Goal: Task Accomplishment & Management: Manage account settings

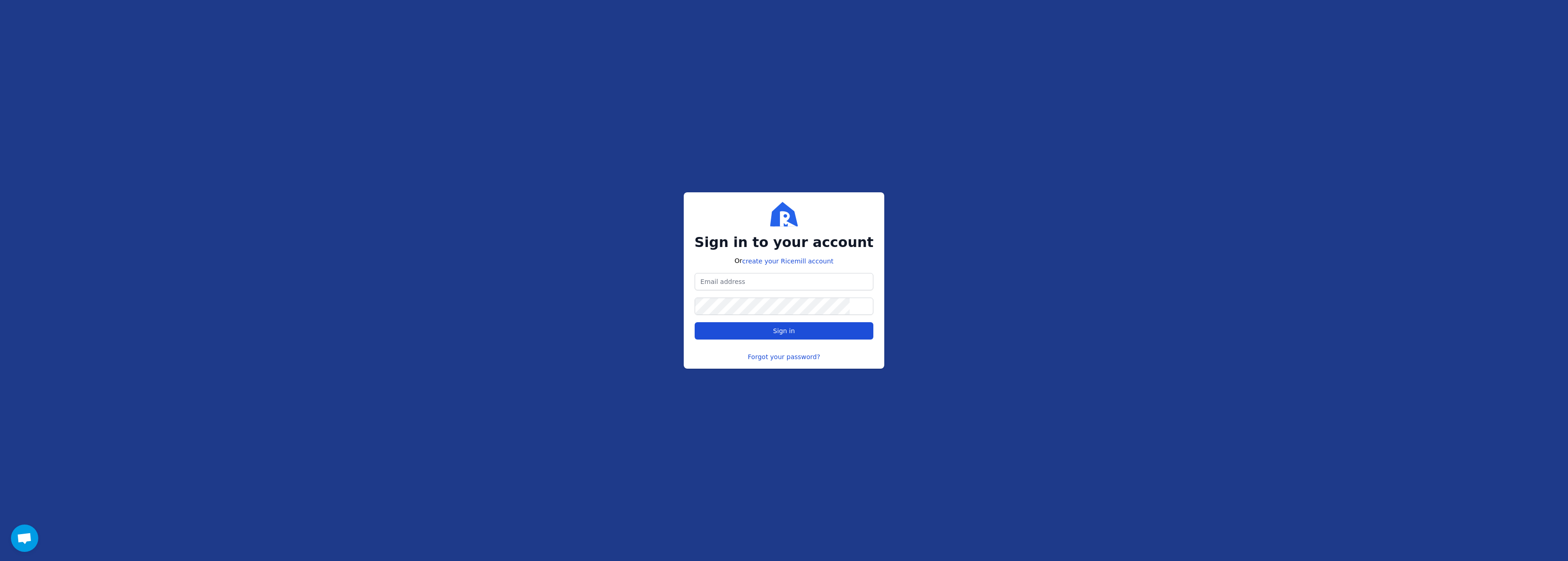
type input "[EMAIL_ADDRESS][PERSON_NAME][DOMAIN_NAME]"
click at [830, 326] on button "Sign in" at bounding box center [784, 330] width 179 height 17
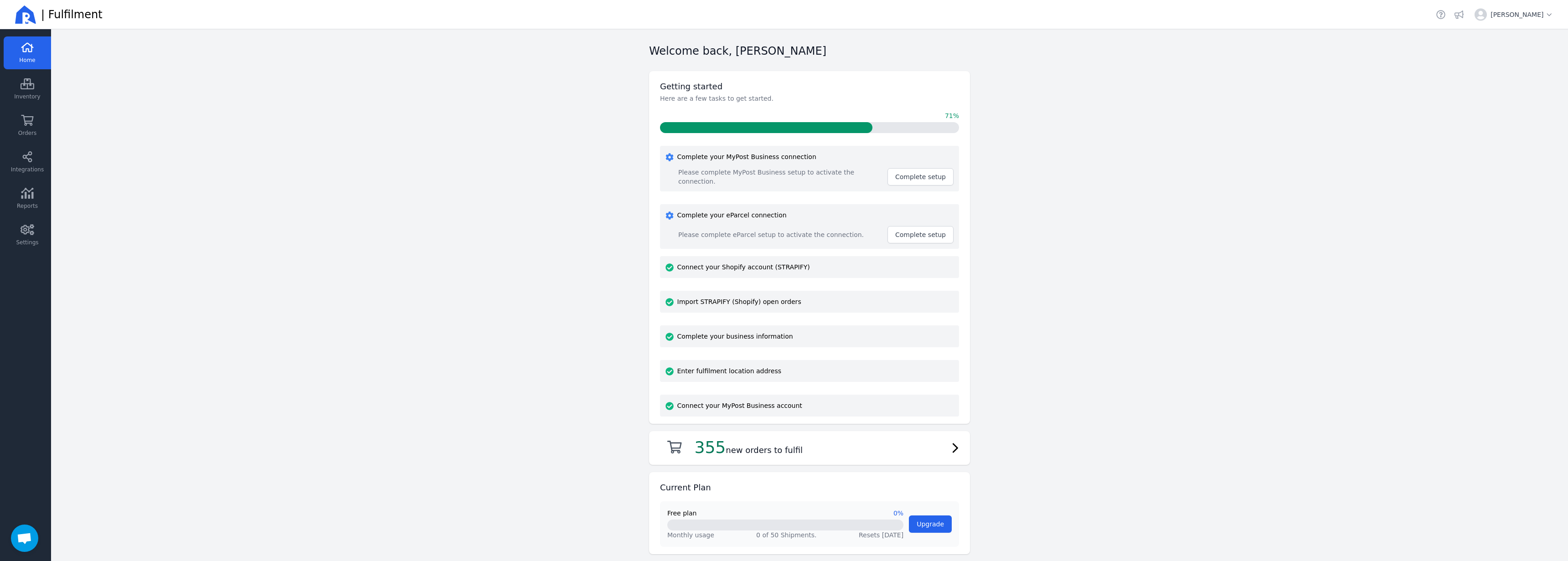
click at [556, 155] on main "Welcome back, simon tuong Getting started Here are a few tasks to get started. …" at bounding box center [809, 295] width 1517 height 532
click at [820, 226] on div "Please complete eParcel setup to activate the connection. Complete setup" at bounding box center [810, 234] width 288 height 17
click at [904, 238] on button "Complete setup" at bounding box center [920, 234] width 66 height 17
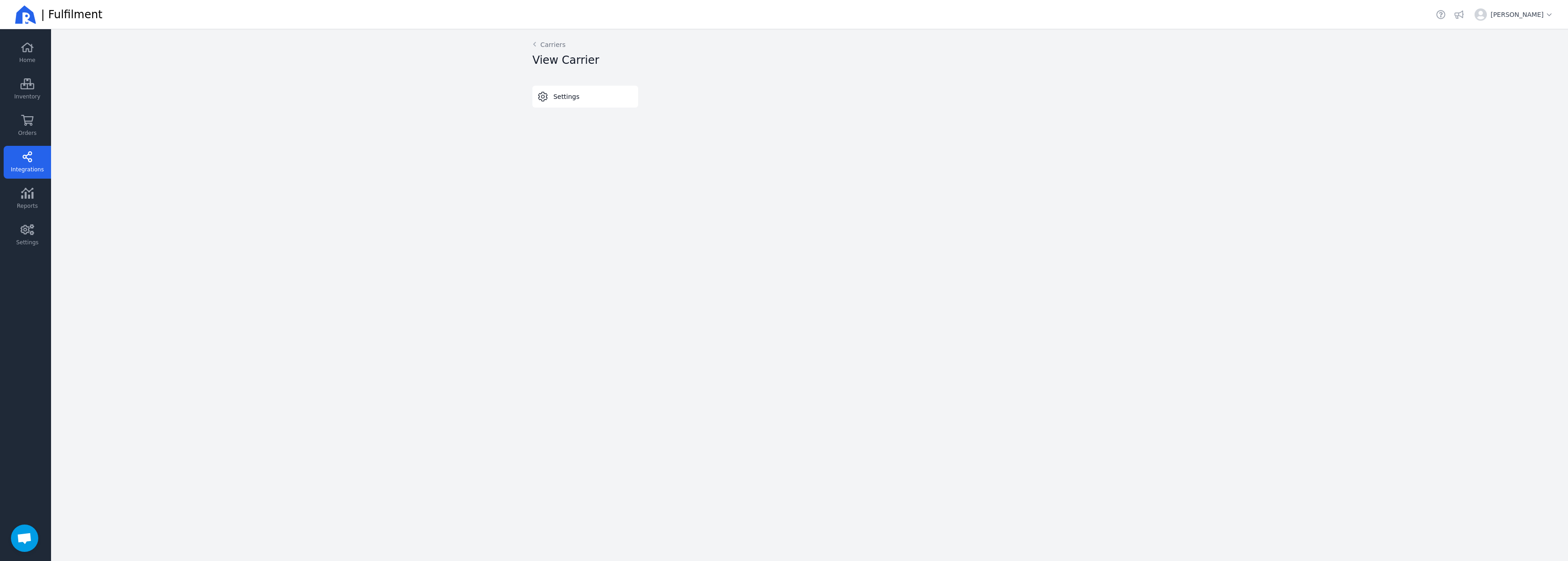
select select "A"
select select "THERMAL-LABEL-A6-1PP"
select select "SALE_OF_GOODS"
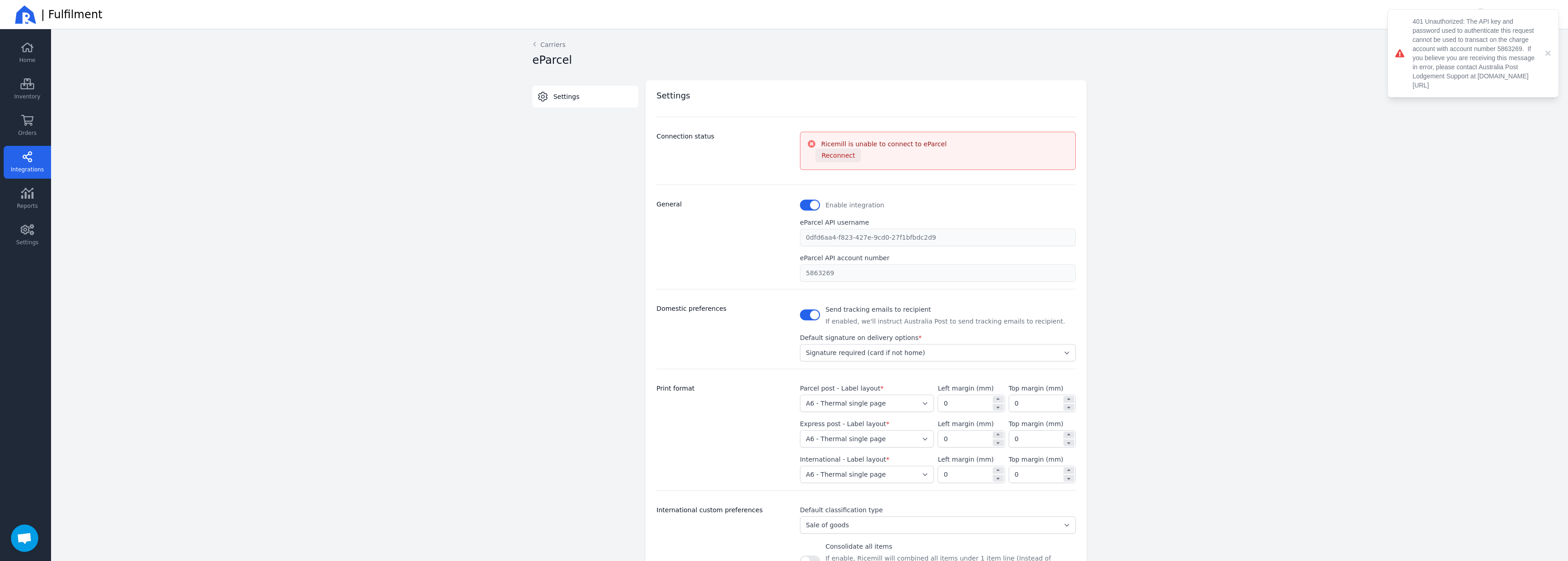
click at [839, 156] on span "Reconnect" at bounding box center [838, 156] width 34 height 8
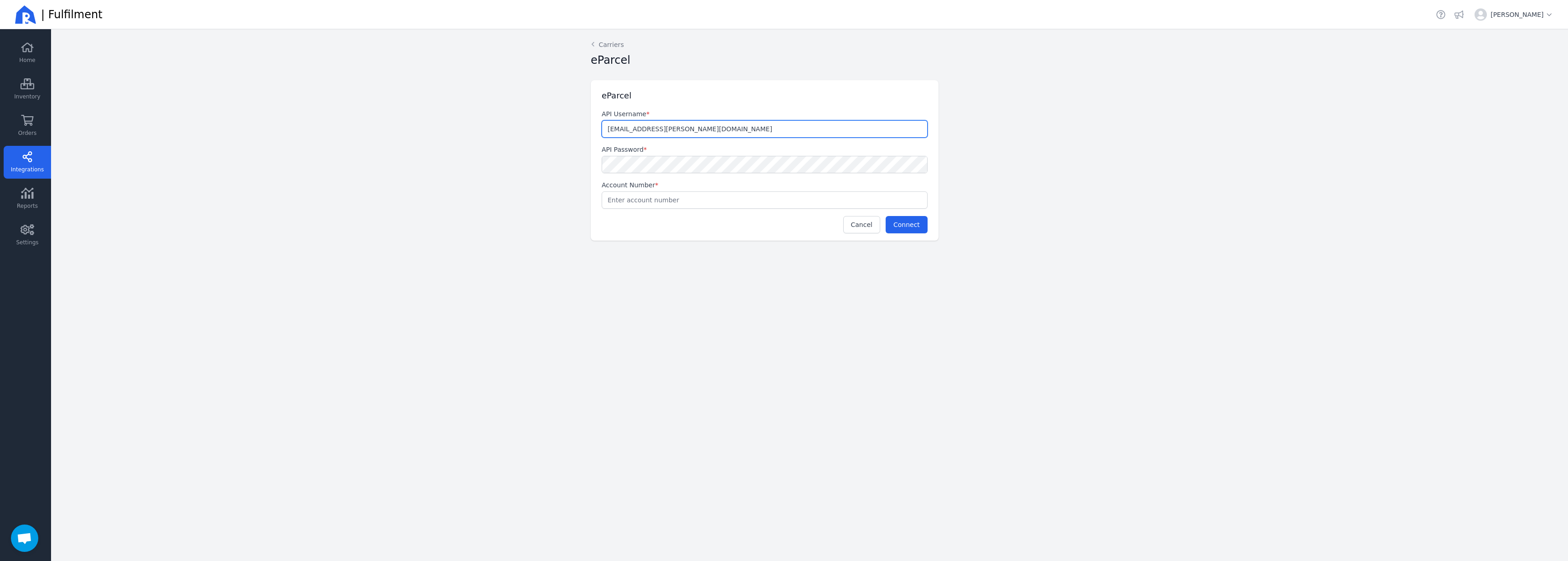
click at [693, 129] on input "[EMAIL_ADDRESS][PERSON_NAME][DOMAIN_NAME]" at bounding box center [765, 129] width 325 height 16
paste input "162e4583-7e33-4611-9e33-80e459e93c1b"
type input "162e4583-7e33-4611-9e33-80e459e93c1b"
click at [788, 199] on input "text" at bounding box center [765, 200] width 325 height 16
paste input "0005863269"
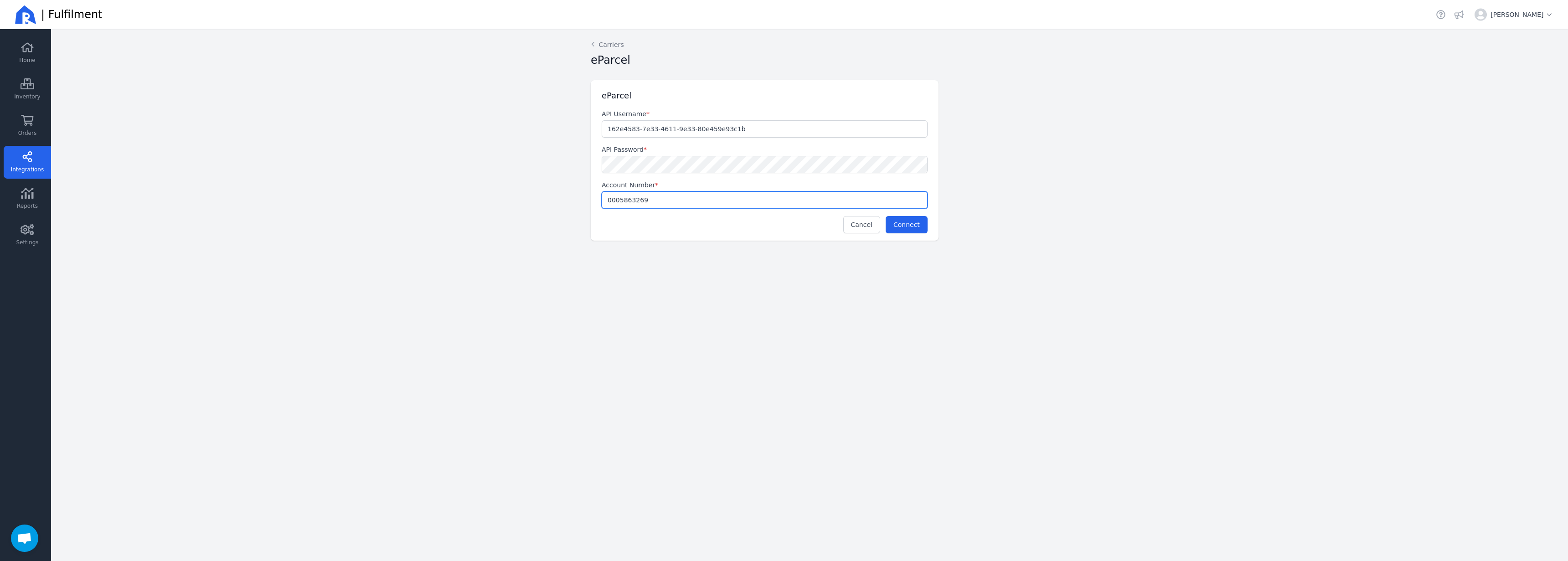
type input "0005863269"
click at [988, 217] on div at bounding box center [983, 159] width 89 height 160
click at [916, 224] on span "Connect" at bounding box center [907, 225] width 27 height 8
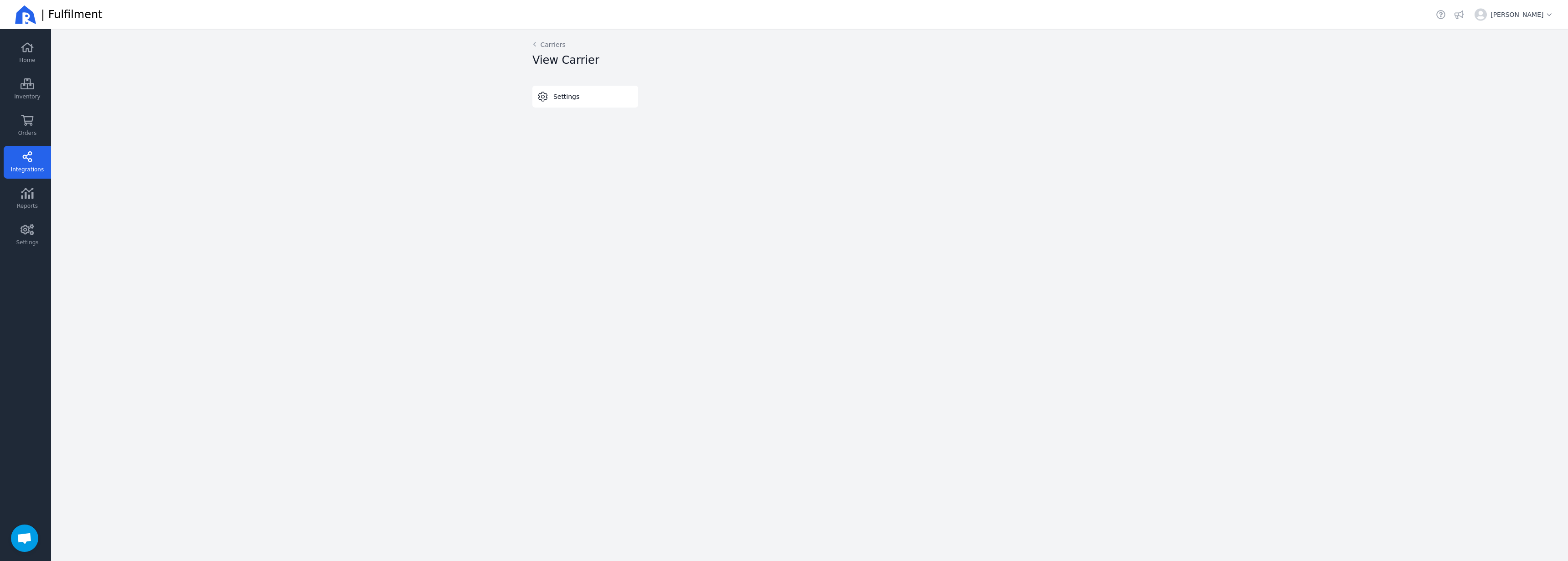
select select "A"
select select "THERMAL-LABEL-A6-1PP"
select select "SALE_OF_GOODS"
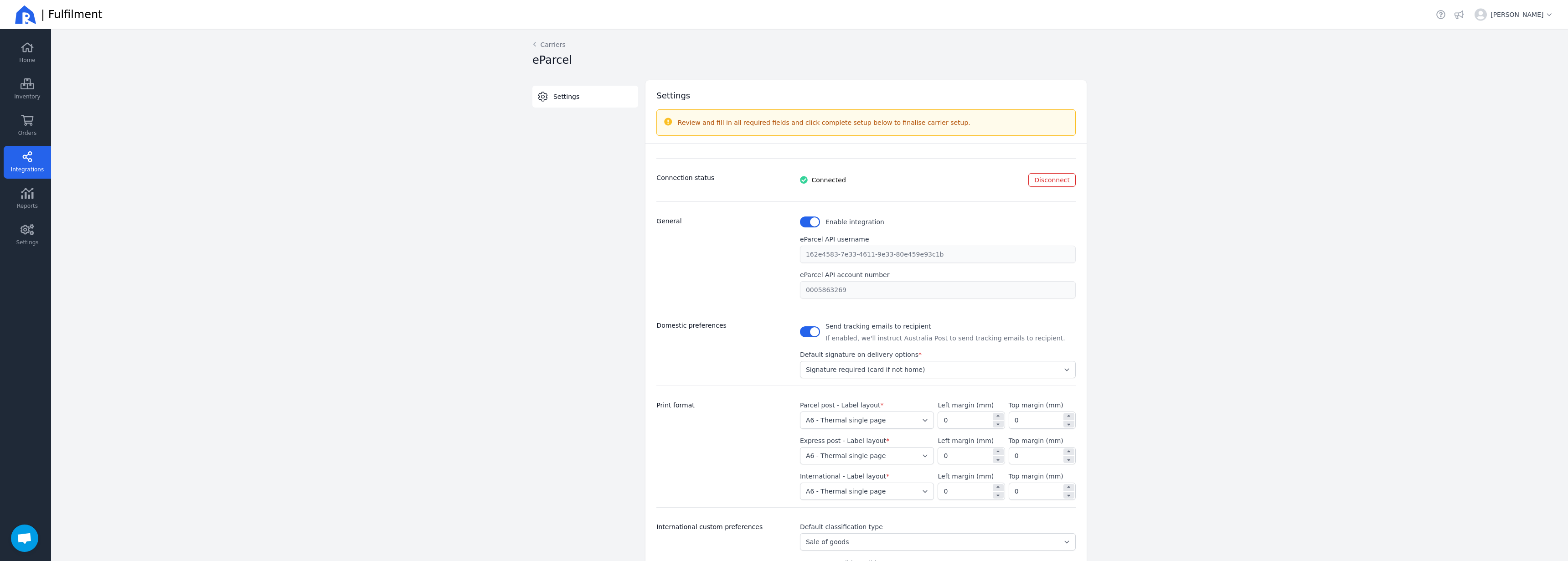
drag, startPoint x: 1188, startPoint y: 403, endPoint x: 1188, endPoint y: 396, distance: 7.0
click at [1187, 403] on main "Back Carriers eParcel Settings Switch tab Settings Change the above selection t…" at bounding box center [809, 295] width 1517 height 532
click at [1251, 202] on main "Back Carriers eParcel Settings Switch tab Settings Change the above selection t…" at bounding box center [809, 295] width 1517 height 532
click at [28, 62] on span "Home" at bounding box center [27, 61] width 16 height 8
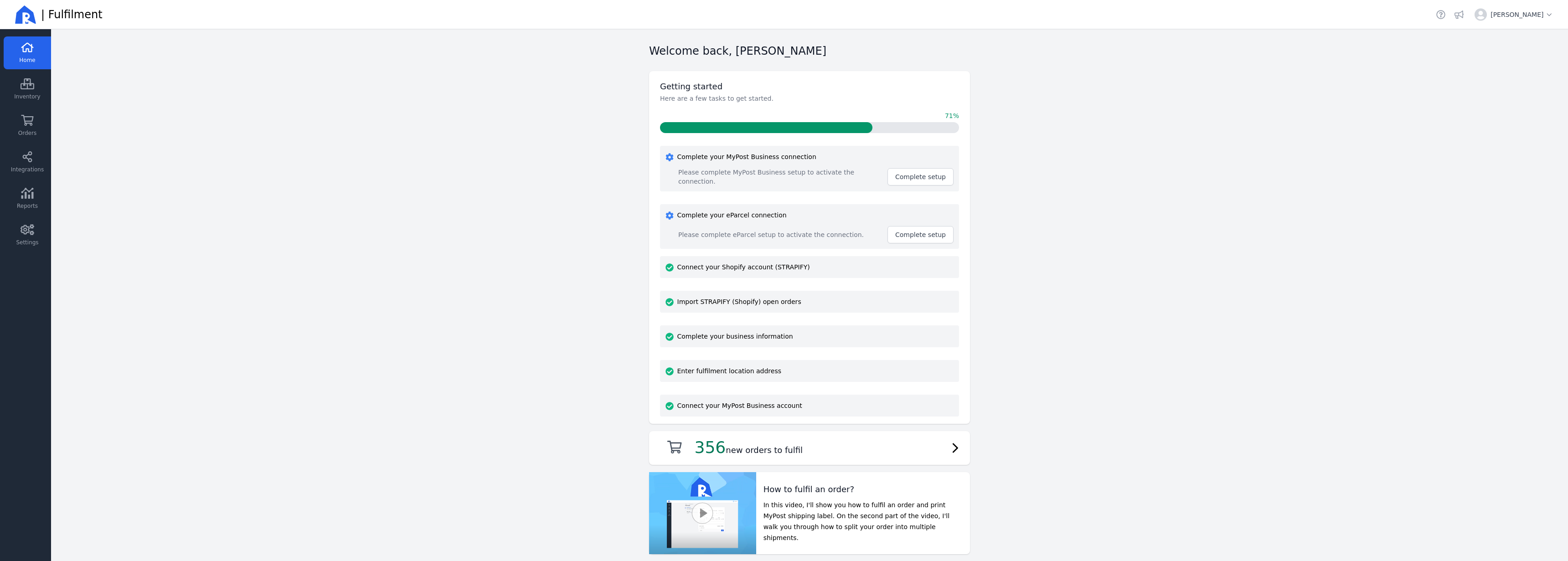
click at [427, 142] on main "Welcome back, [PERSON_NAME] Getting started Here are a few tasks to get started…" at bounding box center [809, 295] width 1517 height 532
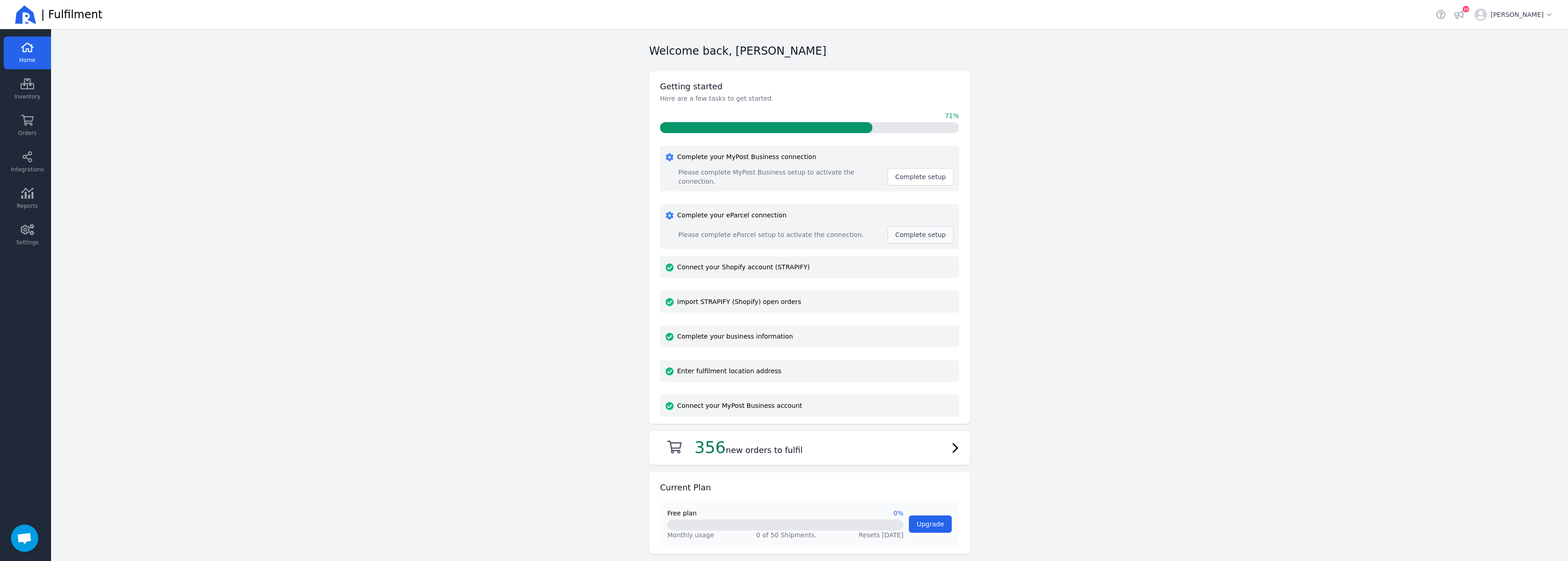
click at [899, 239] on button "Complete setup" at bounding box center [920, 234] width 66 height 17
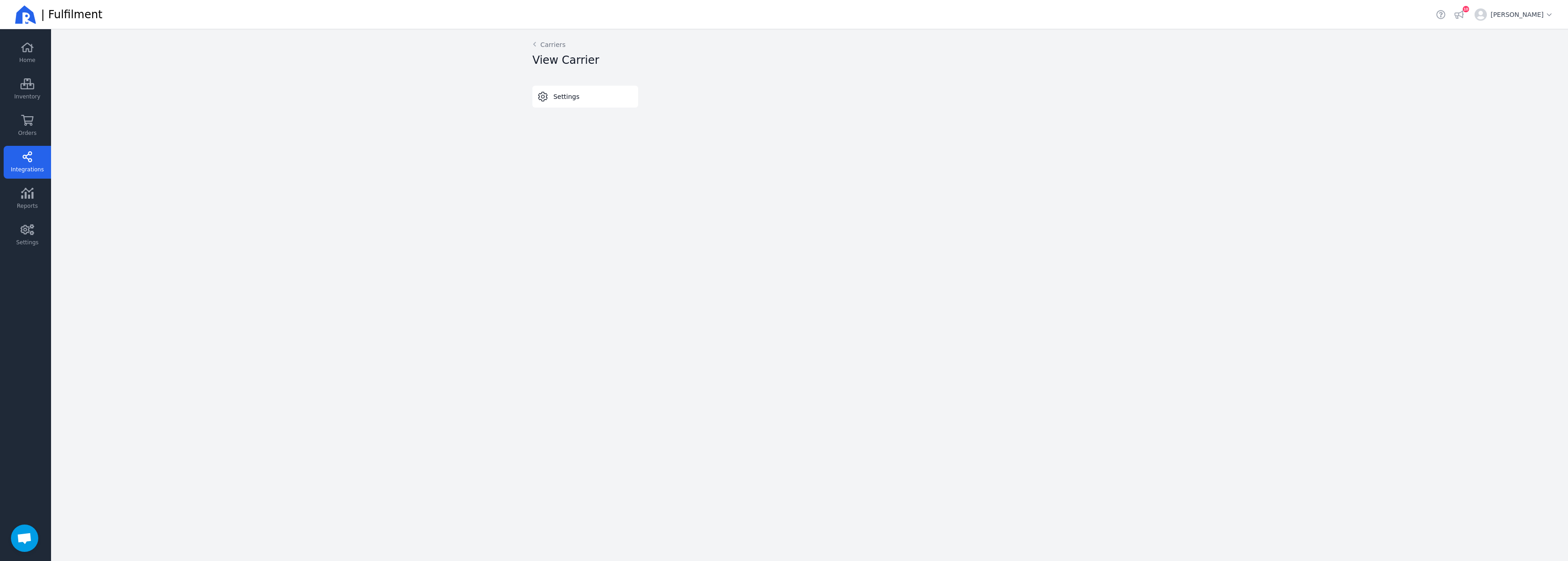
select select "A"
select select "THERMAL-LABEL-A6-1PP"
select select "SALE_OF_GOODS"
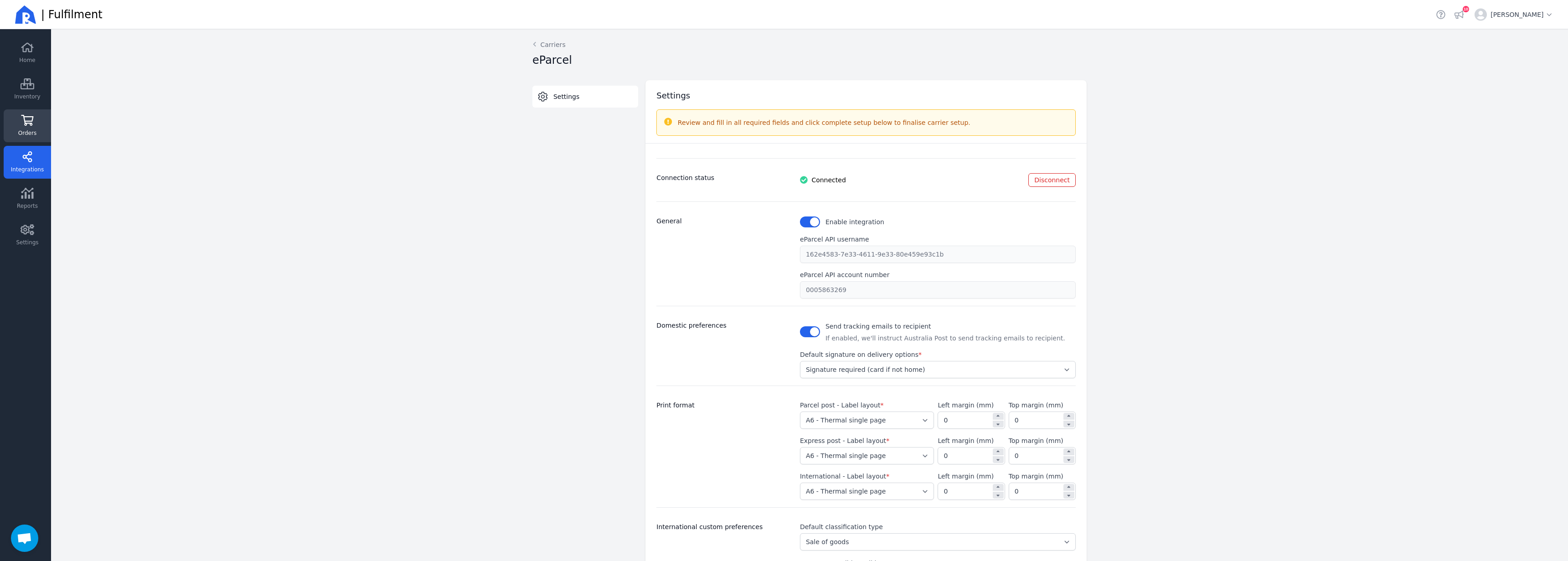
click at [36, 134] on link "Orders" at bounding box center [27, 126] width 47 height 33
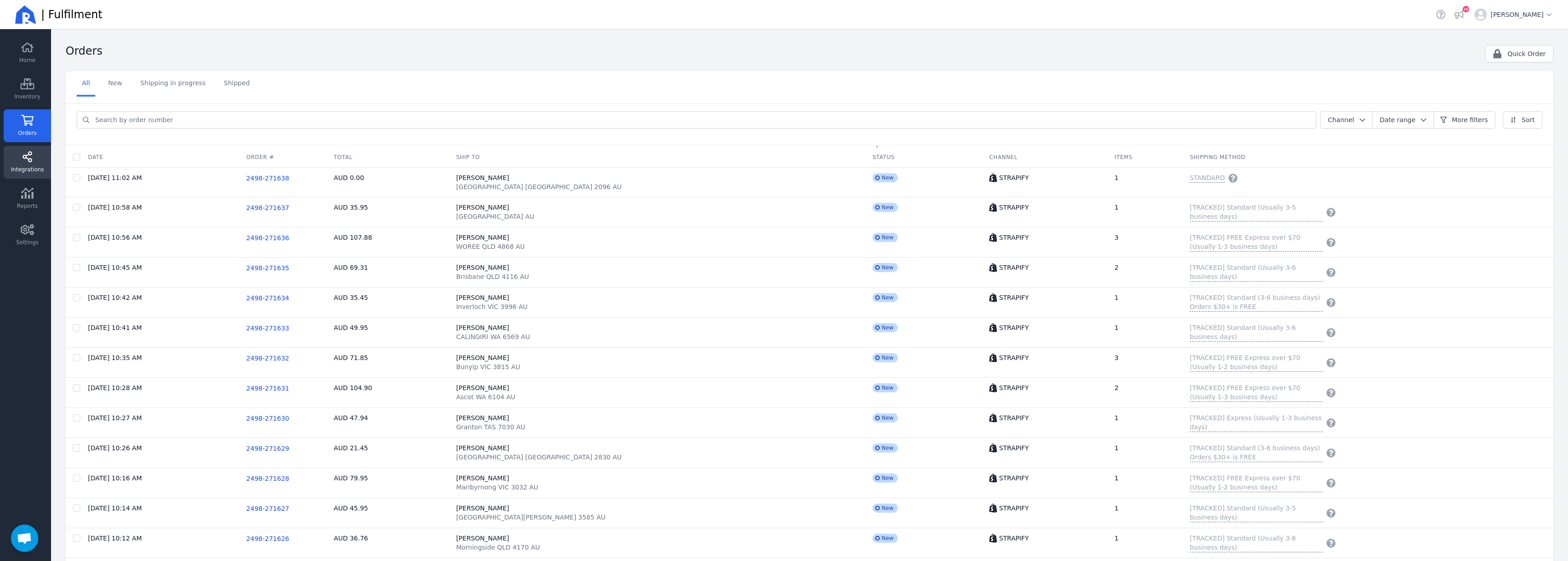
click at [20, 163] on link "Integrations" at bounding box center [27, 162] width 47 height 33
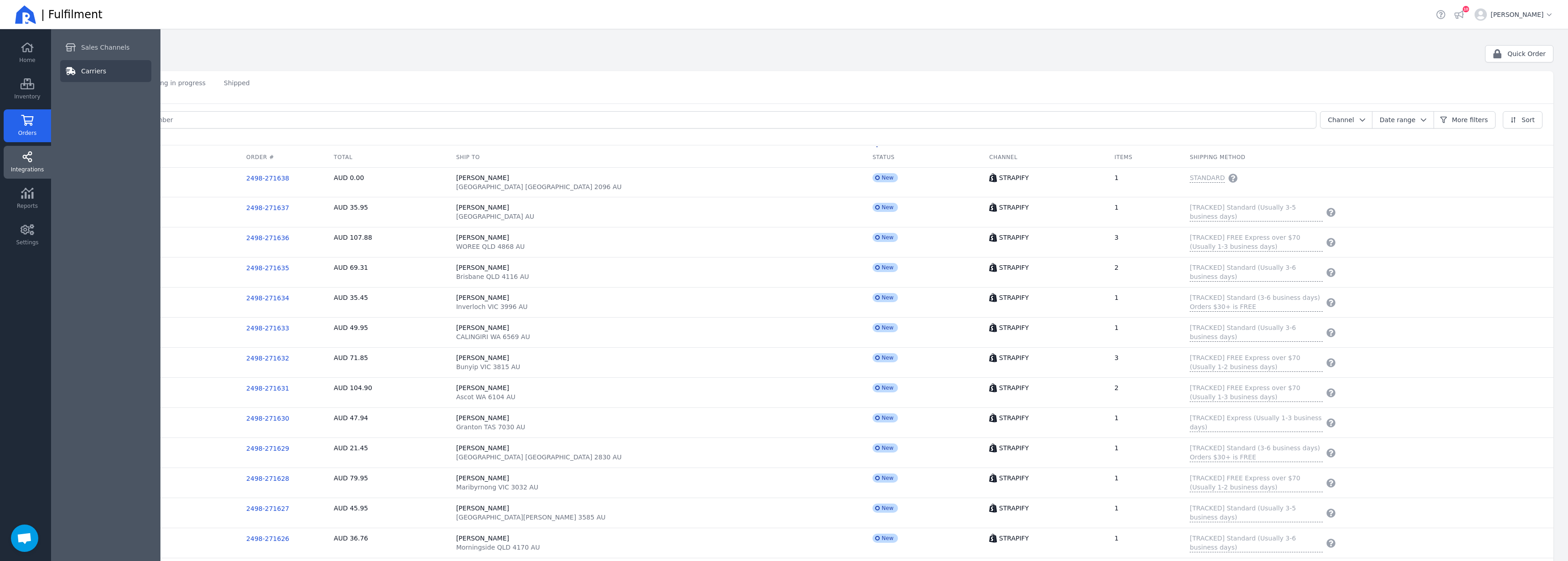
click at [87, 67] on span "Carriers" at bounding box center [93, 70] width 25 height 9
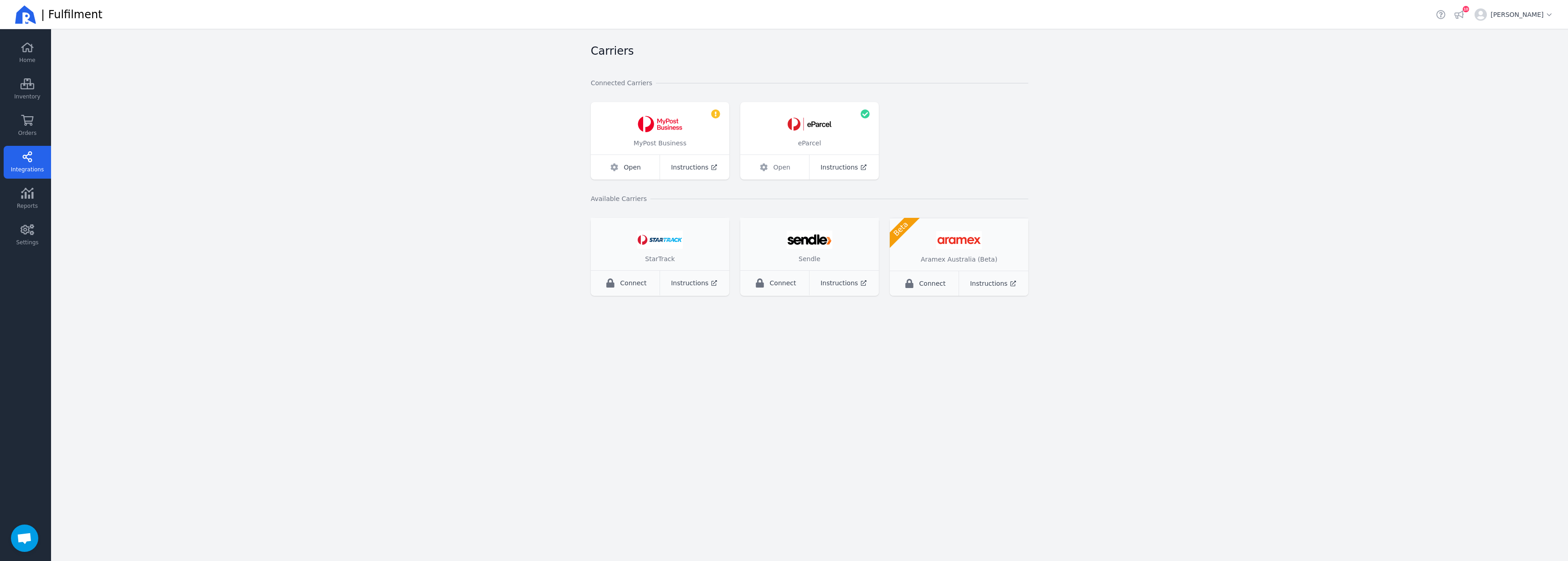
click at [774, 166] on span "Open" at bounding box center [782, 166] width 17 height 9
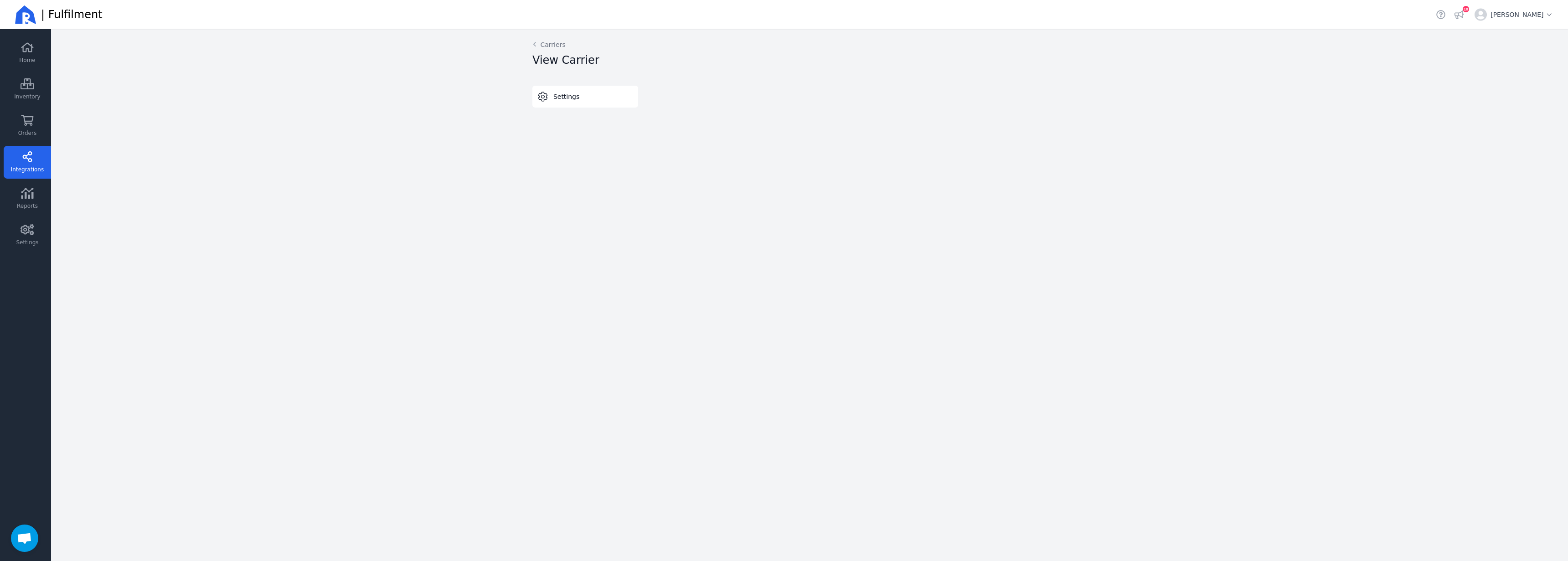
select select "A"
select select "THERMAL-LABEL-A6-1PP"
select select "SALE_OF_GOODS"
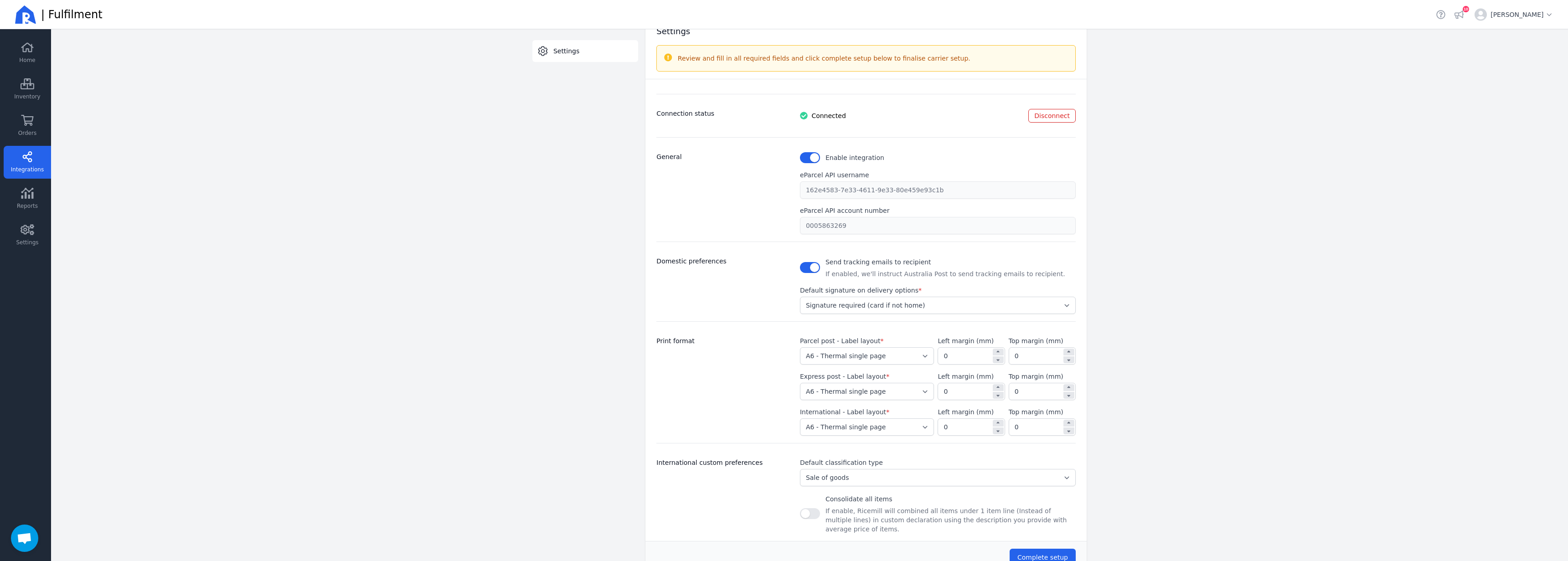
scroll to position [85, 0]
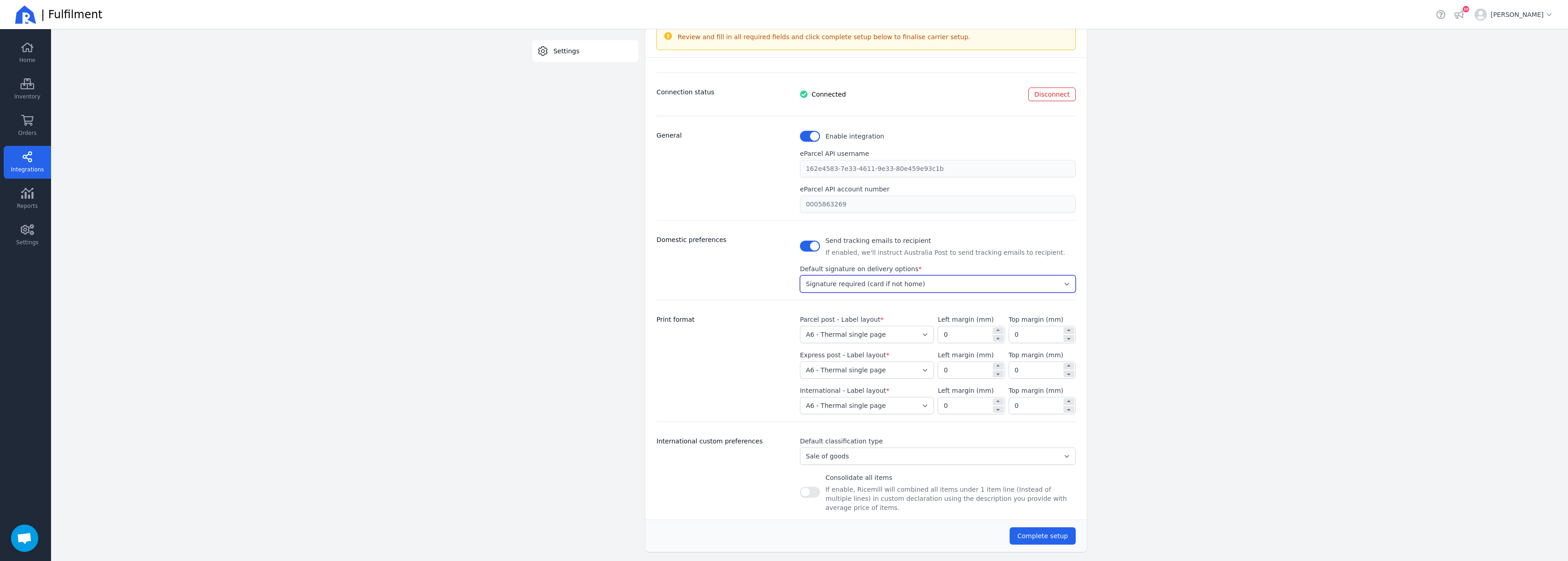
click at [843, 280] on select "Select... Authority to leave can be requested by receiver Authority to leave Si…" at bounding box center [938, 284] width 276 height 17
select select "Y"
click at [800, 276] on select "Select... Authority to leave can be requested by receiver Authority to leave Si…" at bounding box center [938, 284] width 276 height 17
click at [1054, 532] on span "Complete setup" at bounding box center [1042, 536] width 51 height 8
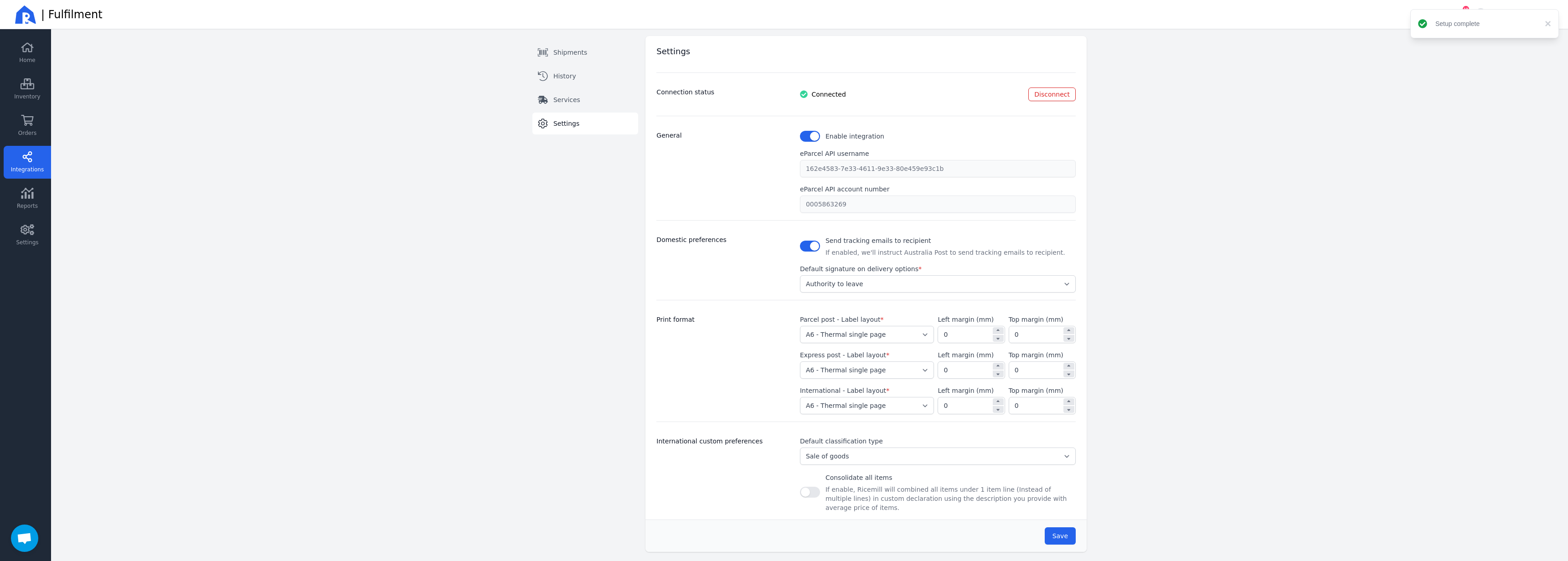
scroll to position [0, 0]
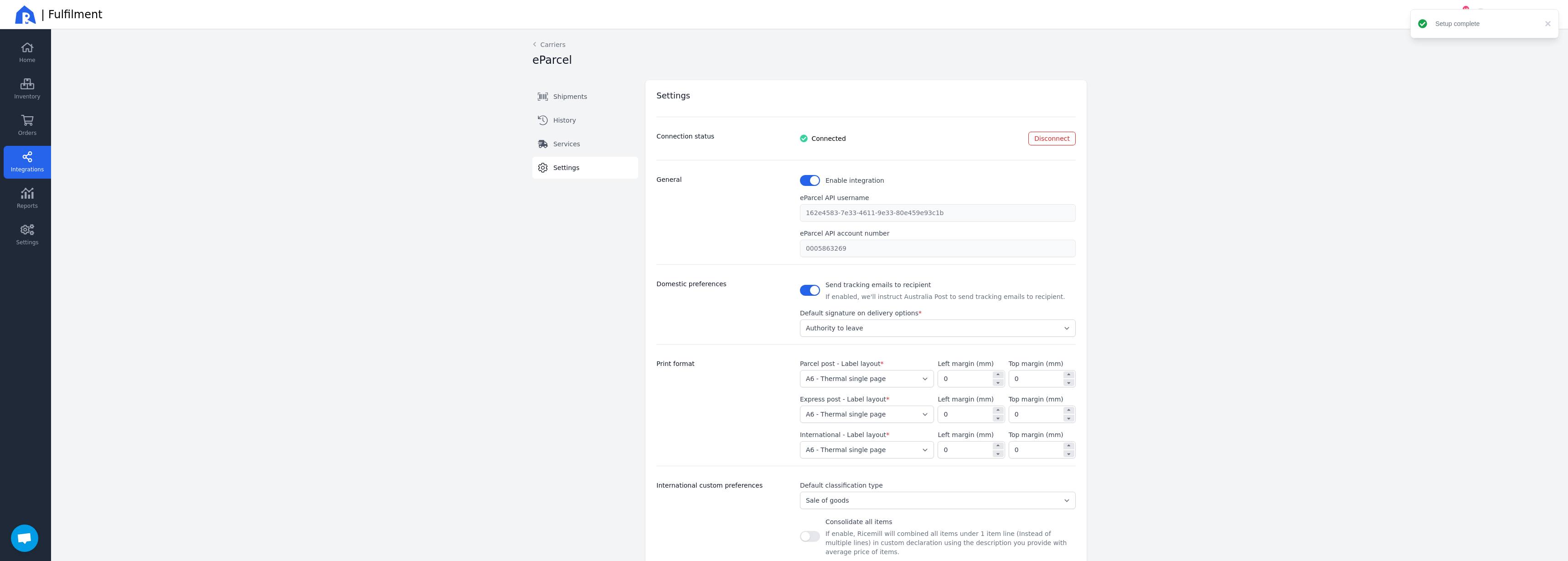
click at [205, 304] on main "Back Carriers eParcel Shipments History Services Settings Switch tab Shipments …" at bounding box center [809, 295] width 1517 height 532
click at [37, 130] on link "Orders" at bounding box center [27, 126] width 47 height 33
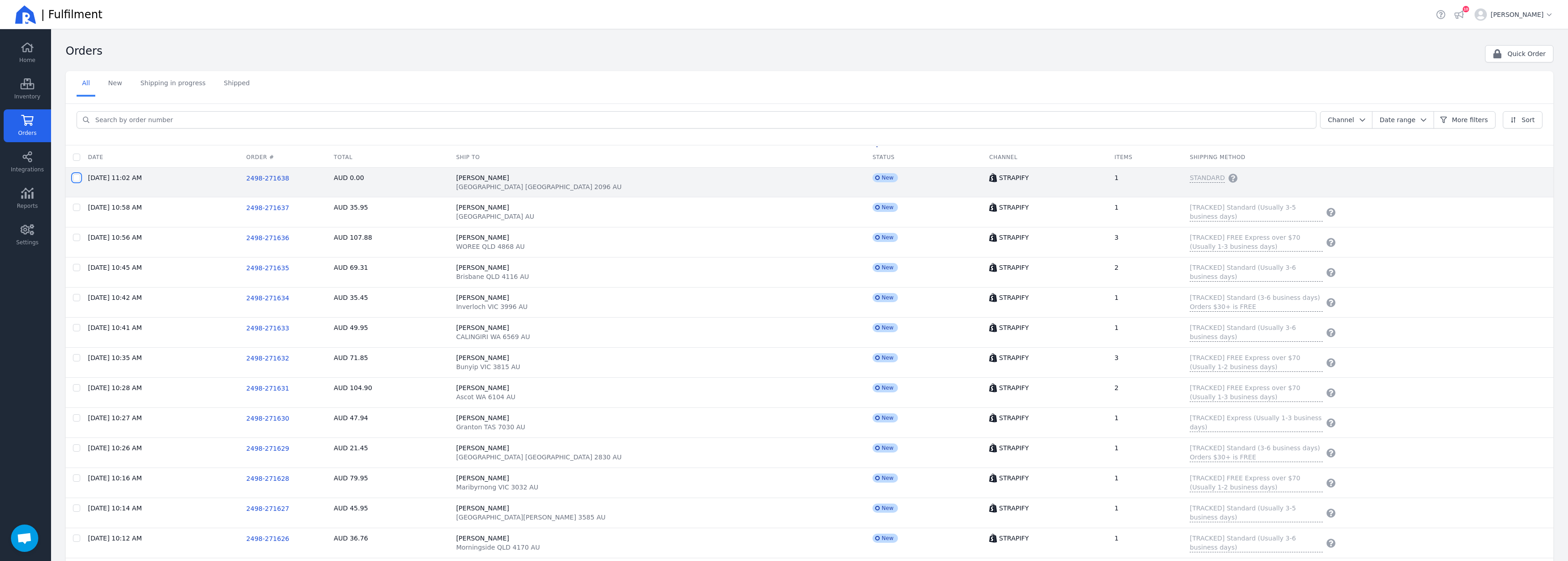
click at [78, 180] on input "checkbox" at bounding box center [77, 178] width 8 height 8
checkbox input "true"
checkbox input "false"
checkbox input "true"
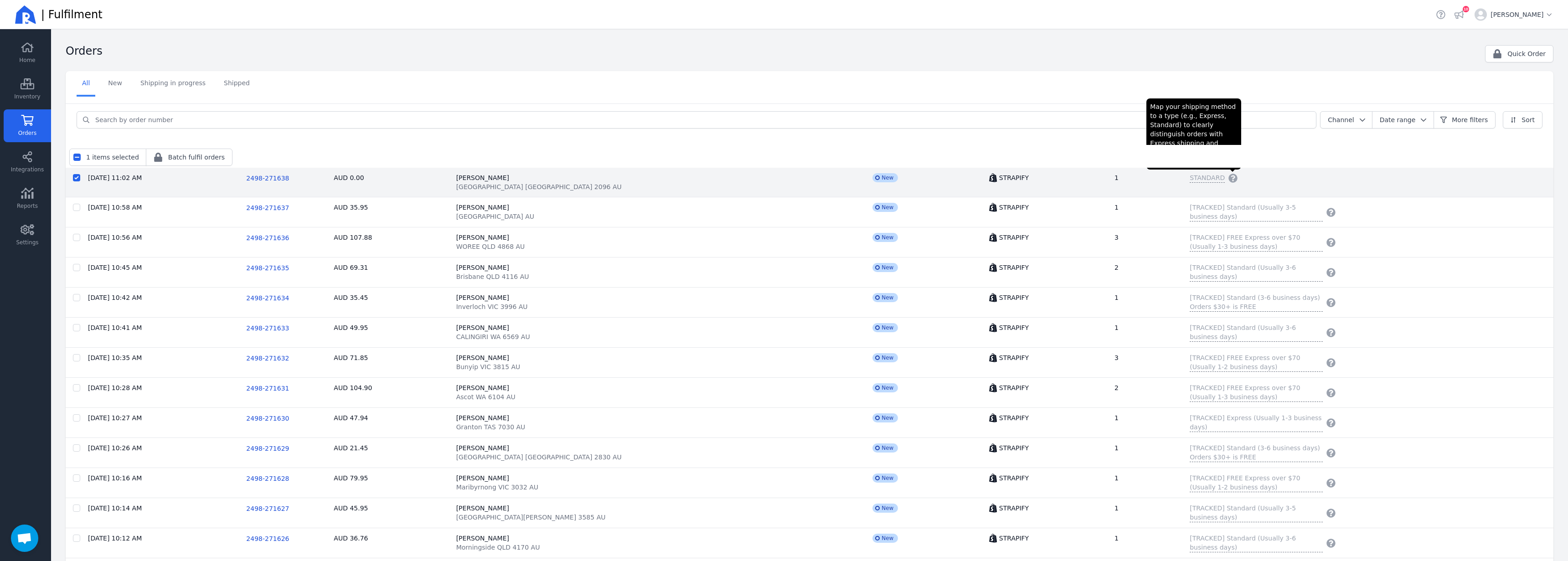
click at [1229, 178] on icon "button" at bounding box center [1233, 178] width 9 height 9
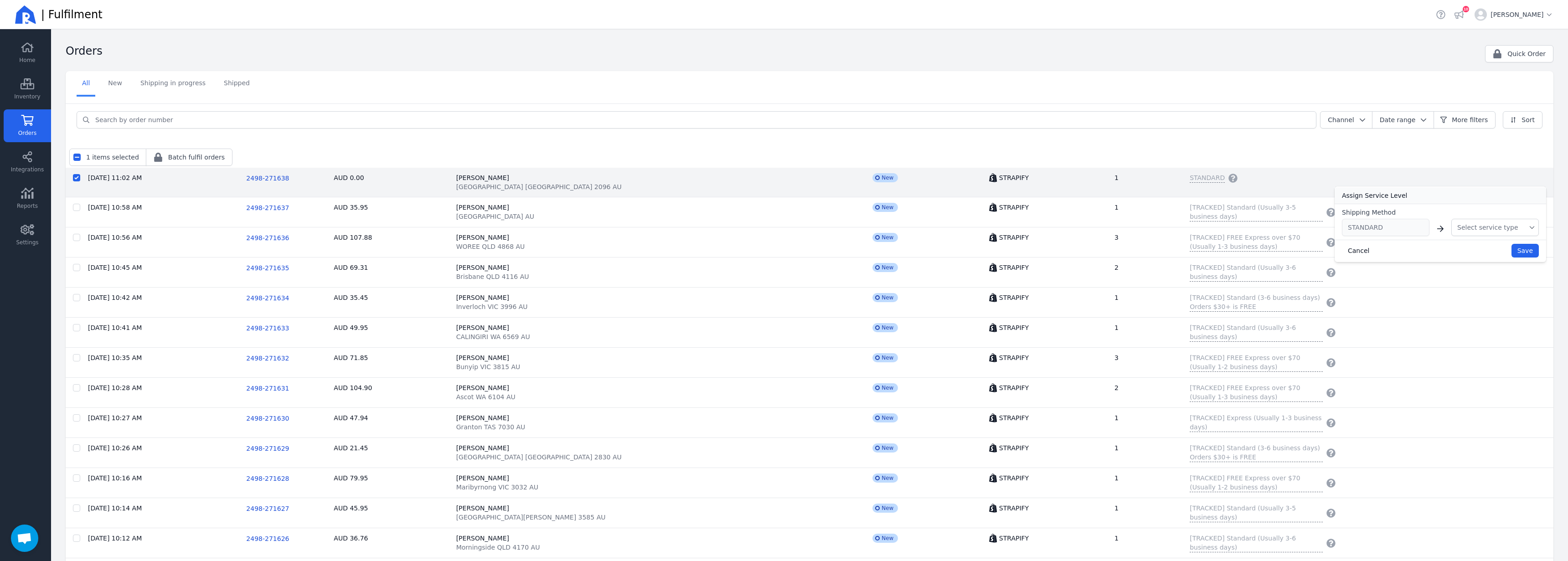
click at [1468, 230] on span "Select service type" at bounding box center [1488, 227] width 61 height 9
click at [1478, 262] on span "Standard" at bounding box center [1481, 263] width 29 height 9
click at [1517, 252] on span "Save" at bounding box center [1525, 251] width 15 height 8
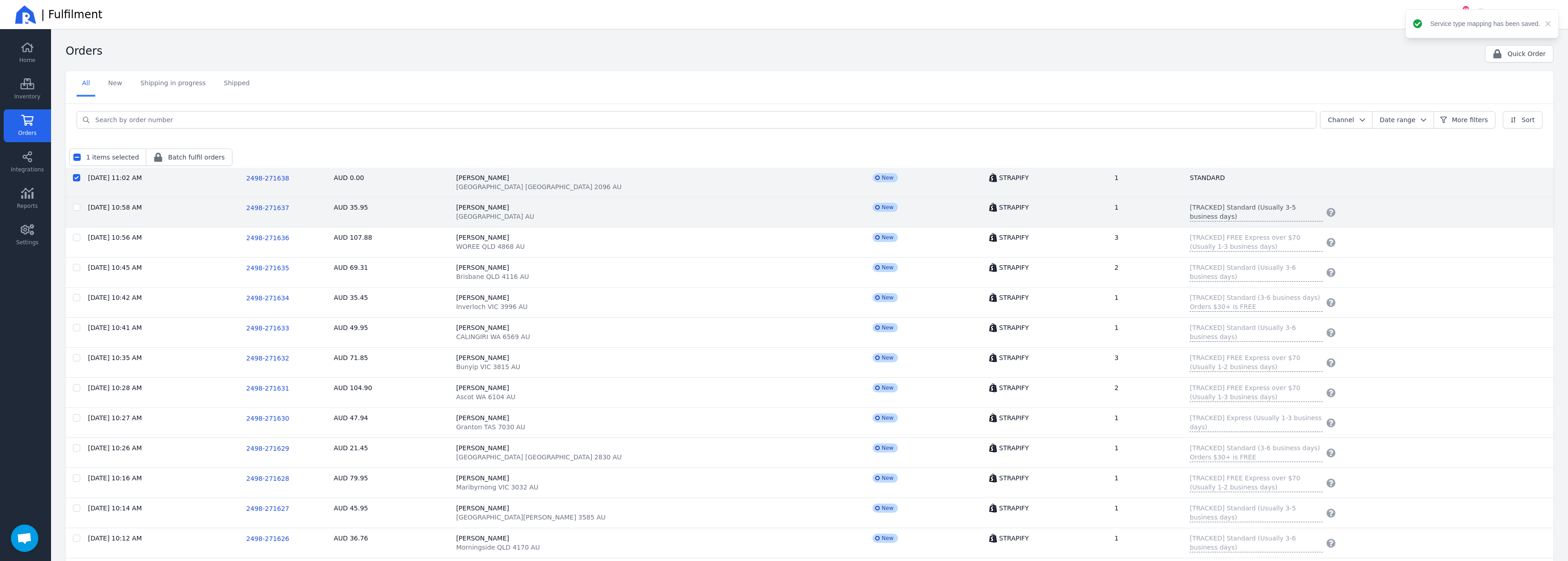
click at [1189, 209] on span "[TRACKED] Standard (Usually 3-5 business days)" at bounding box center [1256, 211] width 134 height 18
click at [1468, 271] on button "Select service type" at bounding box center [1495, 266] width 87 height 17
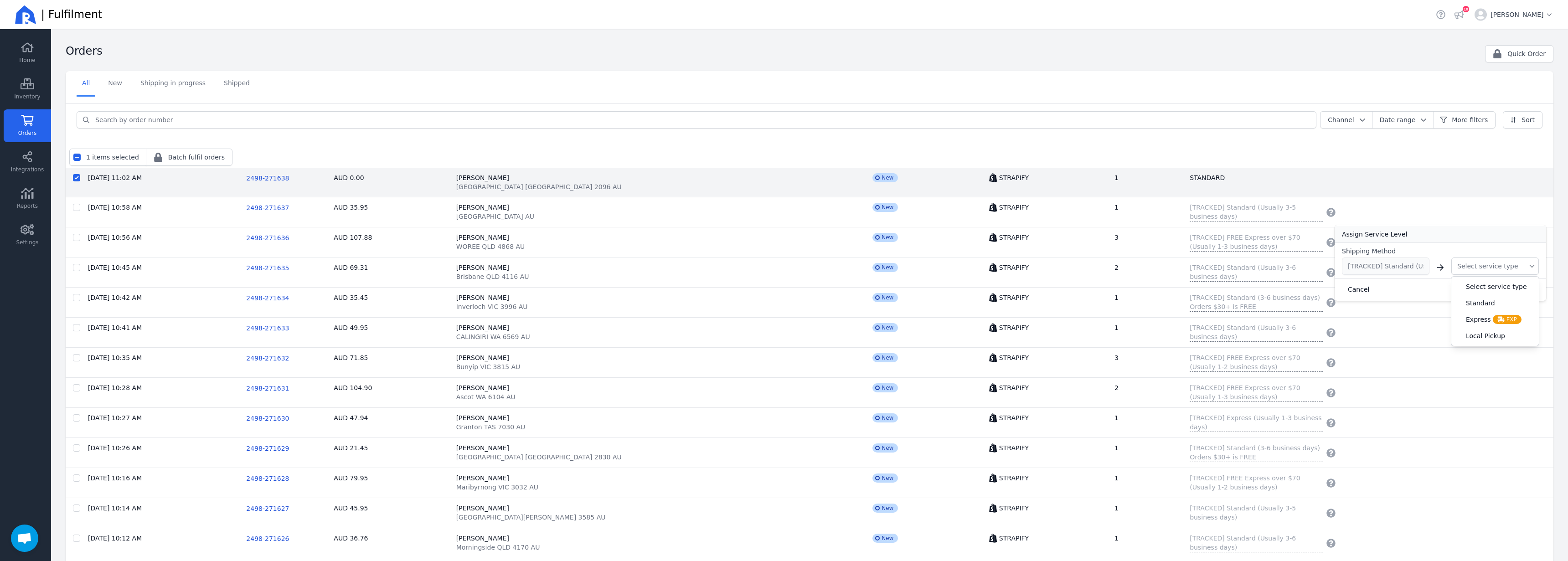
click at [1189, 177] on span "STANDARD" at bounding box center [1207, 177] width 36 height 9
click at [1189, 176] on span "STANDARD" at bounding box center [1207, 177] width 36 height 9
click at [1189, 178] on span "STANDARD" at bounding box center [1207, 177] width 36 height 9
click at [1189, 180] on span "STANDARD" at bounding box center [1207, 177] width 36 height 9
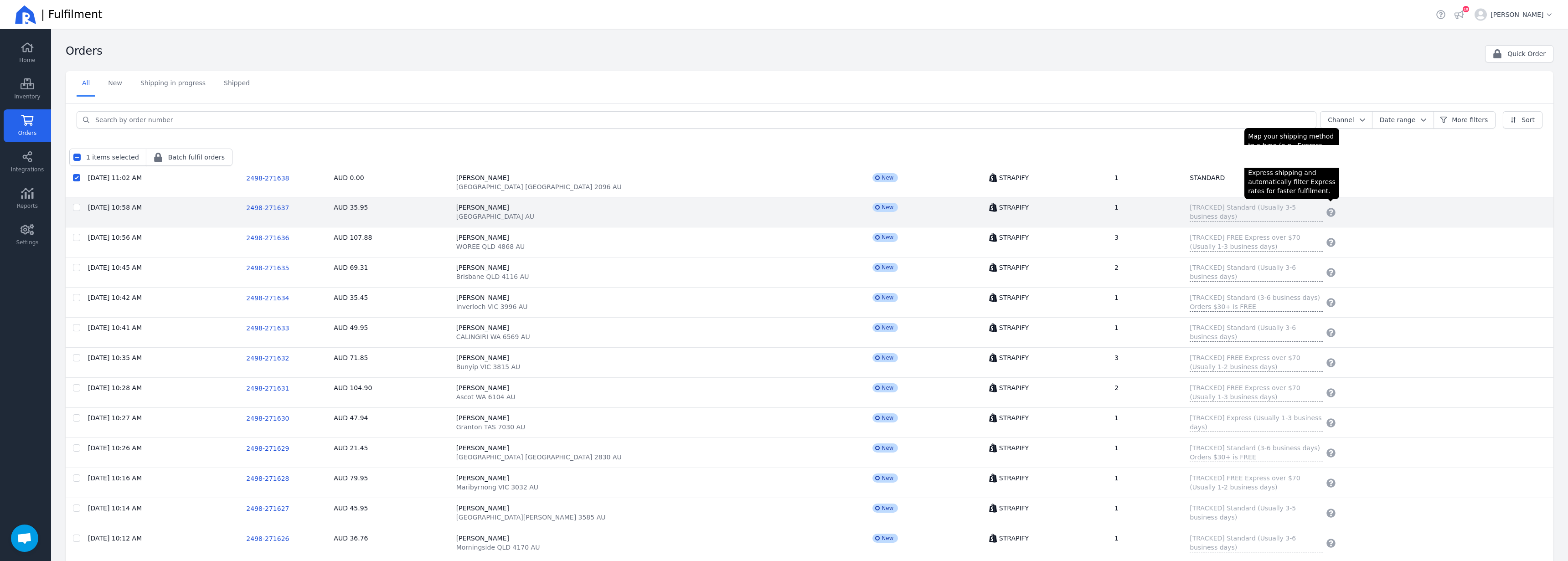
click at [1327, 212] on icon "button" at bounding box center [1331, 211] width 9 height 9
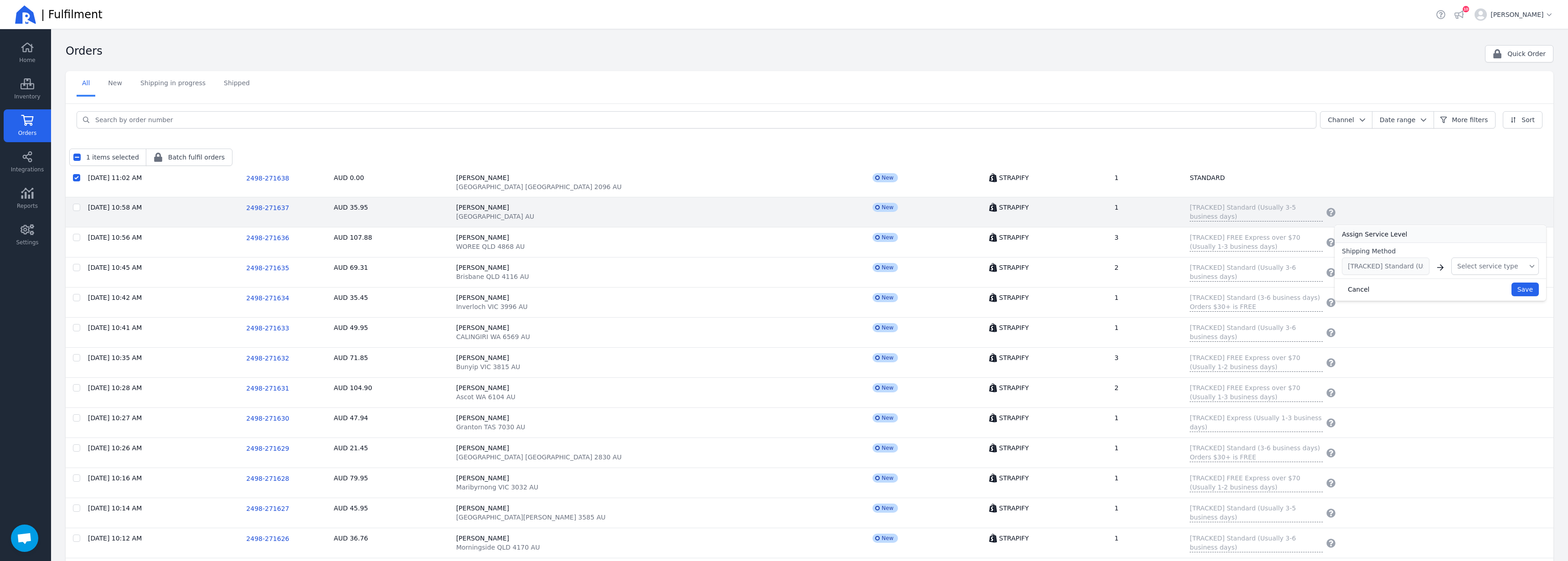
click at [1458, 267] on span "Select service type" at bounding box center [1488, 265] width 61 height 9
click at [1469, 296] on li "Standard" at bounding box center [1495, 303] width 87 height 16
click at [1517, 288] on span "Save" at bounding box center [1525, 289] width 15 height 8
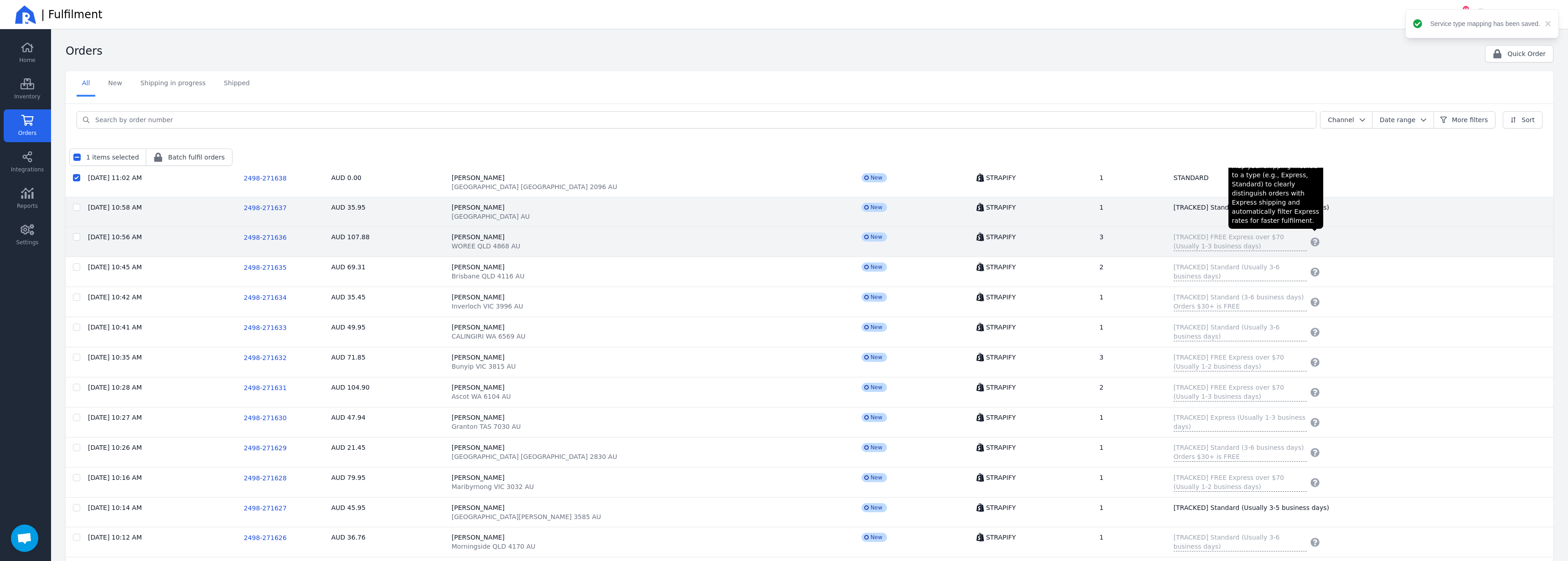
click at [1311, 241] on icon "button" at bounding box center [1314, 241] width 9 height 9
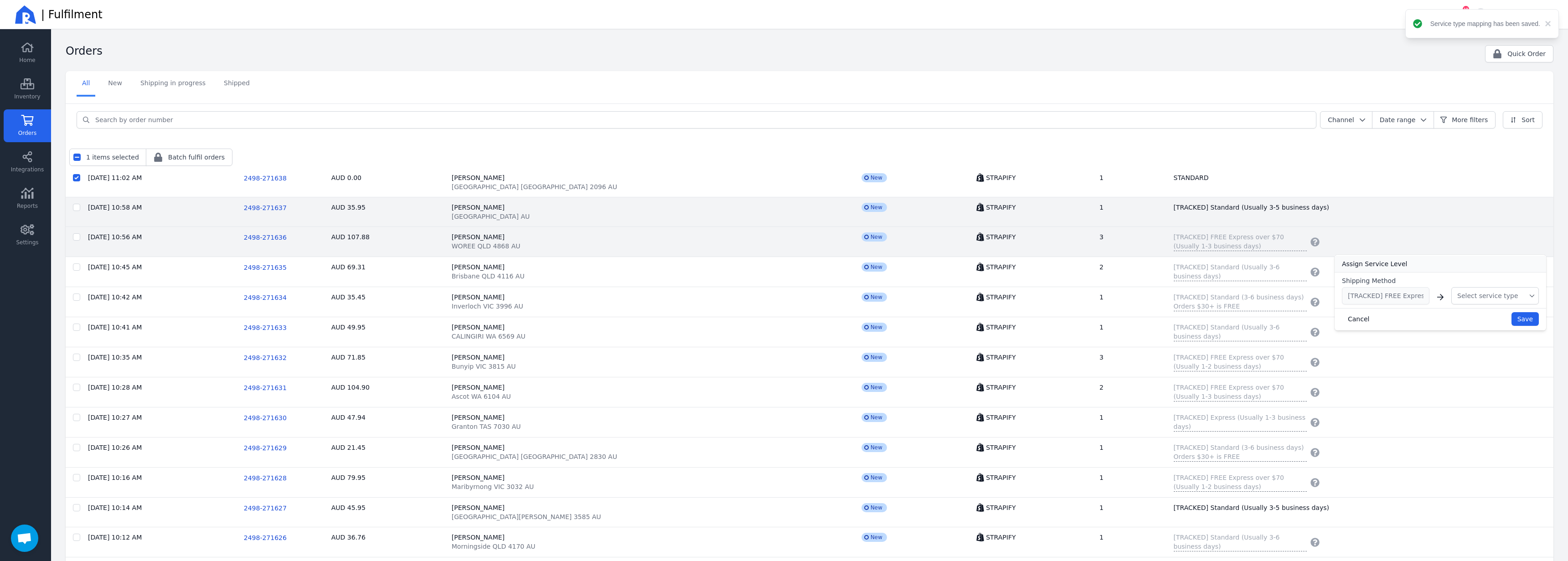
click at [1467, 299] on span "Select service type" at bounding box center [1488, 295] width 61 height 9
click at [1478, 345] on span "Express" at bounding box center [1479, 349] width 25 height 9
click at [1517, 318] on span "Save" at bounding box center [1525, 319] width 15 height 8
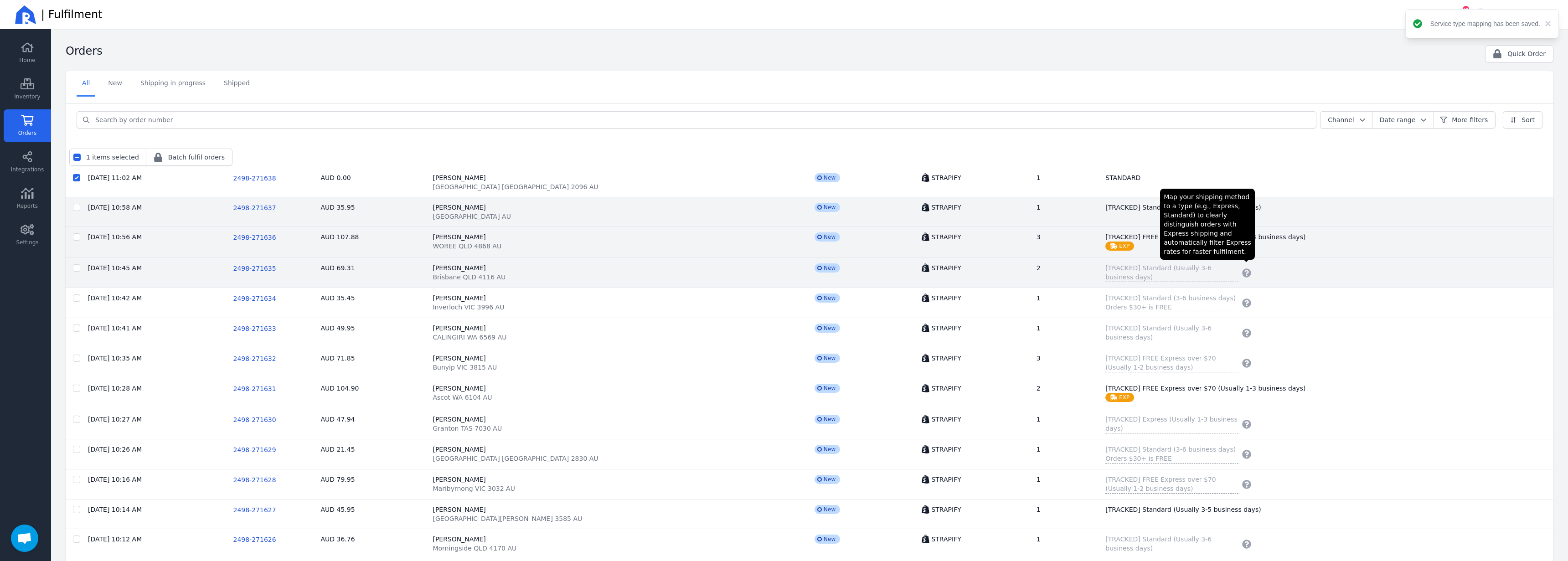
click at [1242, 271] on icon "button" at bounding box center [1246, 272] width 9 height 9
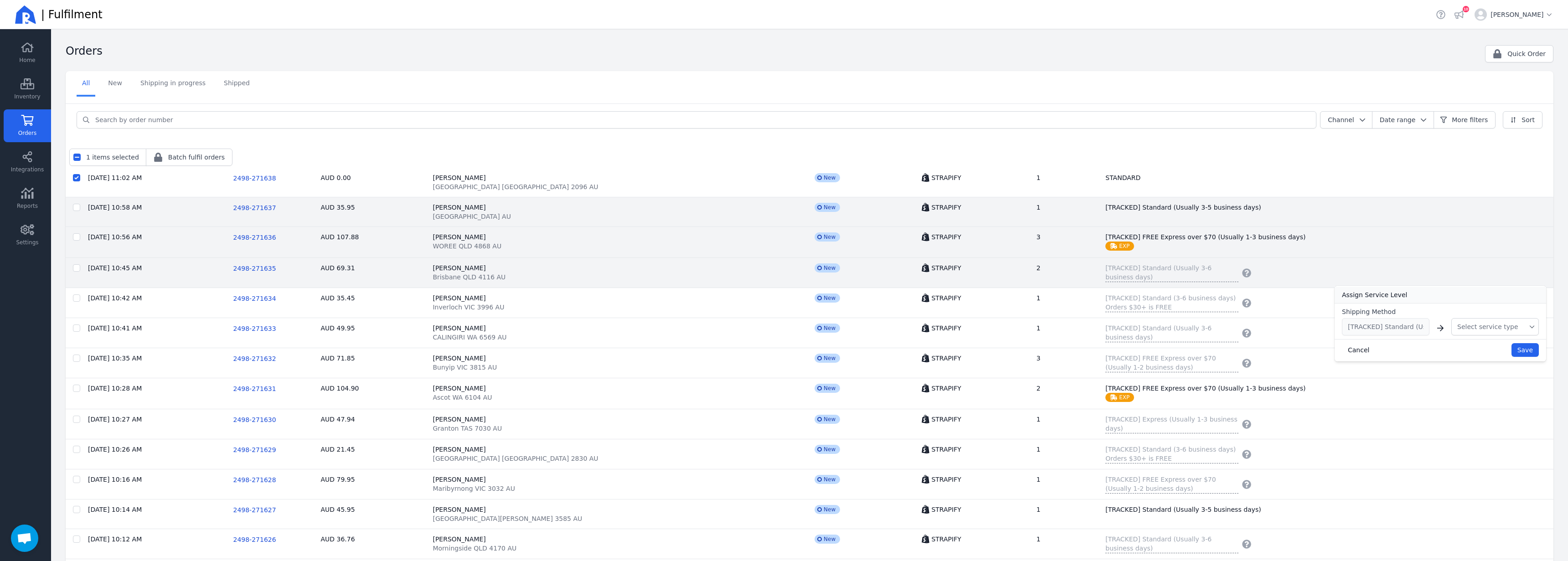
click at [1481, 328] on span "Select service type" at bounding box center [1488, 326] width 61 height 9
click at [1486, 361] on span "Standard" at bounding box center [1499, 363] width 65 height 9
click at [1517, 350] on span "Save" at bounding box center [1525, 351] width 15 height 8
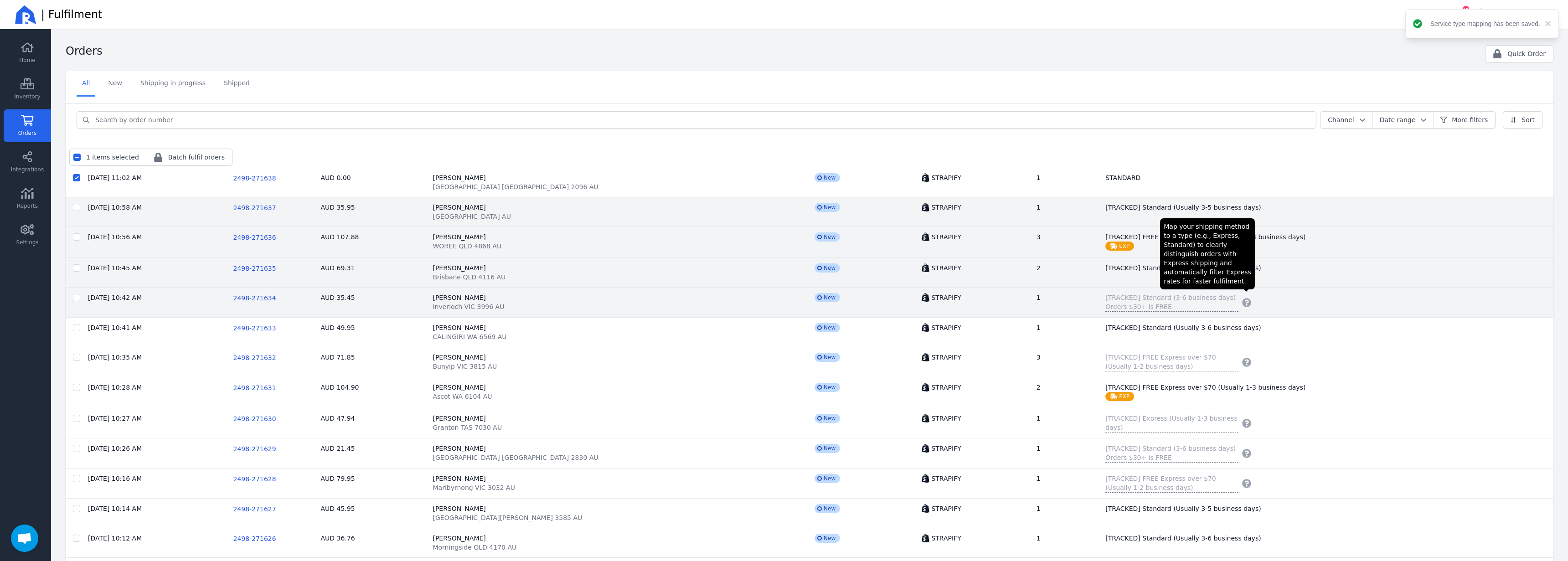
click at [1242, 305] on icon "button" at bounding box center [1246, 302] width 9 height 9
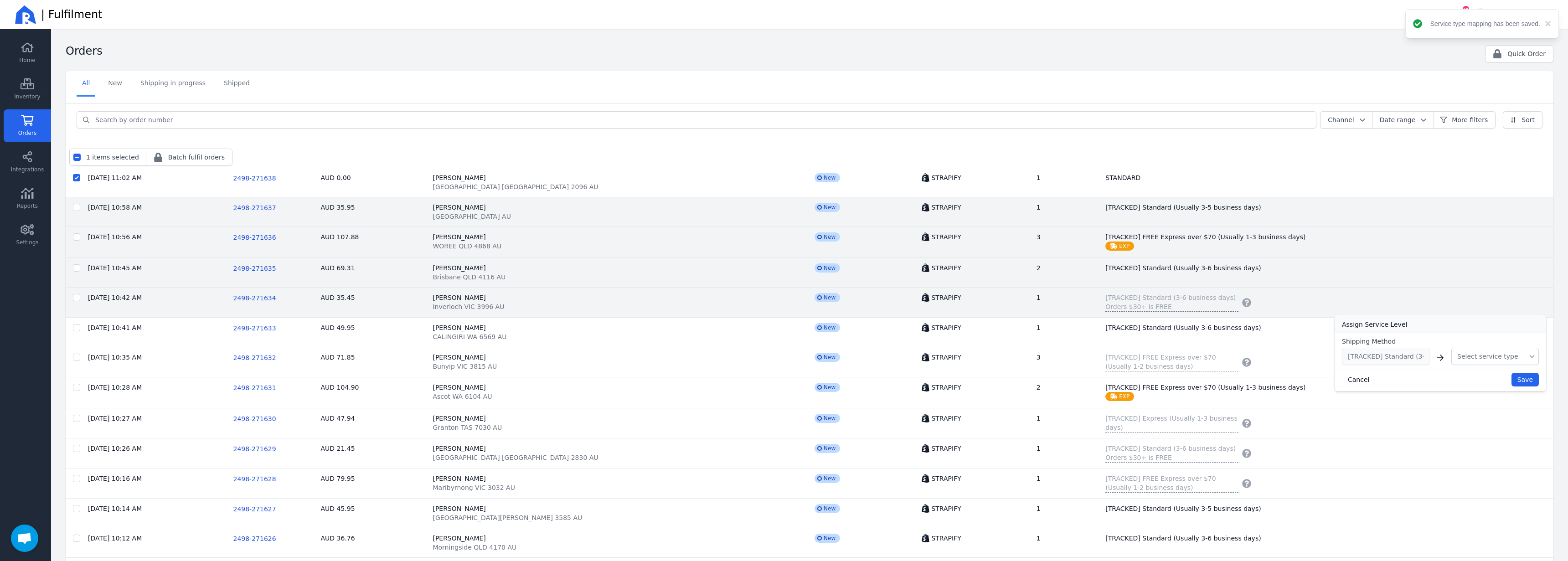
click at [1458, 356] on span "Select service type" at bounding box center [1488, 355] width 61 height 9
click at [1476, 388] on li "Standard" at bounding box center [1495, 393] width 87 height 16
click at [1517, 378] on span "Save" at bounding box center [1525, 379] width 15 height 8
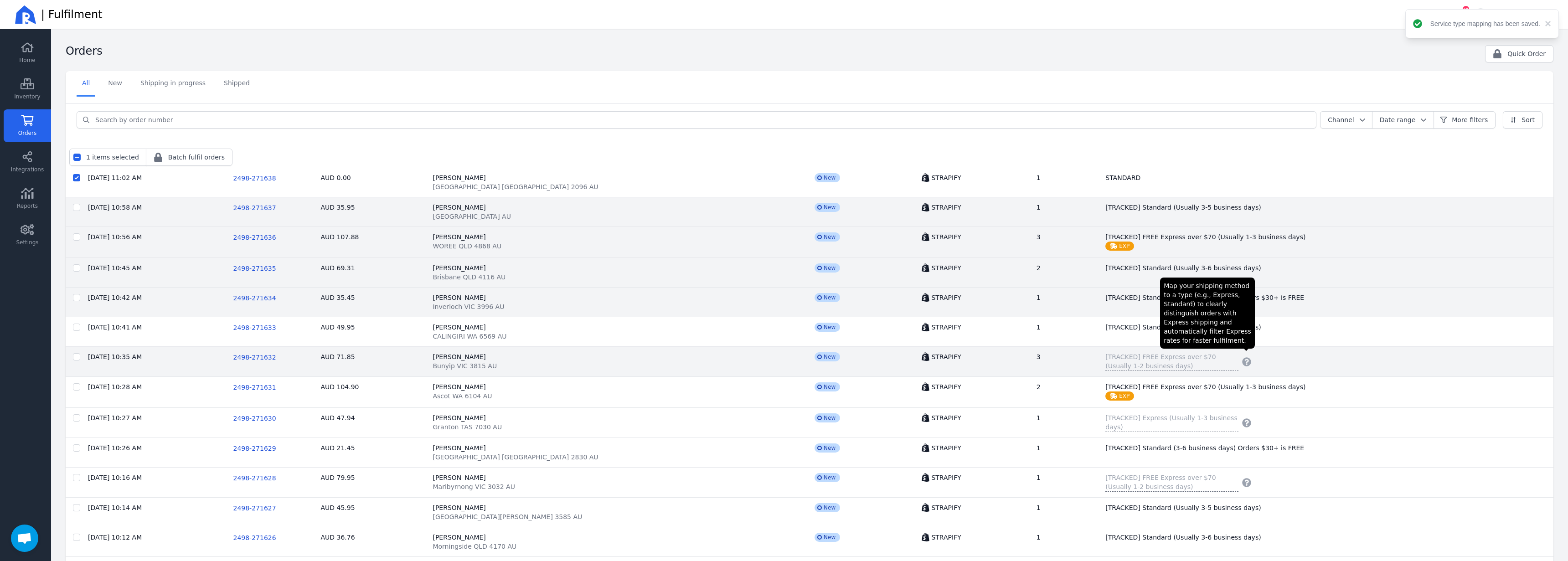
click at [1242, 360] on icon "button" at bounding box center [1246, 361] width 9 height 9
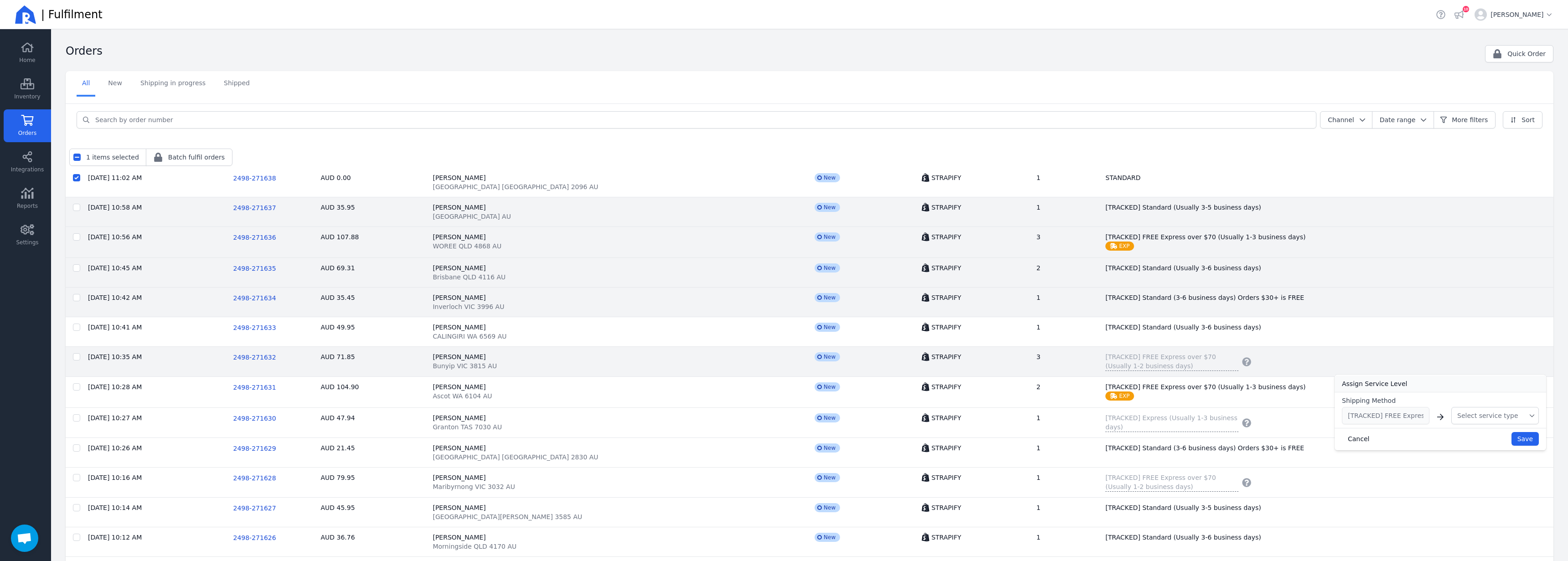
click at [1460, 415] on span "Select service type" at bounding box center [1488, 415] width 61 height 9
click at [1474, 467] on span "Express" at bounding box center [1479, 468] width 25 height 9
click at [1512, 436] on button "Save" at bounding box center [1525, 439] width 27 height 13
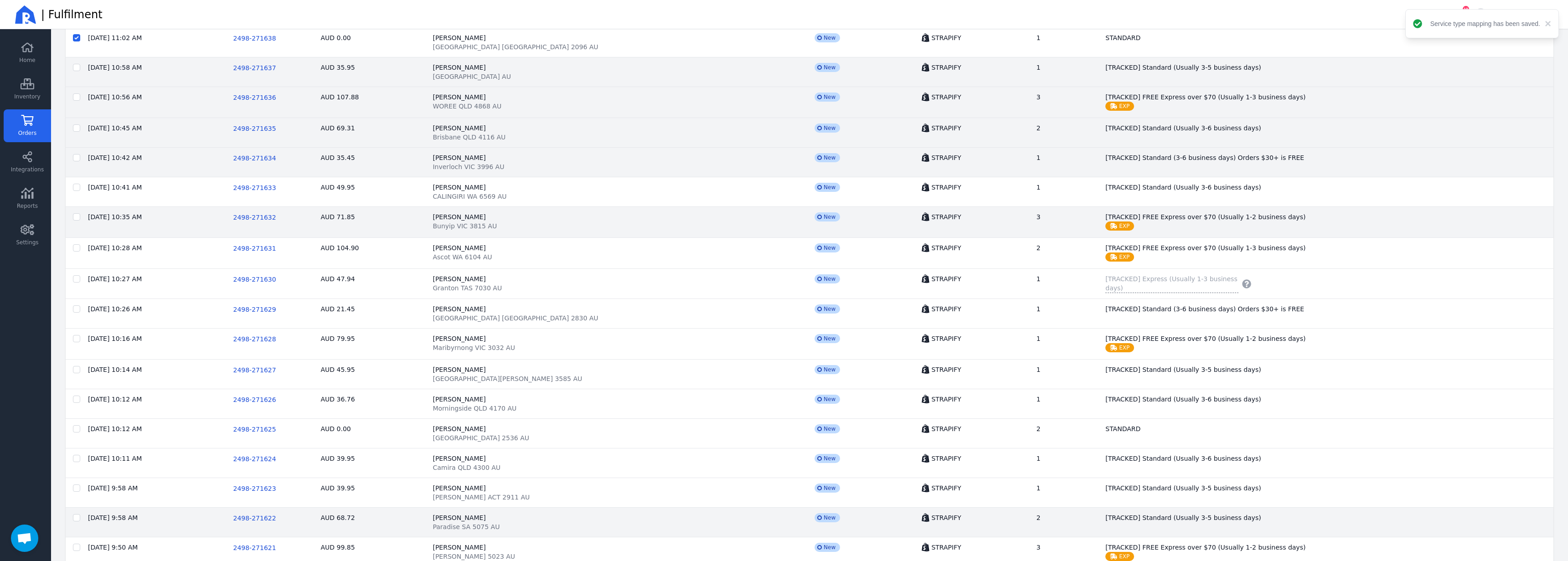
scroll to position [274, 0]
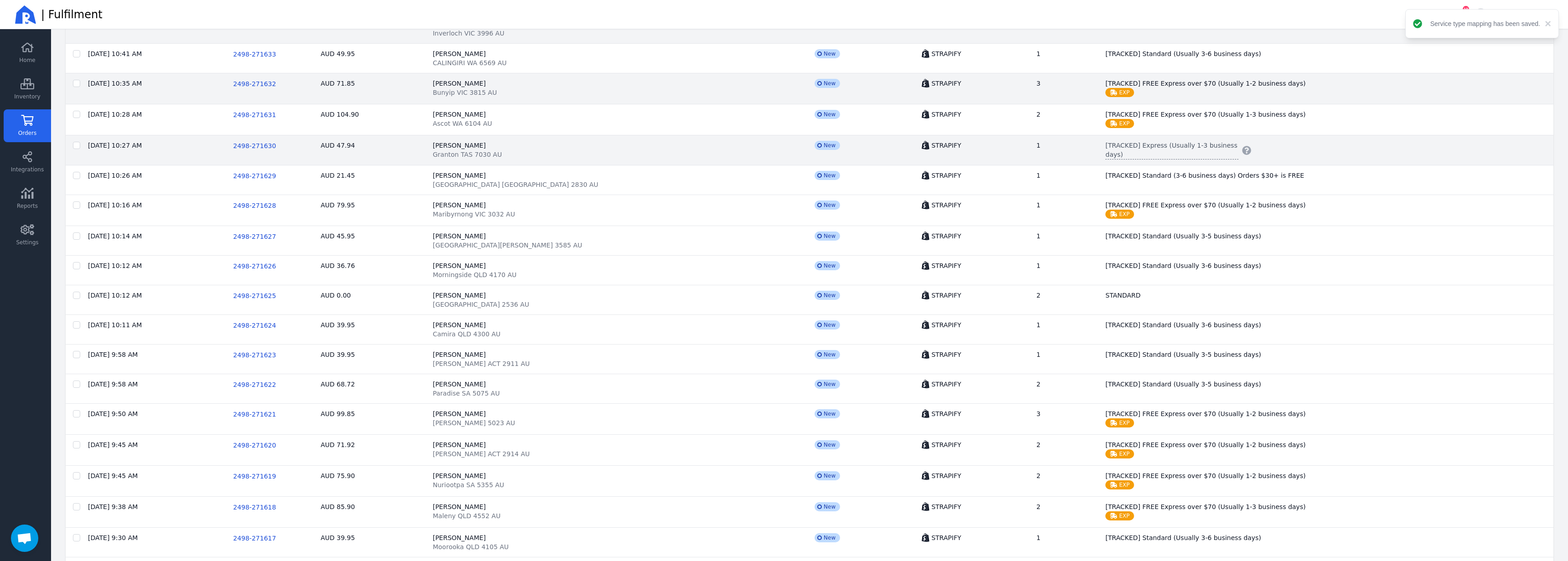
click at [1172, 143] on span "[TRACKED] Express (Usually 1-3 business days)" at bounding box center [1171, 150] width 134 height 18
click at [1489, 199] on button "Select service type" at bounding box center [1495, 205] width 87 height 17
click at [1472, 253] on span "Express" at bounding box center [1479, 256] width 25 height 9
click at [1518, 224] on span "Save" at bounding box center [1525, 228] width 15 height 8
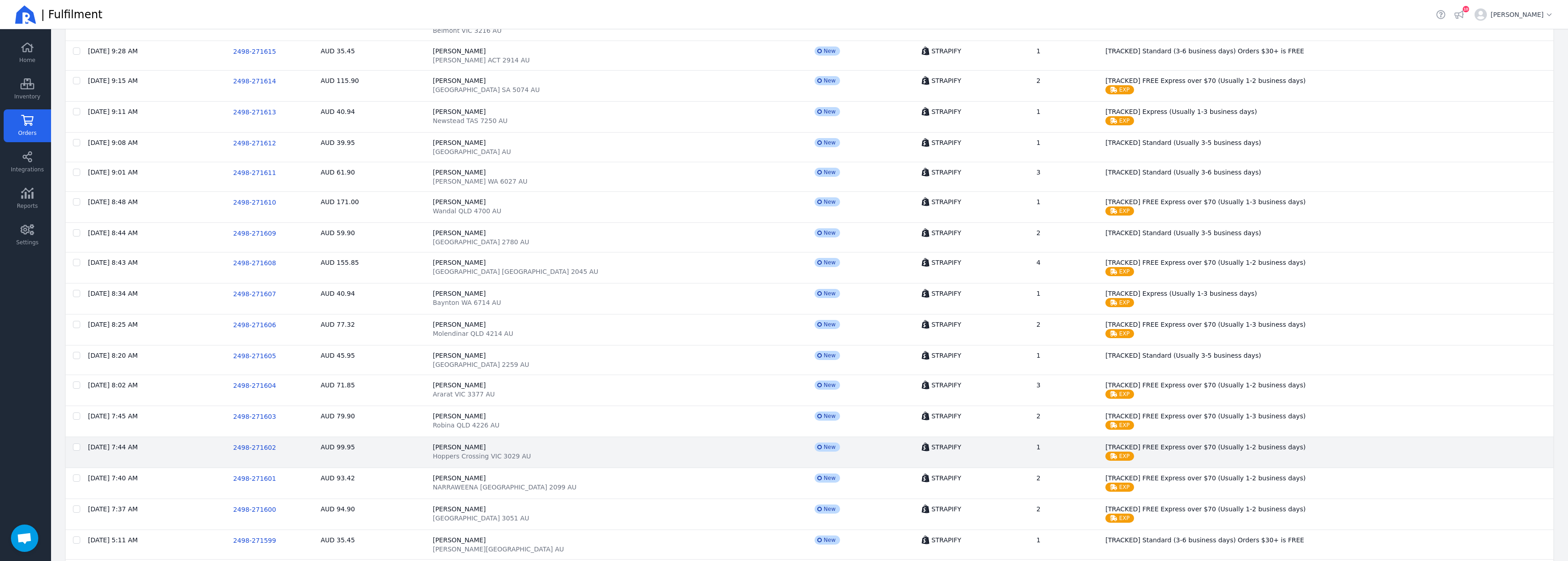
scroll to position [1181, 0]
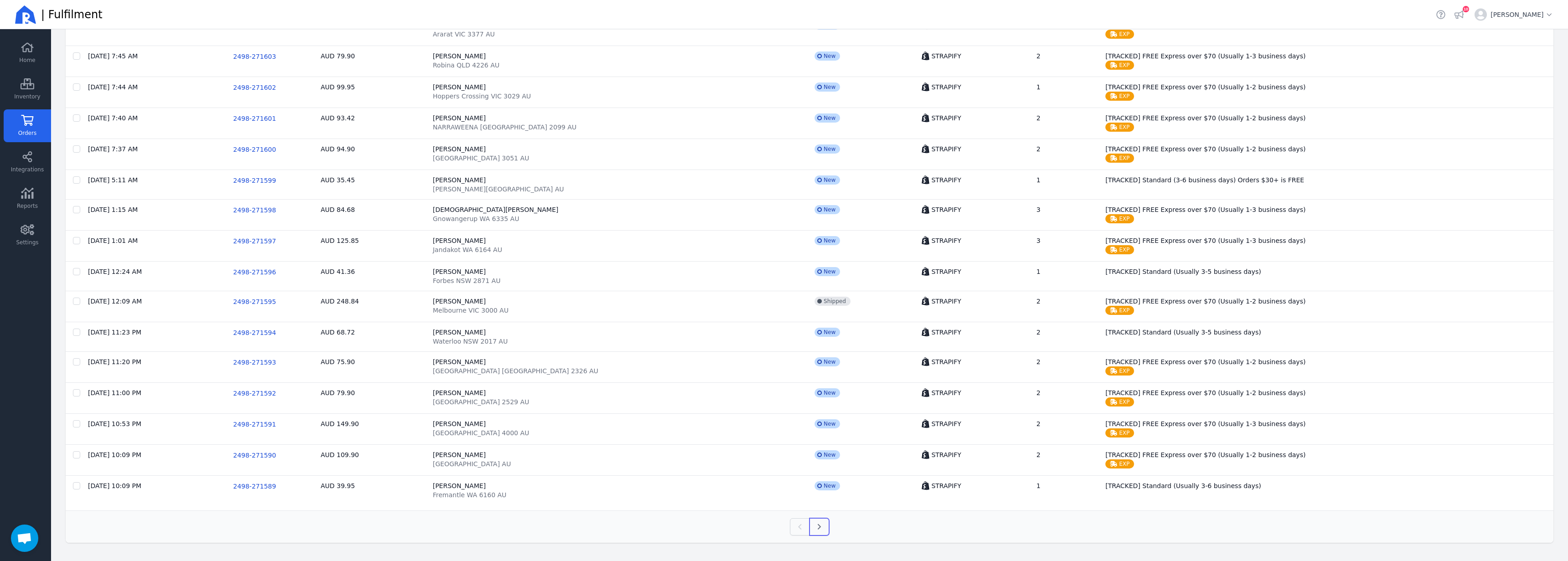
click at [820, 529] on icon "button" at bounding box center [820, 526] width 9 height 9
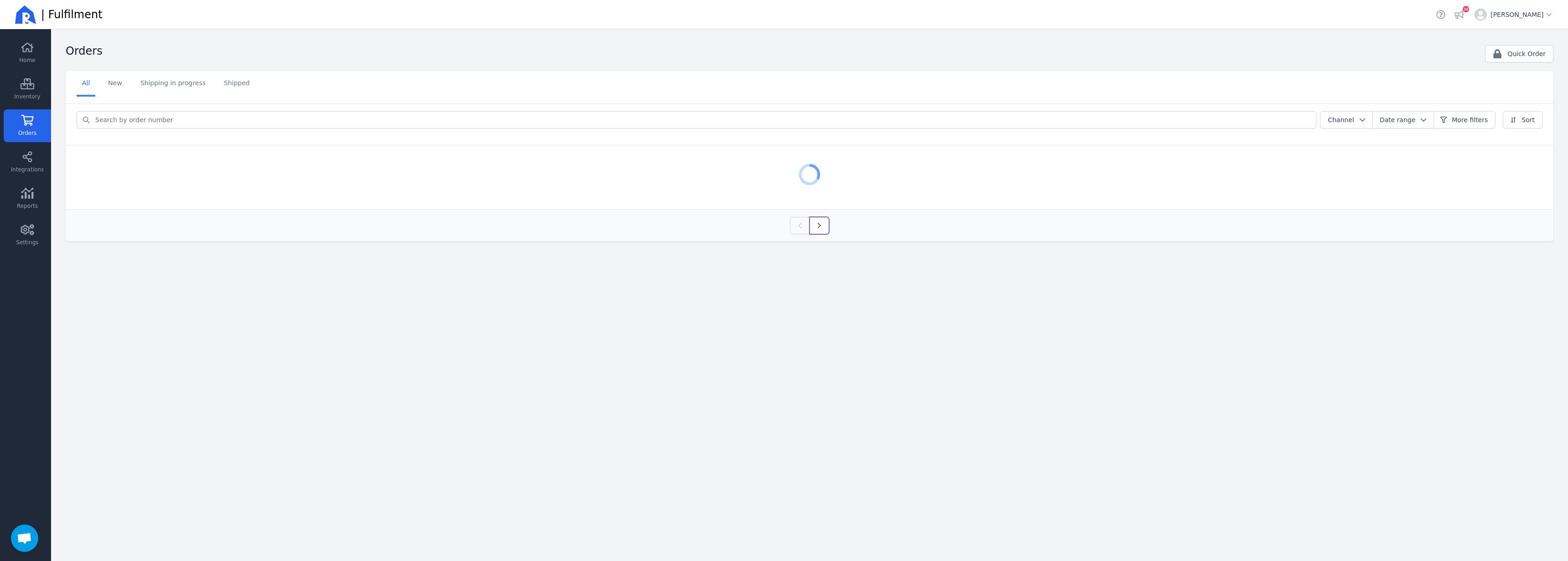
scroll to position [0, 0]
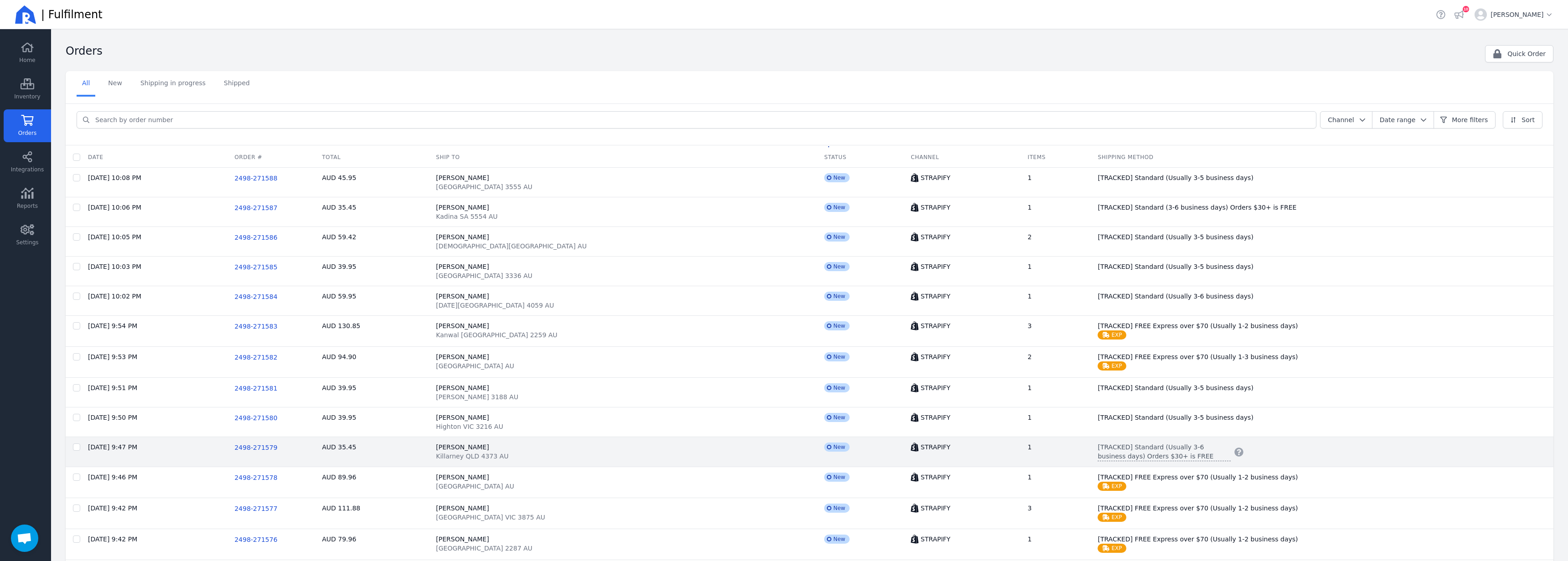
click at [1115, 451] on span "[TRACKED] Standard (Usually 3-6 business days) Orders $30+ is FREE" at bounding box center [1164, 451] width 134 height 18
click at [1468, 507] on span "Select service type" at bounding box center [1488, 505] width 61 height 9
click at [1475, 541] on span "Standard" at bounding box center [1481, 542] width 29 height 9
click at [1520, 526] on span "Save" at bounding box center [1525, 529] width 15 height 8
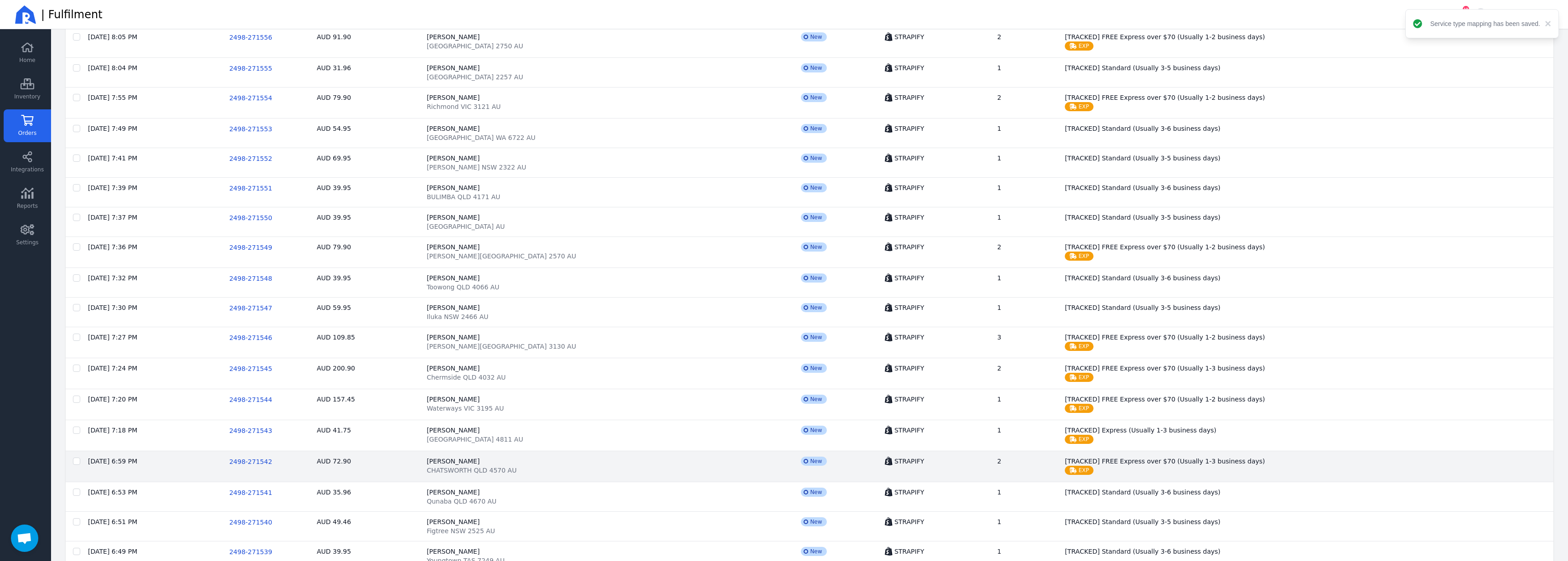
scroll to position [1172, 0]
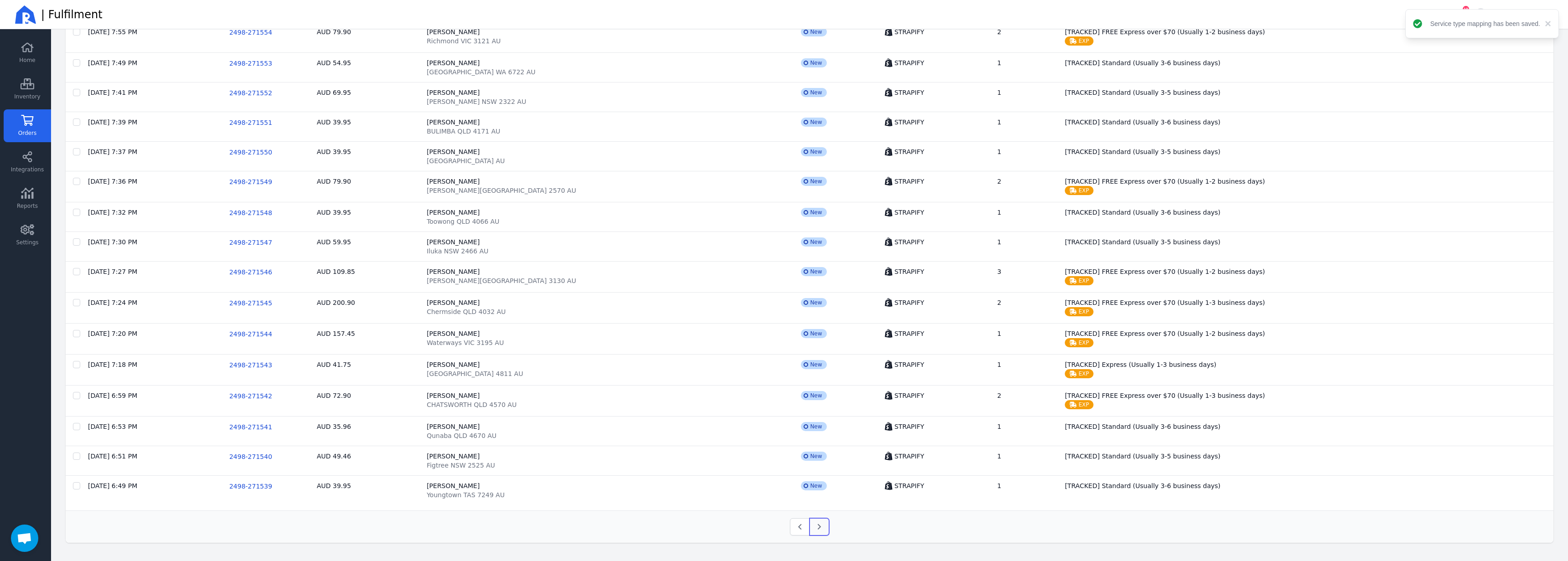
click at [820, 526] on icon "button" at bounding box center [820, 526] width 9 height 9
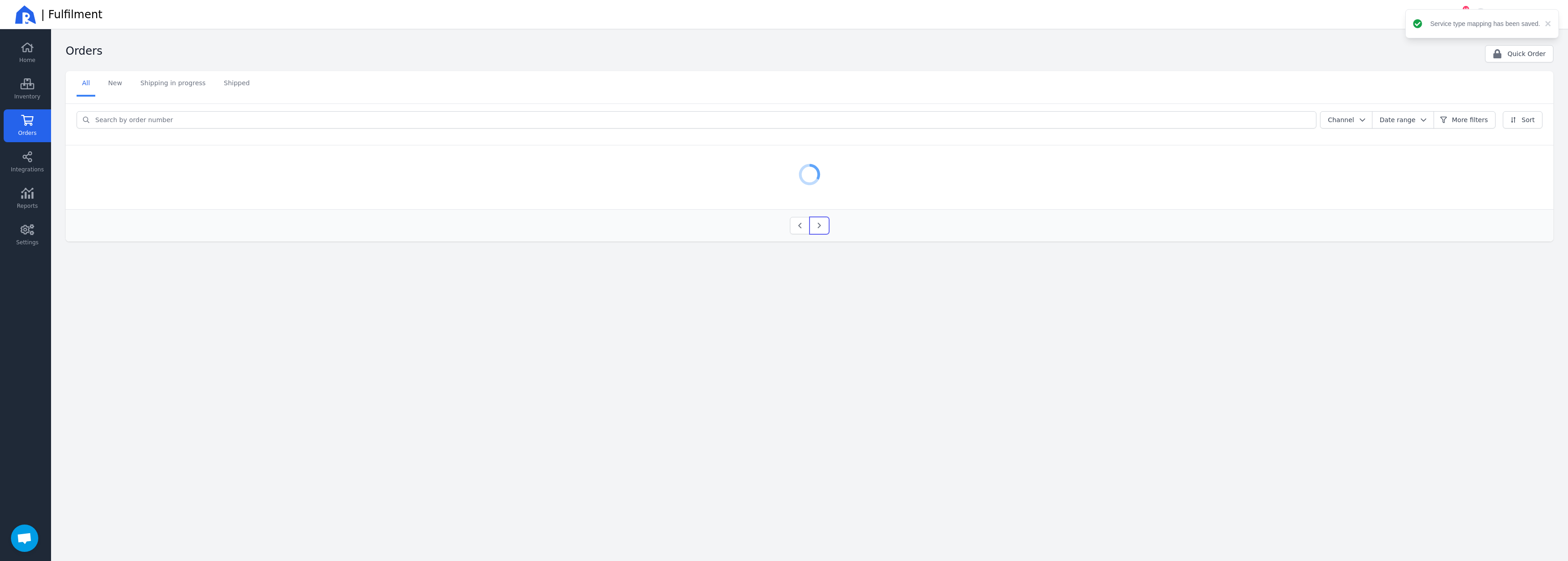
scroll to position [0, 0]
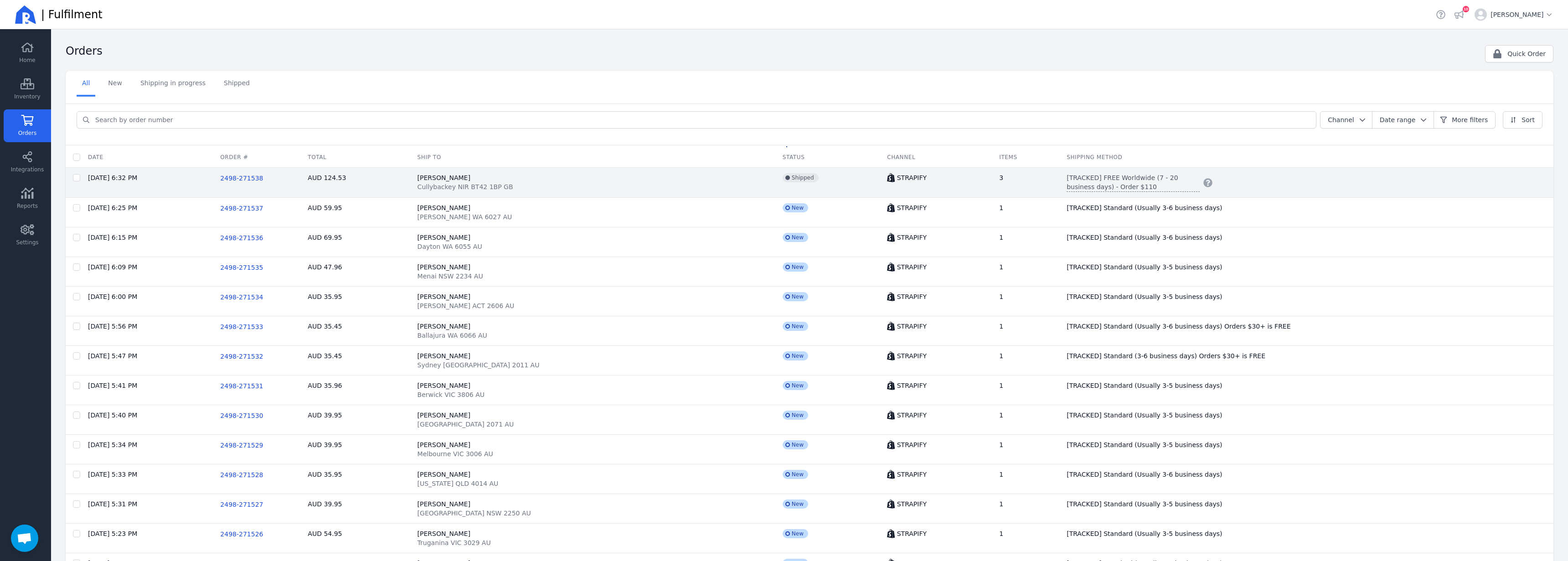
click at [1092, 183] on span "[TRACKED] FREE Worldwide (7 - 20 business days) - Order $110" at bounding box center [1133, 182] width 134 height 18
click at [1469, 238] on span "Select service type" at bounding box center [1488, 235] width 61 height 9
click at [1470, 210] on div "Assign Service Level" at bounding box center [1440, 204] width 211 height 16
click at [1352, 256] on span "Cancel" at bounding box center [1359, 260] width 21 height 8
click at [263, 179] on span "2498-271538" at bounding box center [241, 179] width 43 height 8
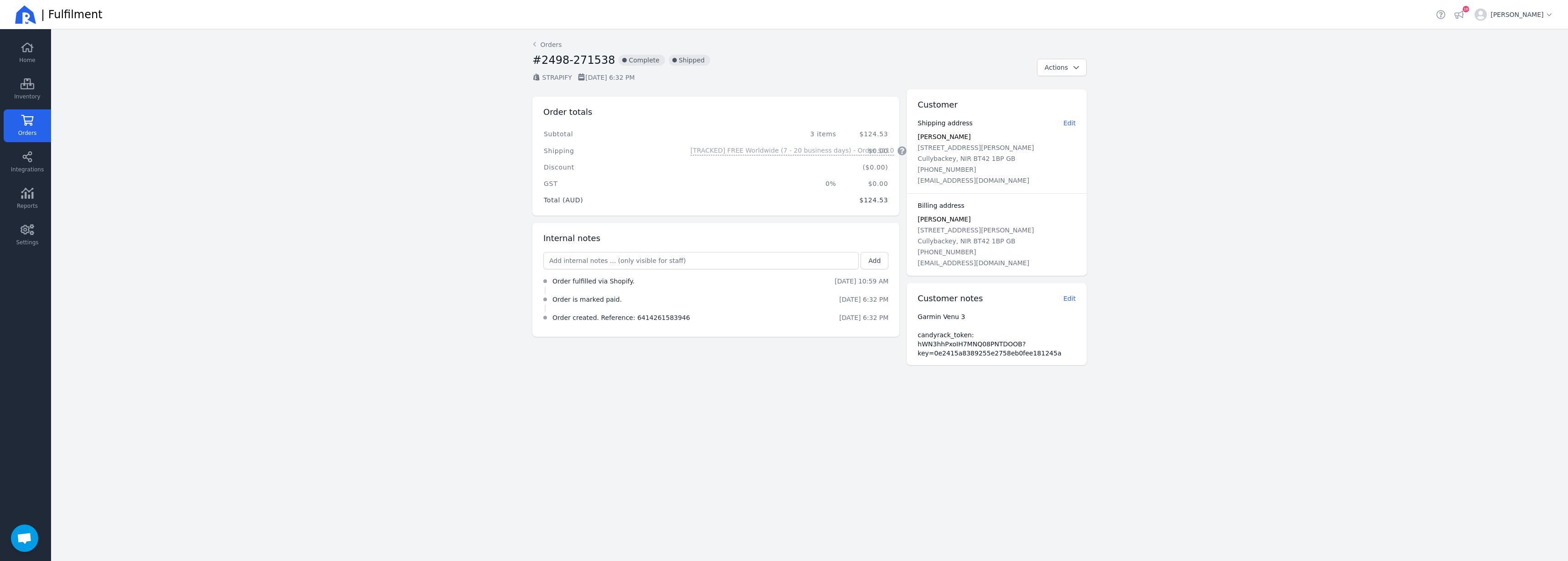
click at [585, 61] on h2 "#2498-271538" at bounding box center [574, 60] width 83 height 14
copy h2 "271538"
click at [554, 47] on link "Orders" at bounding box center [547, 44] width 30 height 9
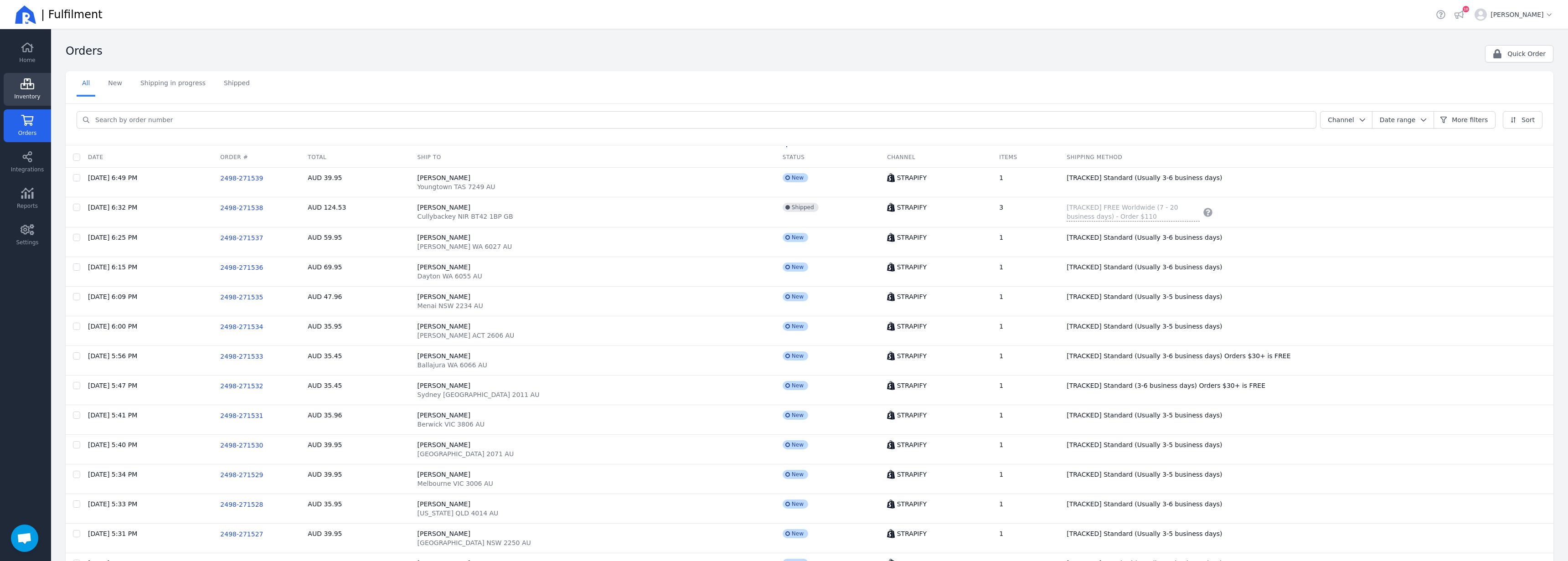
click at [25, 95] on span "Inventory" at bounding box center [27, 97] width 26 height 8
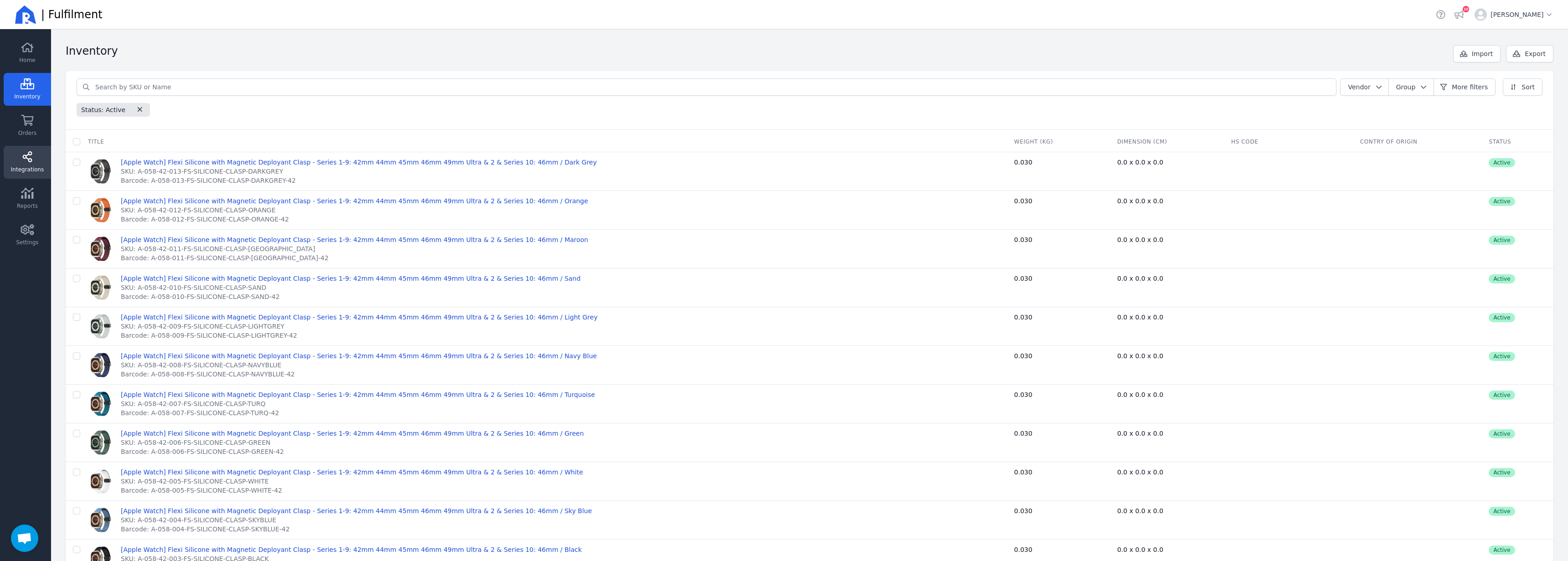
click at [23, 167] on span "Integrations" at bounding box center [27, 170] width 33 height 8
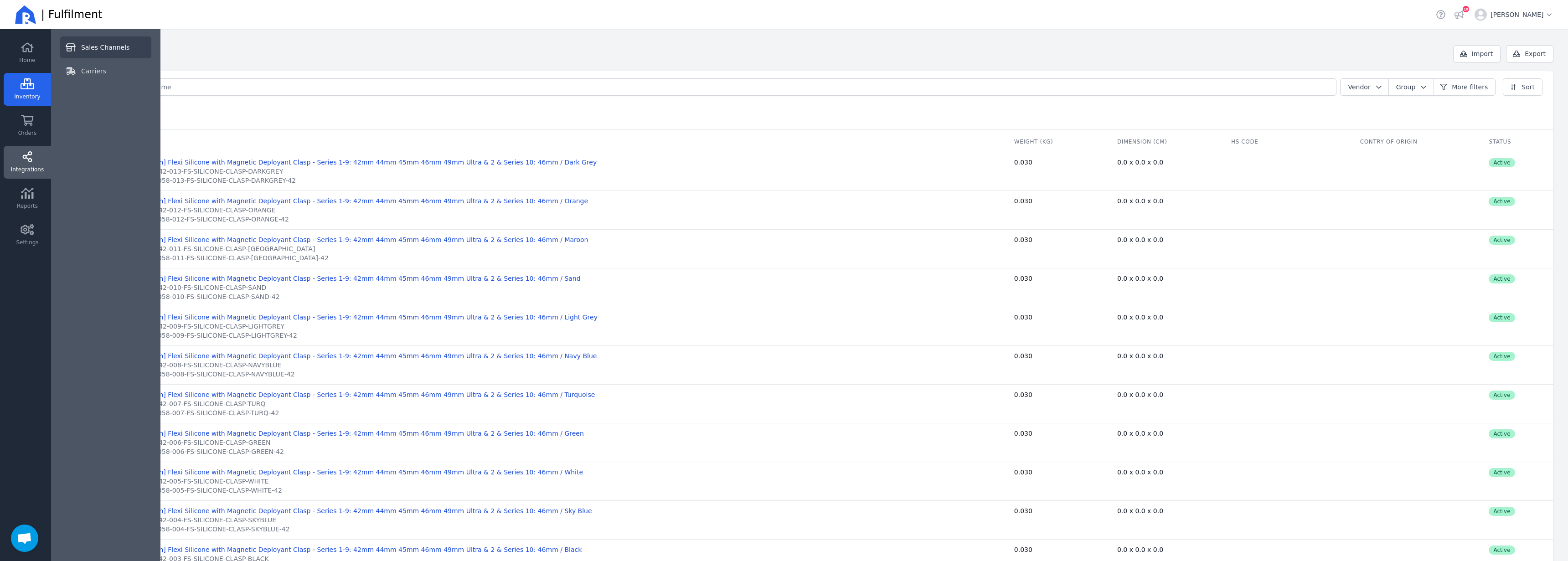
click at [94, 44] on span "Sales Channels" at bounding box center [105, 47] width 48 height 9
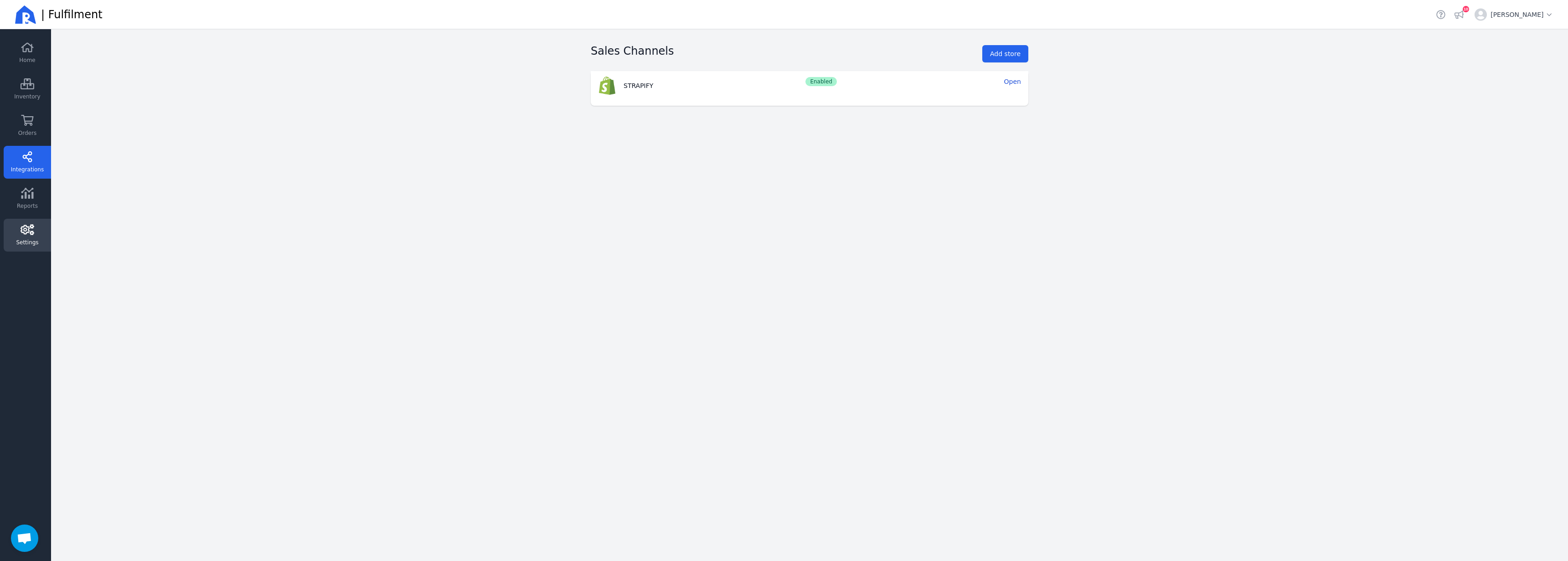
click at [33, 222] on link "Settings" at bounding box center [27, 235] width 47 height 33
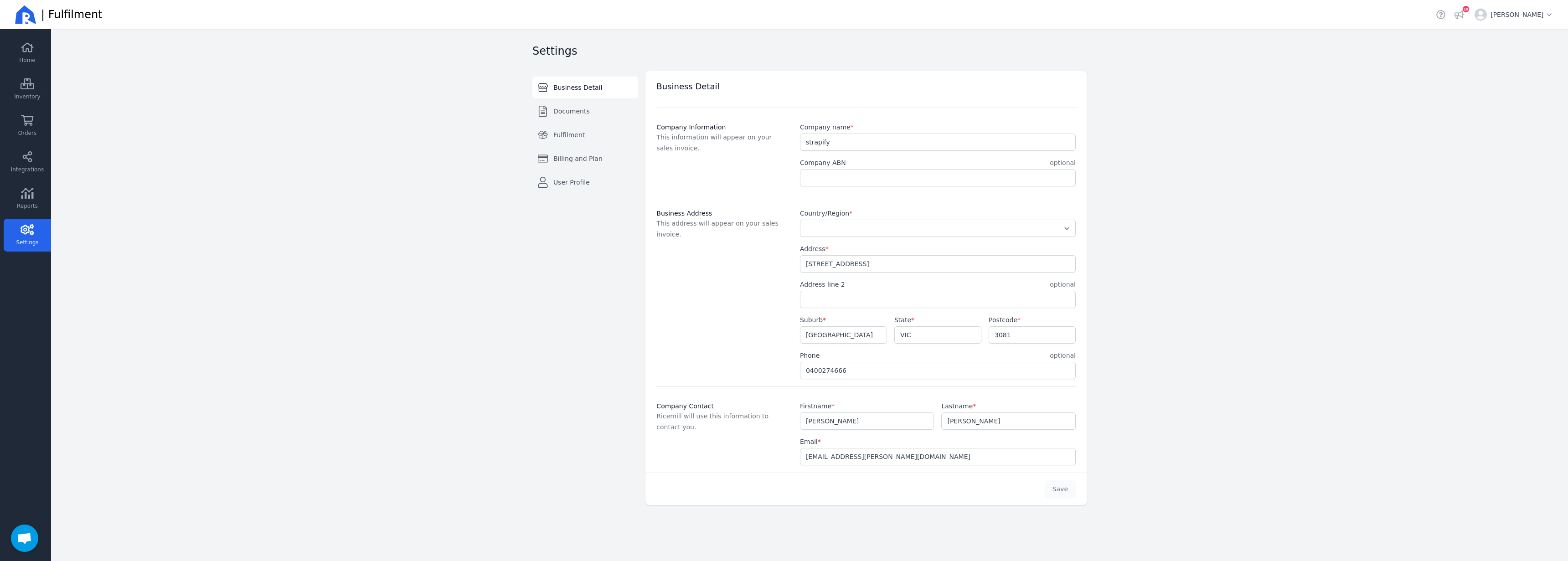
select select "AU"
click at [585, 112] on span "Documents" at bounding box center [572, 110] width 37 height 9
select select "A4"
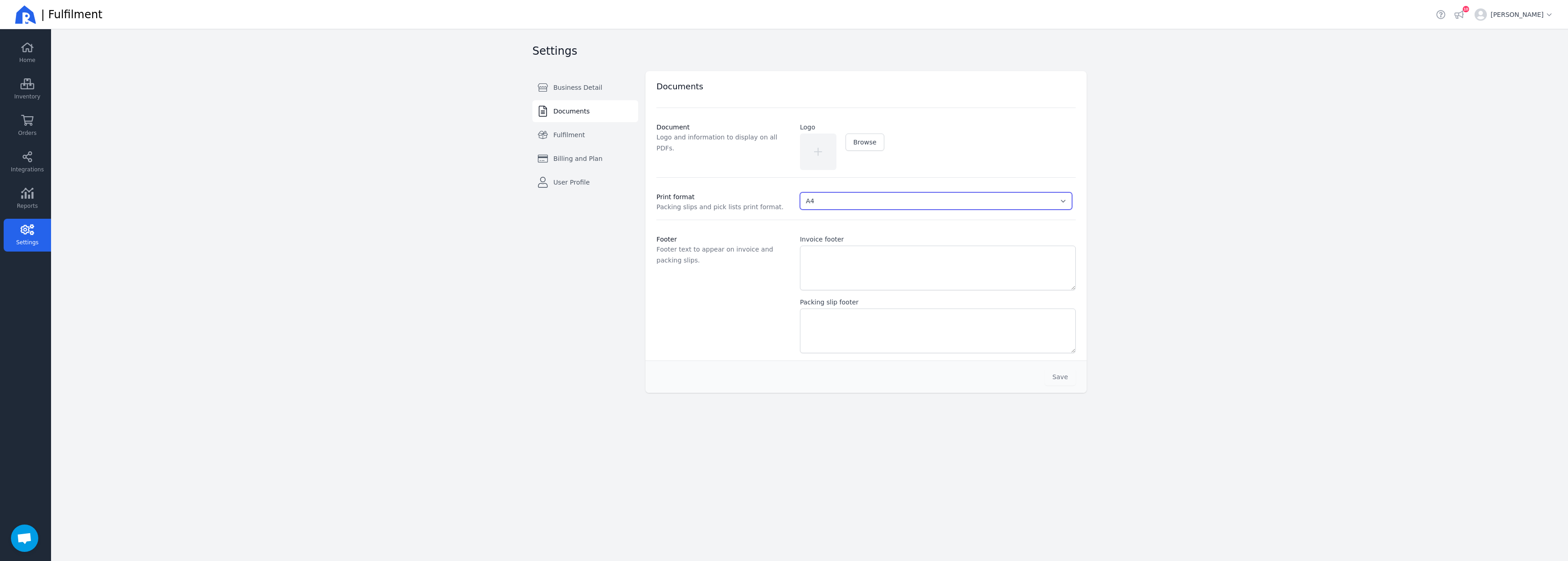
click at [885, 205] on select "Select... A4 A6" at bounding box center [936, 201] width 272 height 17
click at [884, 204] on select "Select... A4 A6" at bounding box center [936, 201] width 272 height 17
click at [580, 128] on link "Fulfilment" at bounding box center [585, 134] width 106 height 22
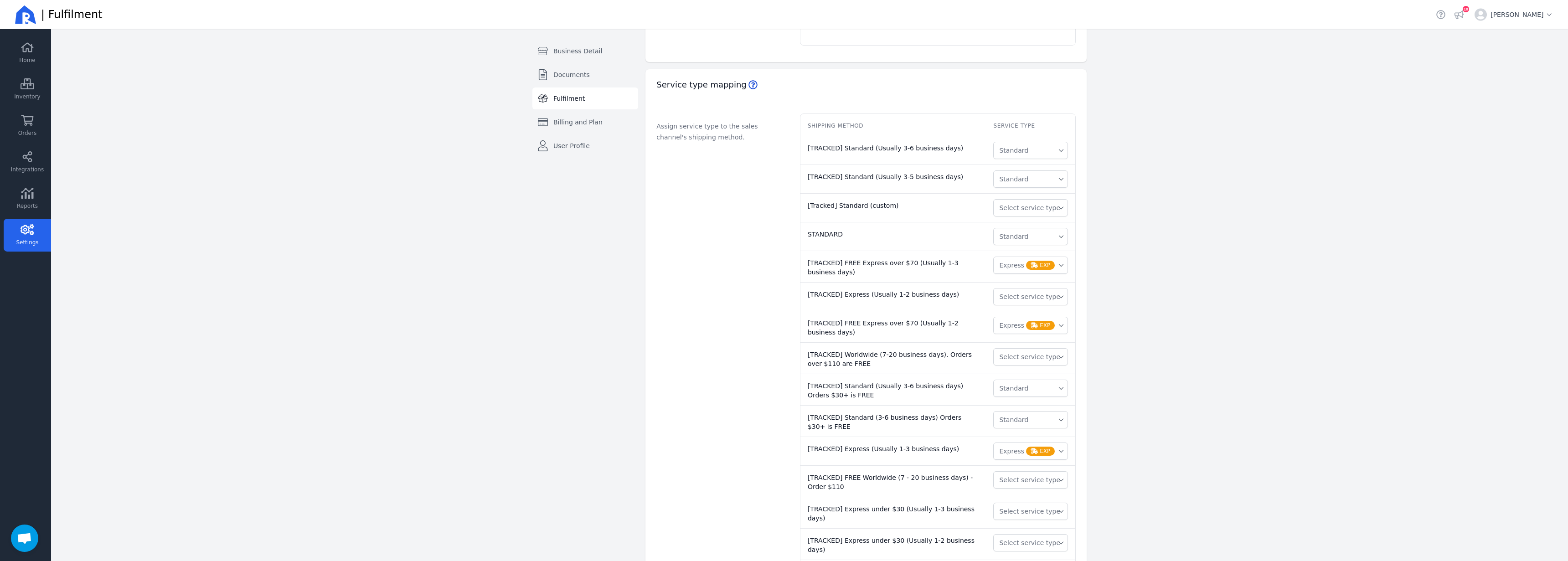
scroll to position [501, 0]
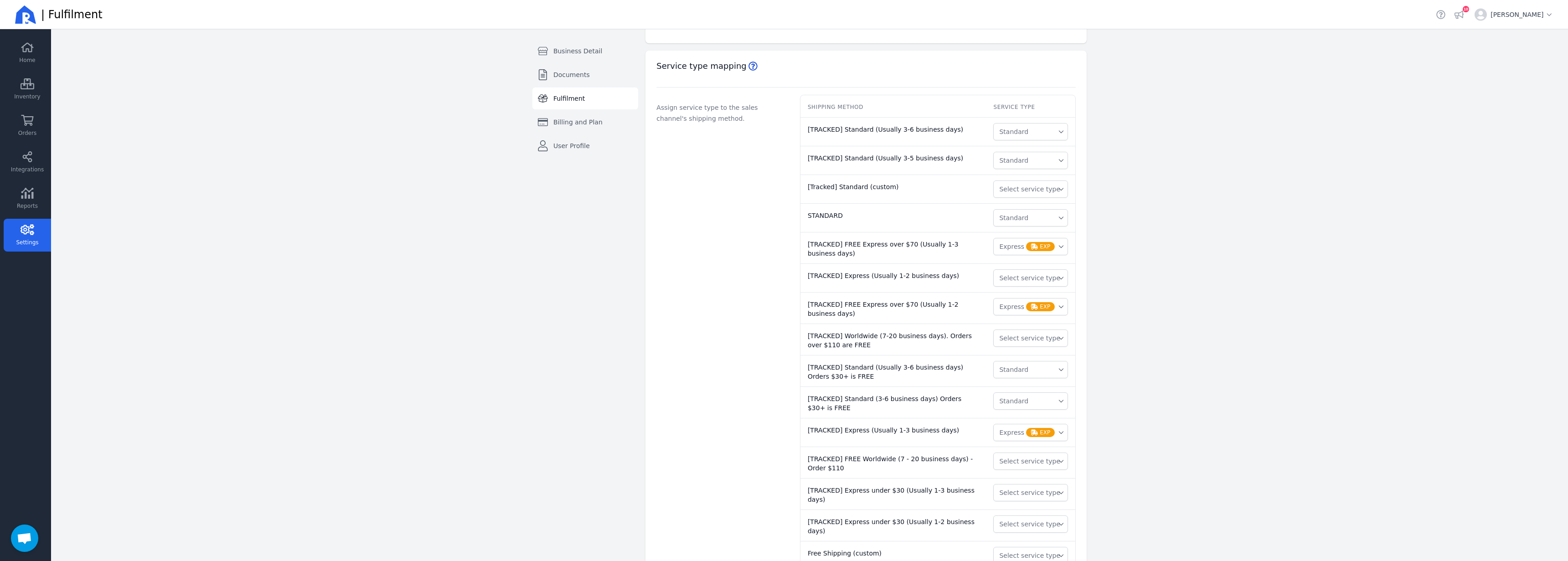
click at [1019, 227] on button "Standard" at bounding box center [1031, 218] width 75 height 17
click at [1027, 243] on span "Select service type" at bounding box center [1039, 237] width 61 height 9
click at [1125, 253] on main "Settings Business Detail Documents Fulfilment Billing and Plan User Profile Swi…" at bounding box center [809, 295] width 1517 height 532
click at [1029, 194] on span "Select service type" at bounding box center [1030, 188] width 61 height 9
click at [1027, 226] on li "Standard" at bounding box center [1031, 226] width 75 height 16
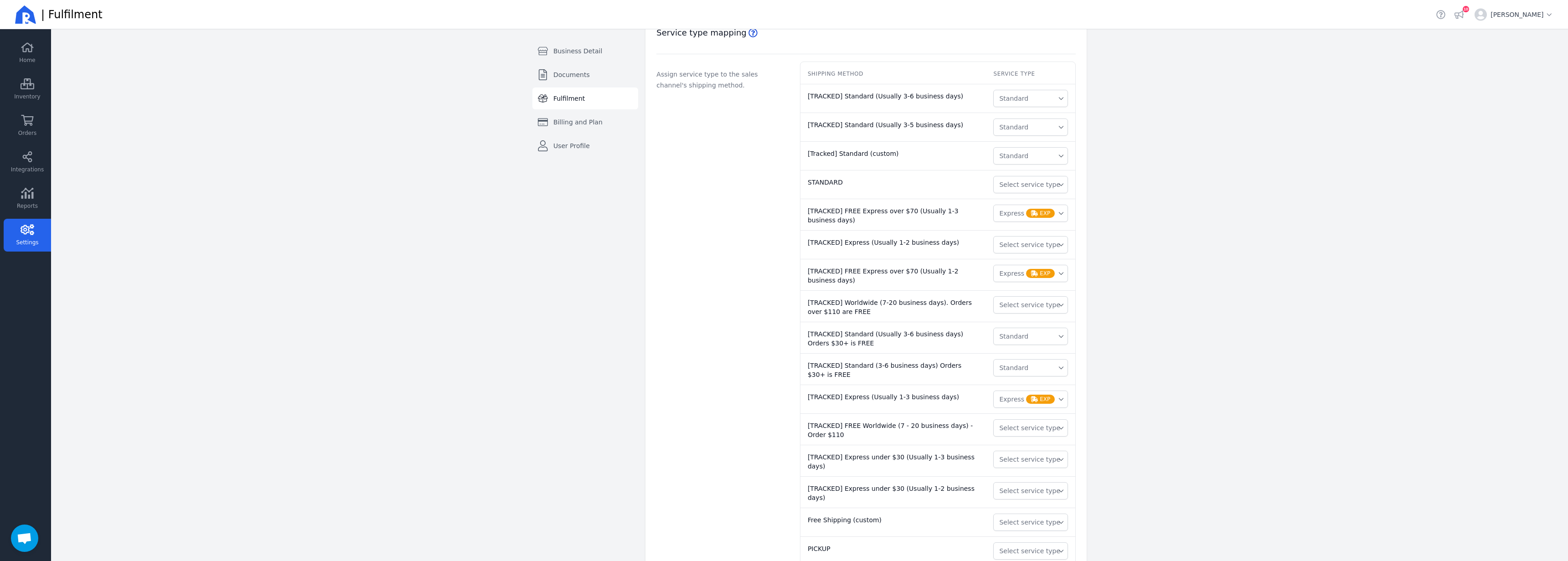
scroll to position [593, 0]
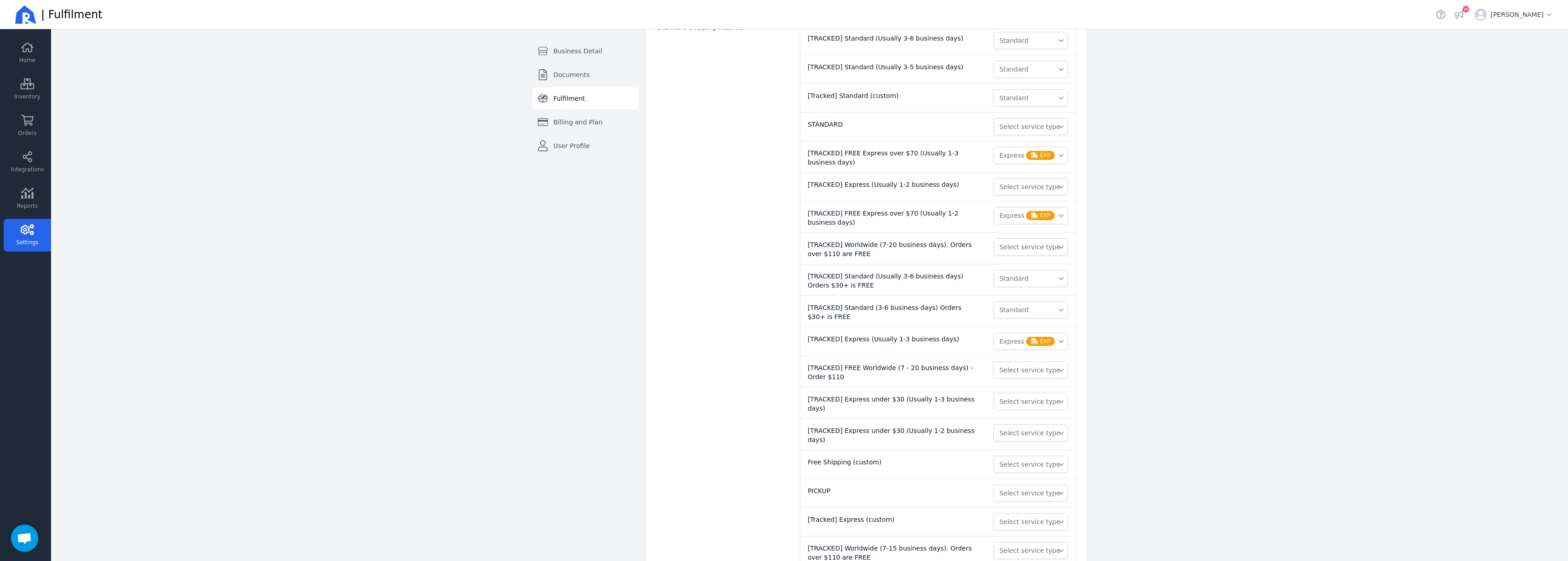
click at [1024, 279] on span "Standard" at bounding box center [1014, 278] width 29 height 9
click at [1128, 311] on main "Settings Business Detail Documents Fulfilment Billing and Plan User Profile Swi…" at bounding box center [809, 295] width 1517 height 532
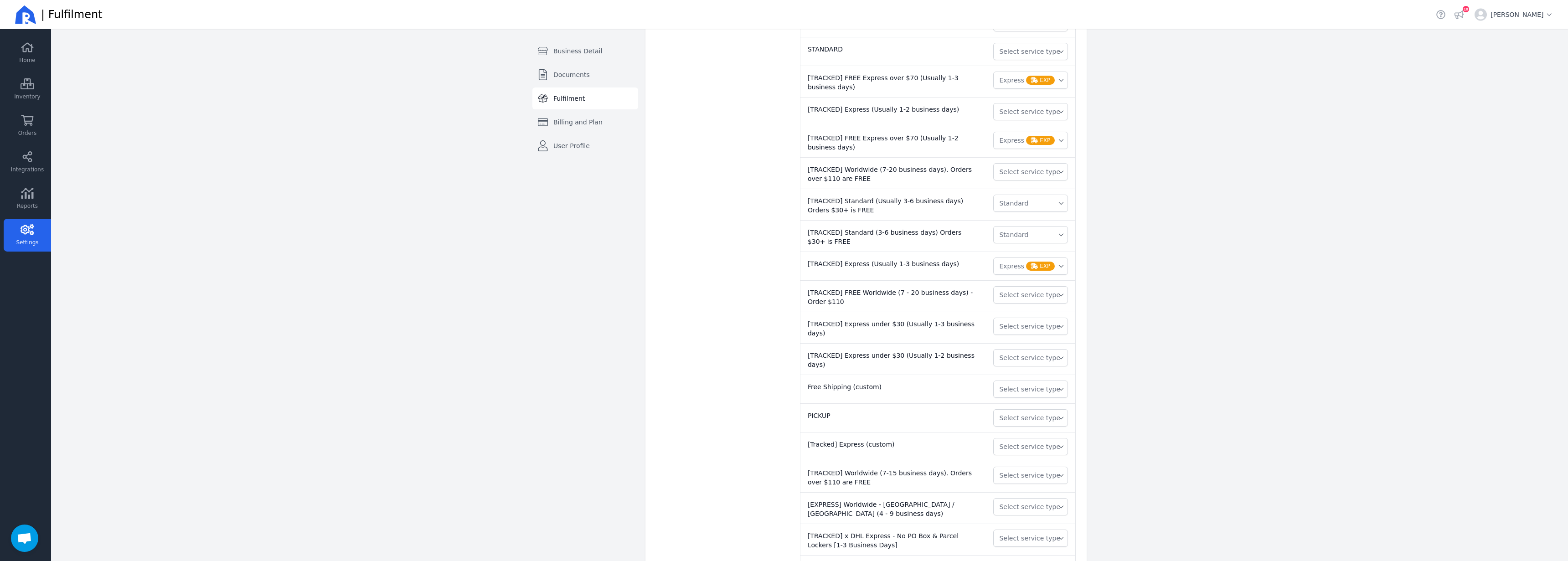
scroll to position [729, 0]
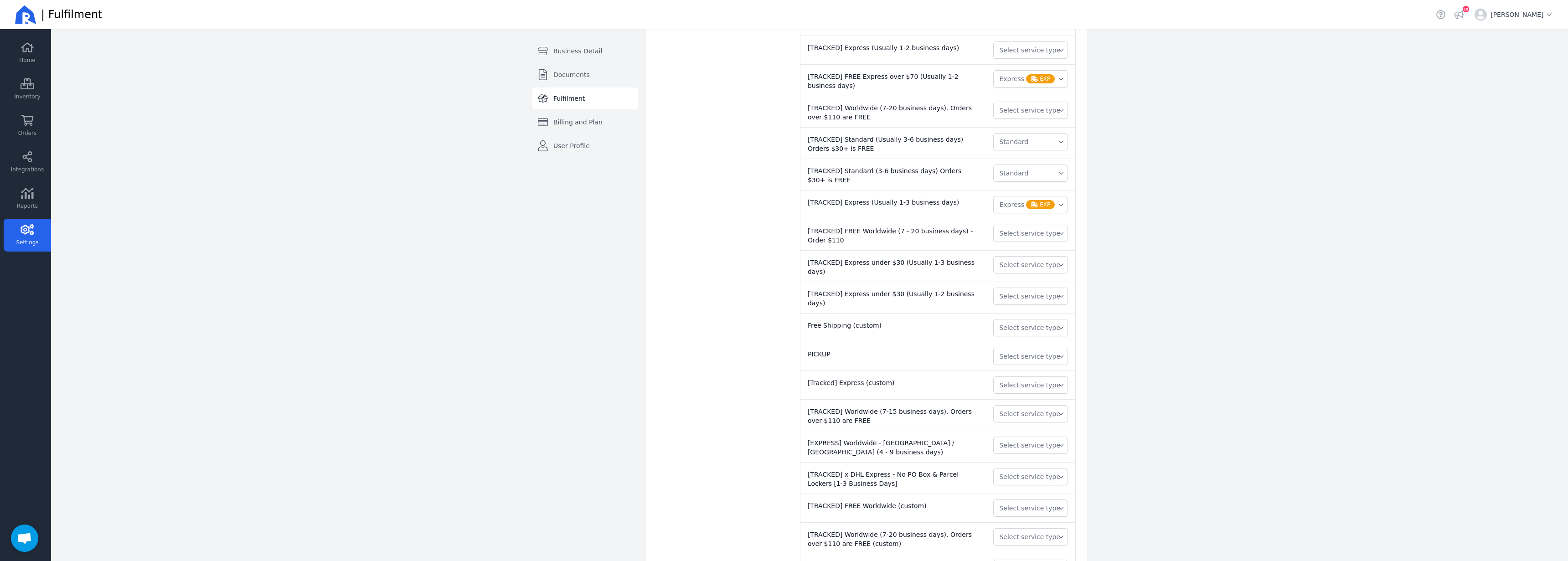
click at [1038, 232] on span "Select service type" at bounding box center [1030, 232] width 61 height 9
drag, startPoint x: 1137, startPoint y: 240, endPoint x: 1146, endPoint y: 243, distance: 9.5
click at [1137, 240] on main "Settings Business Detail Documents Fulfilment Billing and Plan User Profile Swi…" at bounding box center [809, 295] width 1517 height 532
click at [1011, 260] on span "Select service type" at bounding box center [1030, 264] width 61 height 9
click at [1019, 313] on span "Express" at bounding box center [1020, 317] width 25 height 9
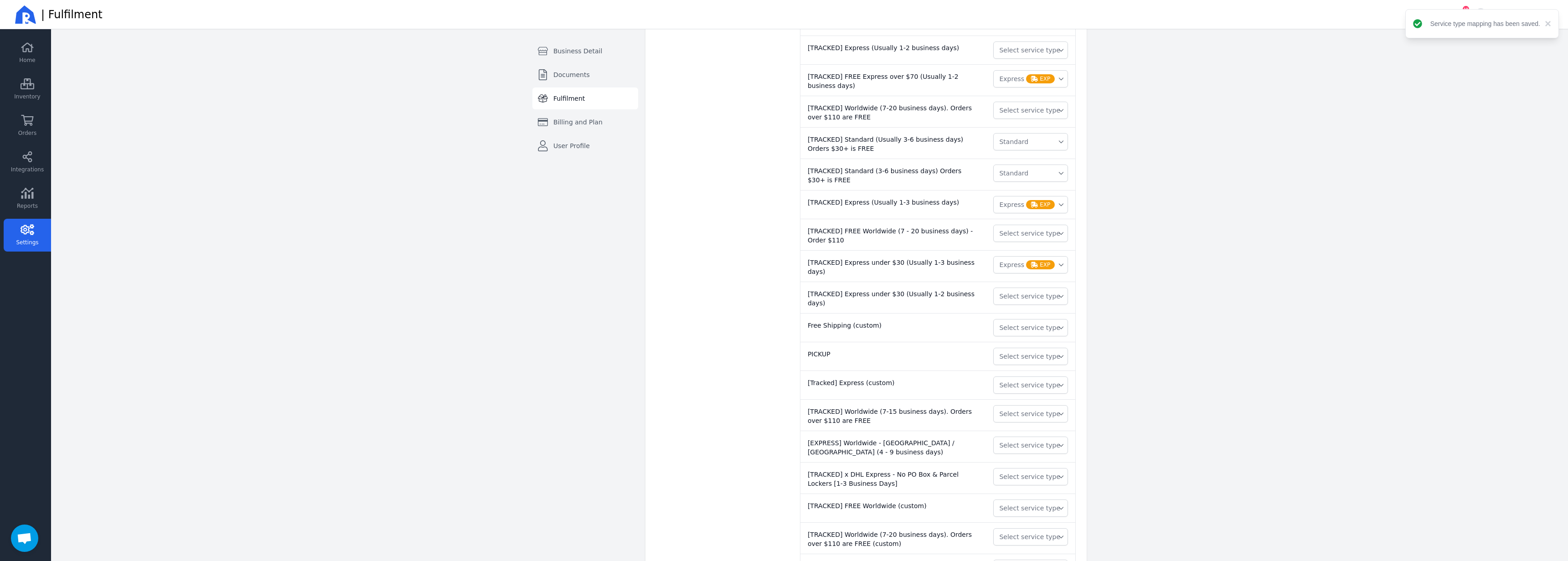
click at [1028, 292] on span "Select service type" at bounding box center [1030, 296] width 61 height 9
click at [1026, 345] on span "Express" at bounding box center [1020, 349] width 25 height 9
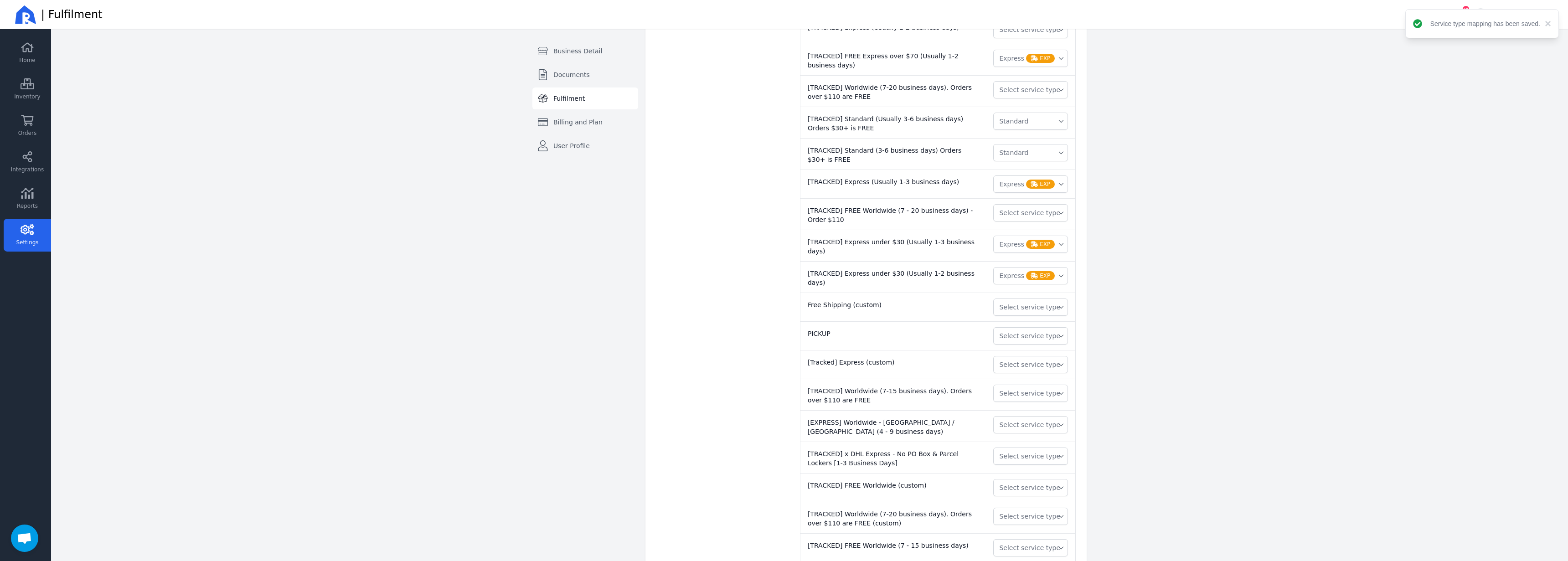
scroll to position [769, 0]
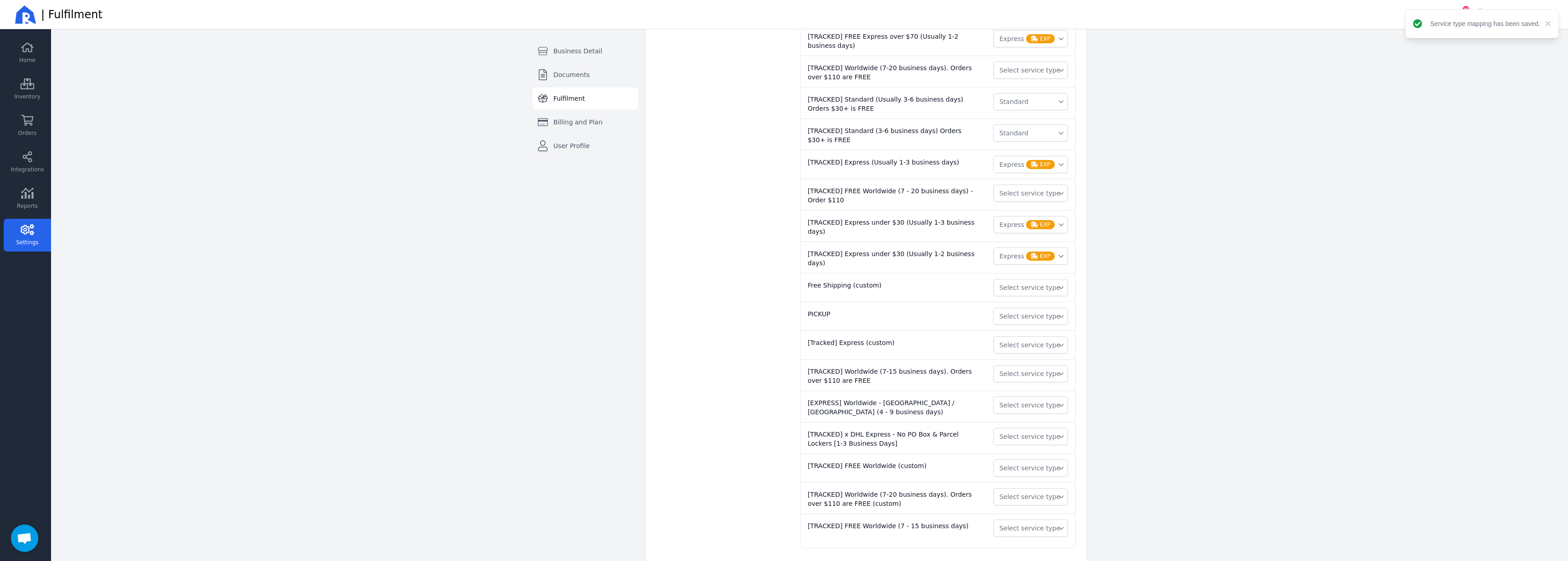
click at [1034, 283] on span "Select service type" at bounding box center [1030, 287] width 61 height 9
click at [1028, 340] on span "Select service type" at bounding box center [1030, 344] width 61 height 9
click at [1032, 394] on span "Express" at bounding box center [1020, 398] width 25 height 9
click at [1035, 369] on span "Select service type" at bounding box center [1030, 373] width 61 height 9
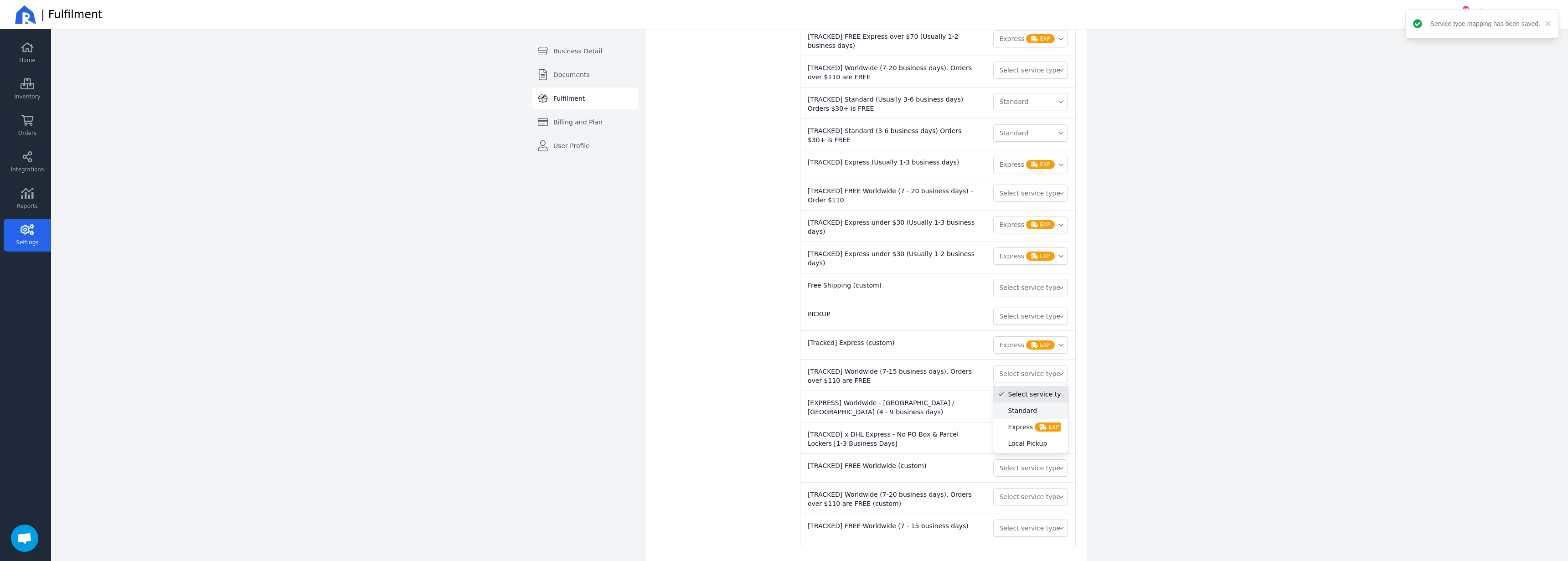
click at [1033, 406] on span "Standard" at bounding box center [1022, 410] width 29 height 9
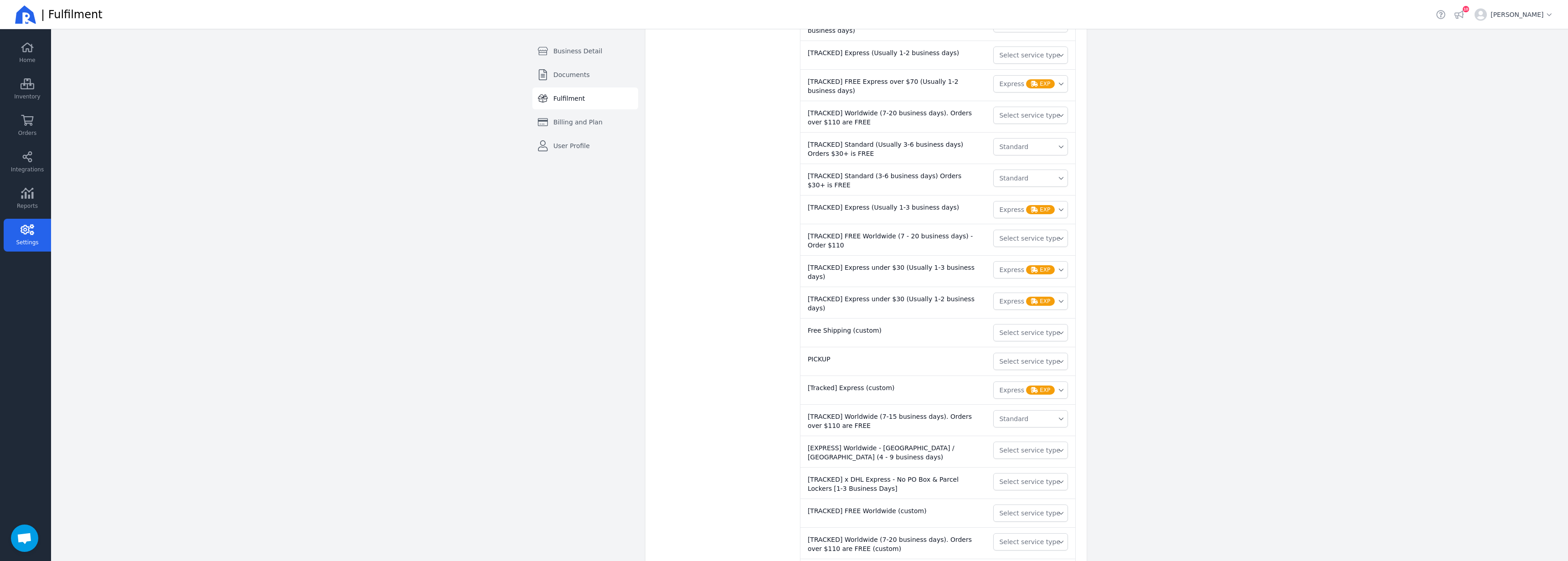
scroll to position [723, 0]
click at [1019, 127] on td "Select service type" at bounding box center [1030, 117] width 89 height 32
click at [1019, 121] on button "Select service type" at bounding box center [1031, 115] width 75 height 17
click at [1019, 150] on span "Standard" at bounding box center [1022, 152] width 29 height 9
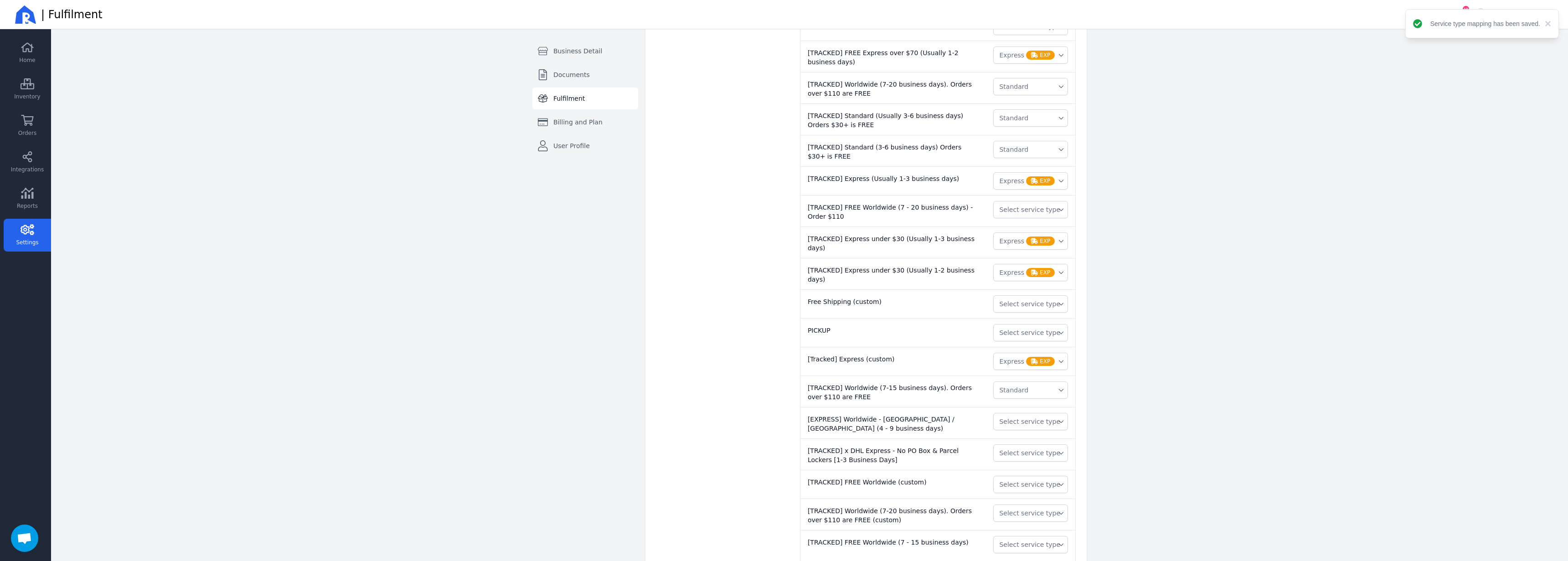
scroll to position [769, 0]
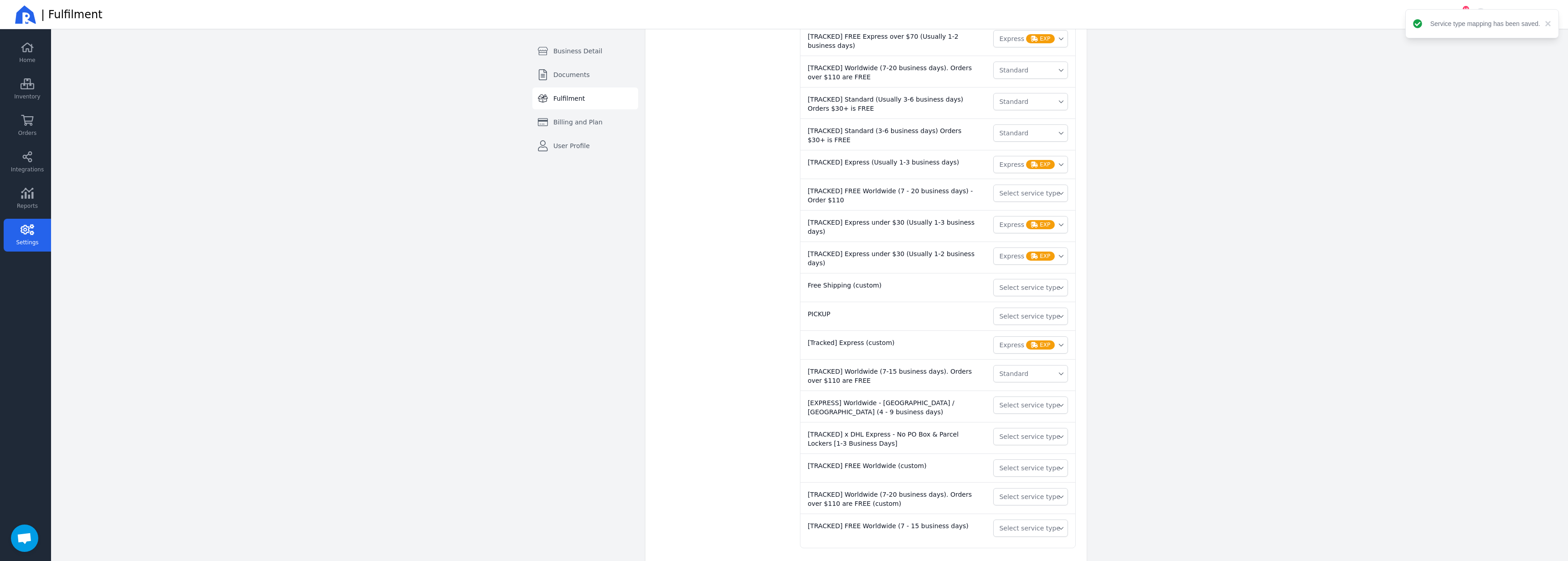
click at [1030, 397] on button "Select service type" at bounding box center [1031, 405] width 75 height 17
click at [1021, 454] on span "Express" at bounding box center [1020, 458] width 25 height 9
click at [1026, 432] on span "Select service type" at bounding box center [1030, 436] width 61 height 9
click at [1108, 438] on main "Settings Business Detail Documents Fulfilment Billing and Plan User Profile Swi…" at bounding box center [809, 295] width 1517 height 532
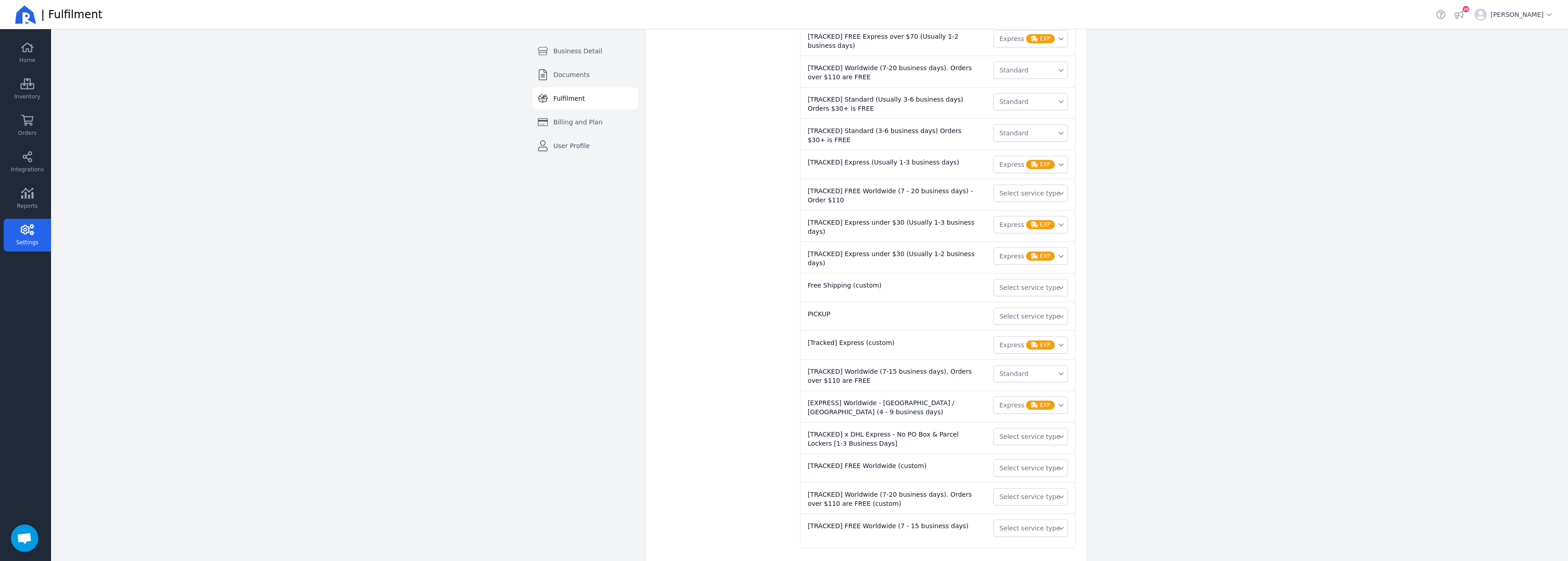
click at [1039, 463] on span "Select service type" at bounding box center [1030, 467] width 61 height 9
click at [1034, 500] on span "Standard" at bounding box center [1022, 504] width 29 height 9
click at [1030, 492] on span "Select service type" at bounding box center [1030, 496] width 61 height 9
click at [1040, 529] on span "Standard" at bounding box center [1034, 533] width 53 height 9
click at [1033, 524] on span "Select service type" at bounding box center [1030, 527] width 61 height 9
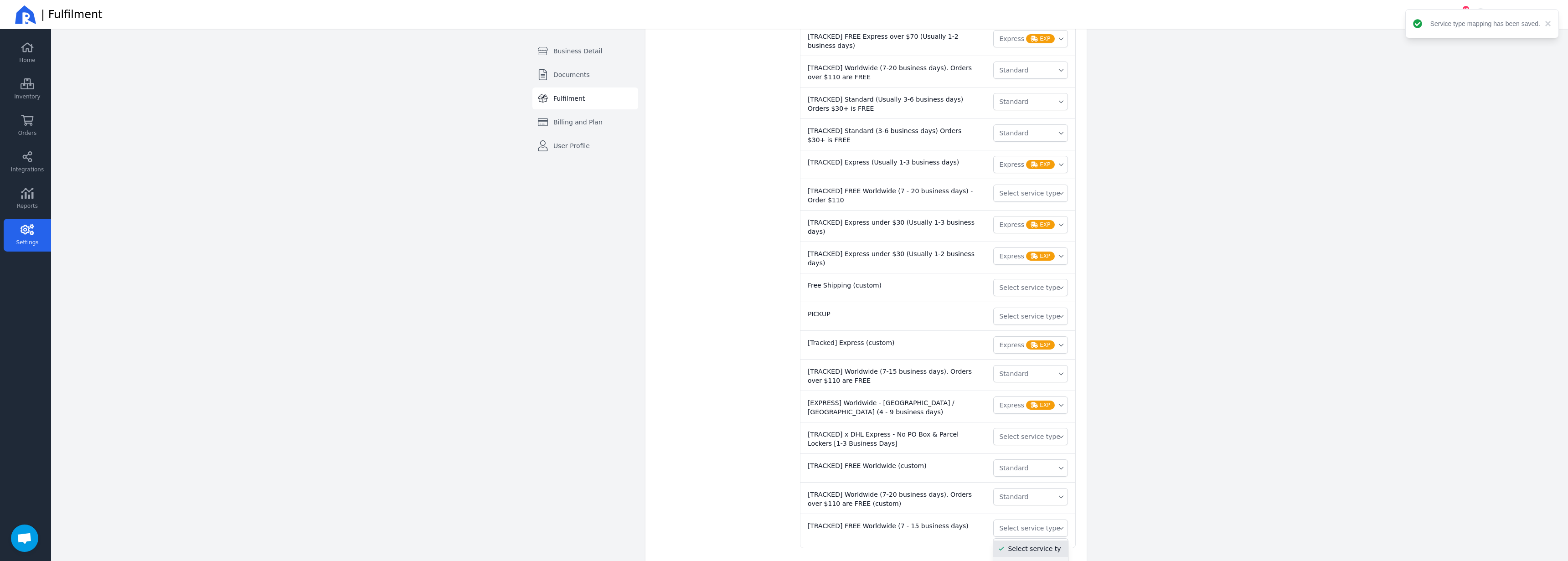
click at [1028, 561] on span "Standard" at bounding box center [1022, 565] width 29 height 9
click at [1141, 453] on main "Settings Business Detail Documents Fulfilment Billing and Plan User Profile Swi…" at bounding box center [809, 295] width 1517 height 532
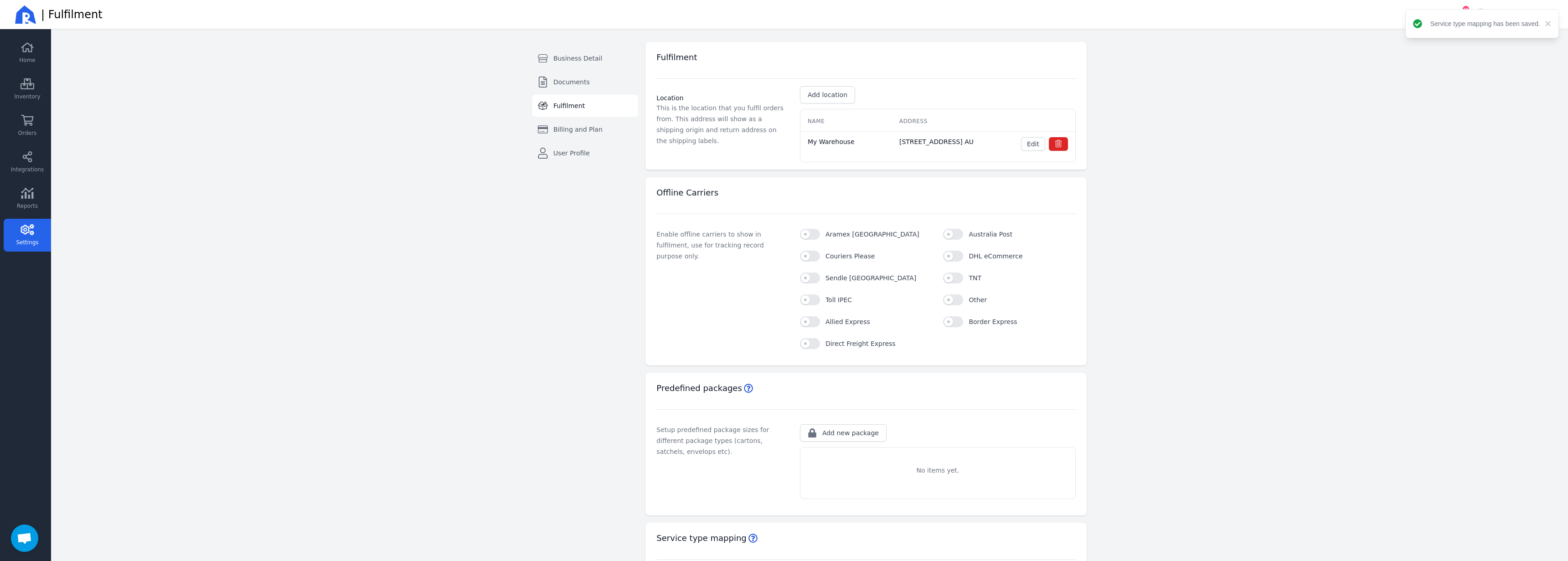
scroll to position [0, 0]
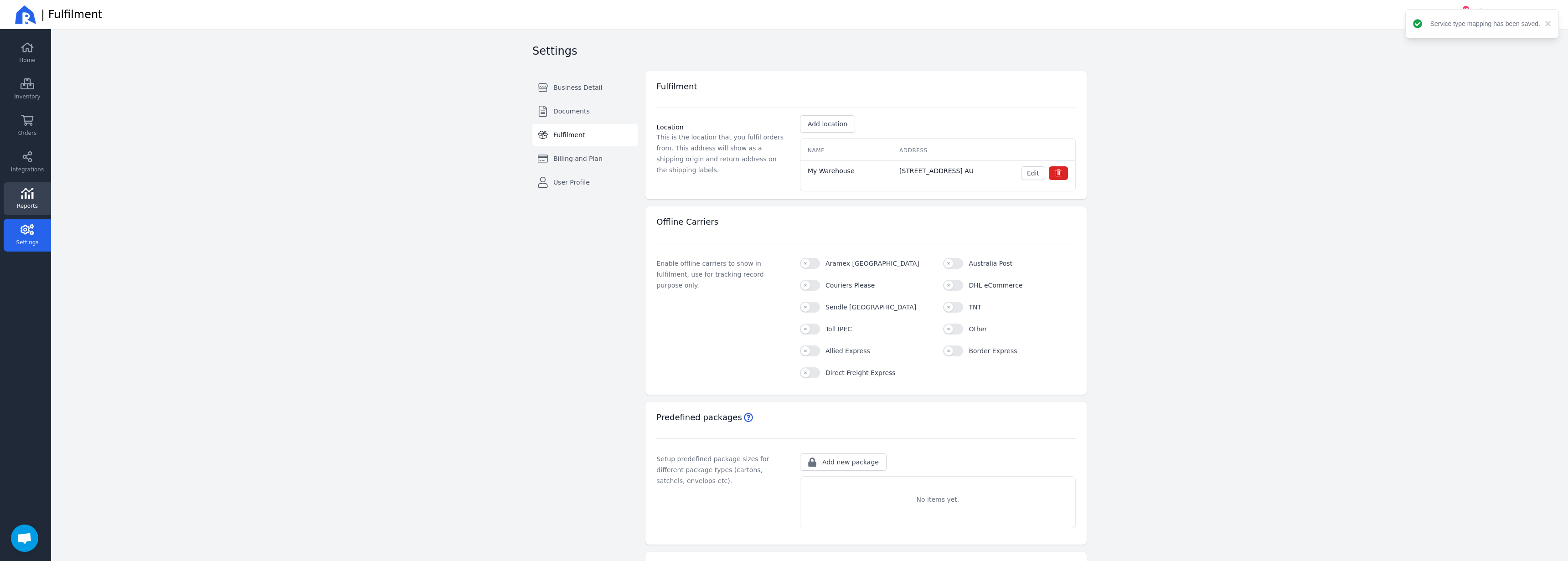
click at [33, 201] on link "Reports" at bounding box center [27, 199] width 47 height 33
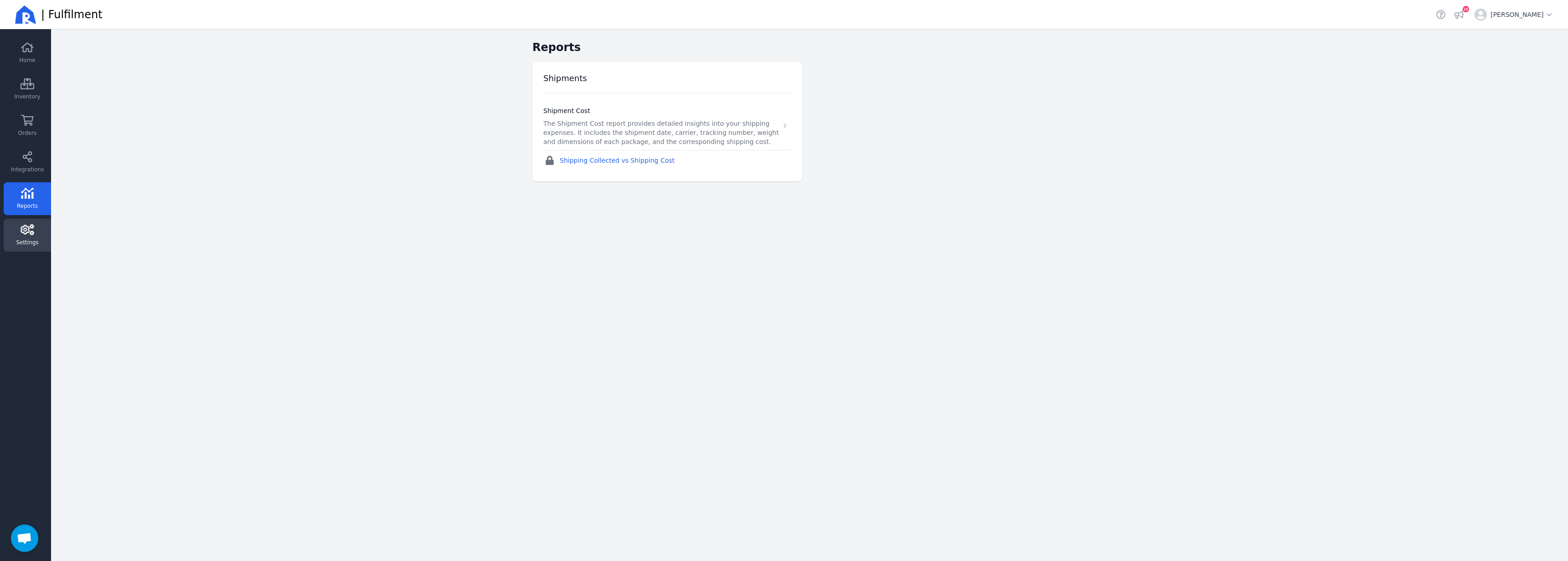
click at [29, 236] on link "Settings" at bounding box center [27, 235] width 47 height 33
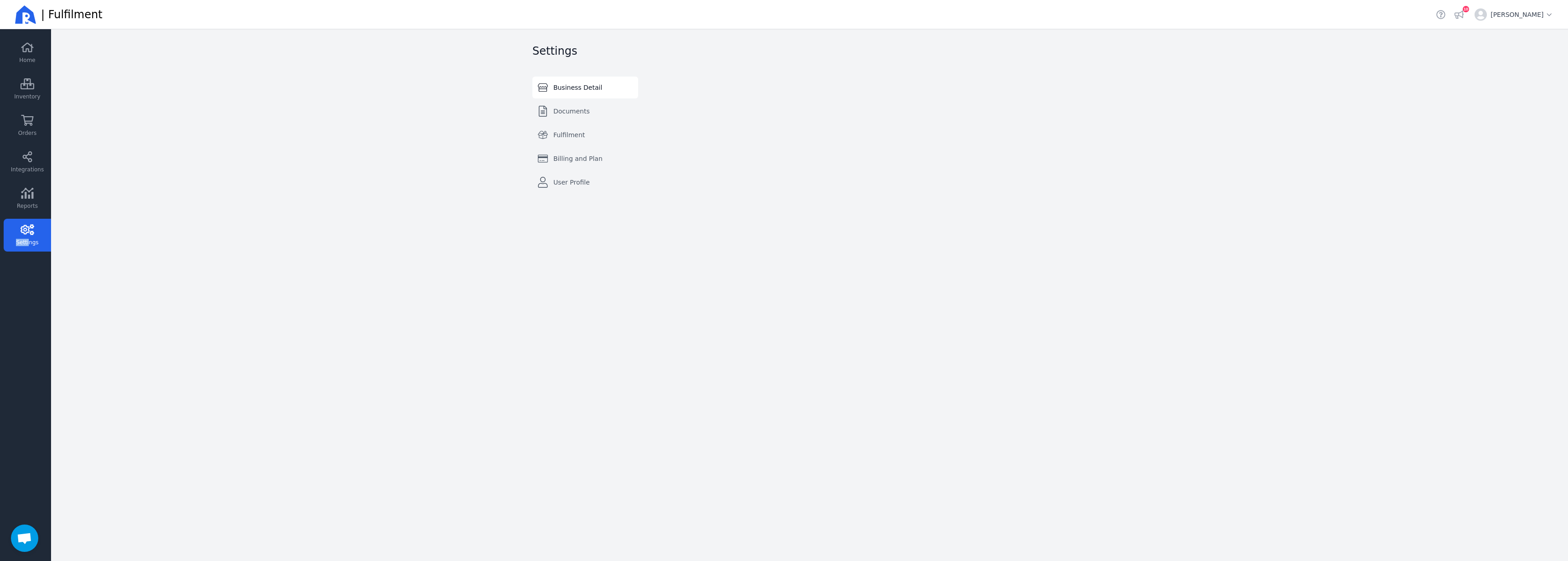
select select "AU"
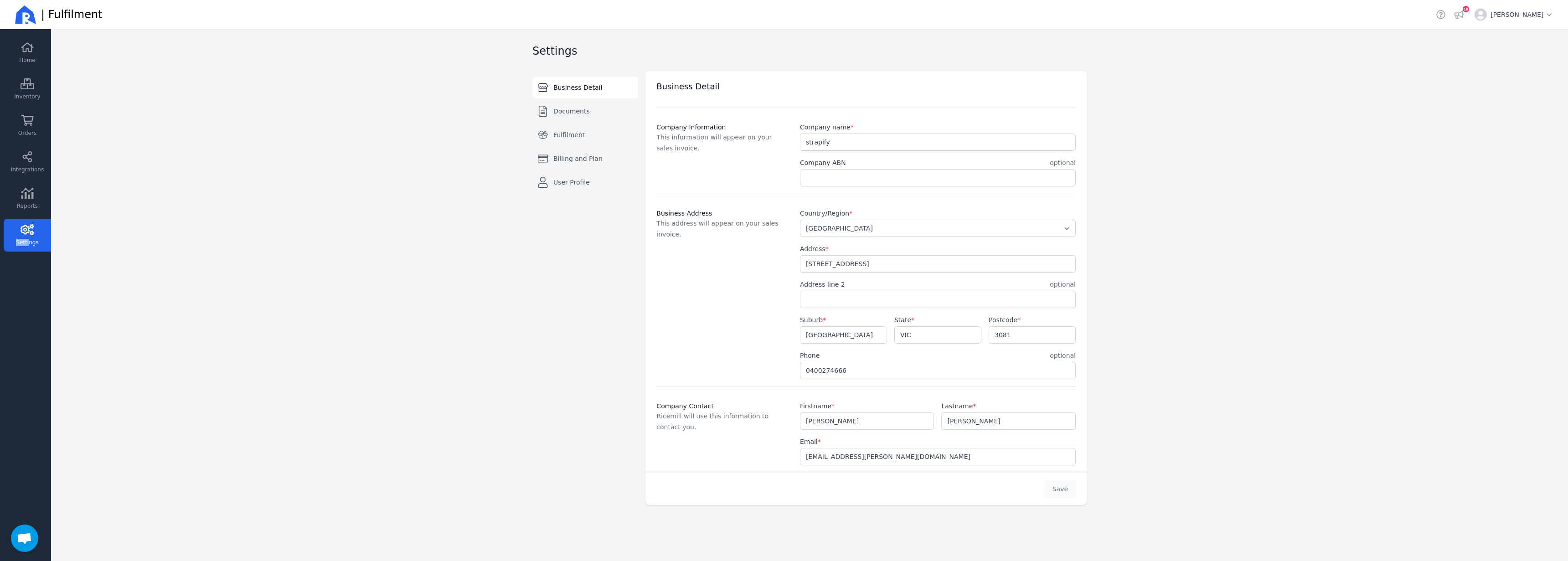
click at [26, 536] on span "Open chat" at bounding box center [25, 539] width 15 height 12
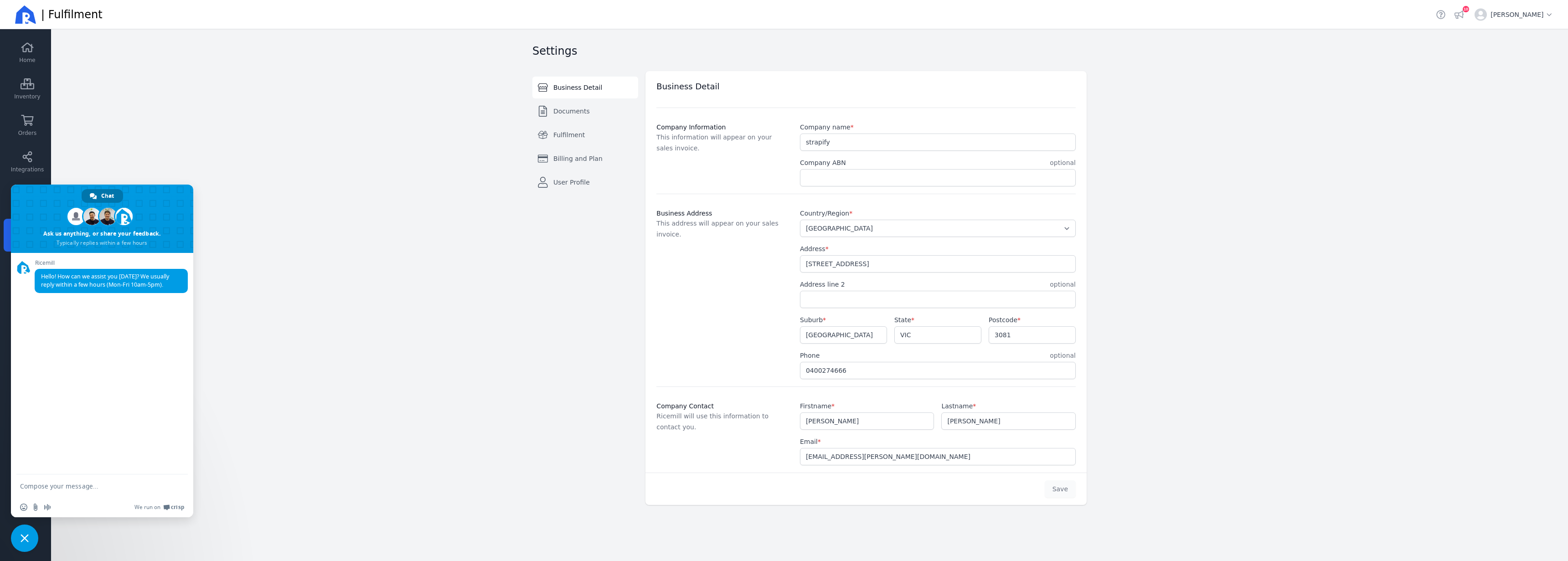
click at [310, 332] on main "Settings Business Detail Documents Fulfilment Billing and Plan User Profile Swi…" at bounding box center [809, 295] width 1517 height 532
click at [25, 149] on link "Integrations" at bounding box center [27, 162] width 47 height 33
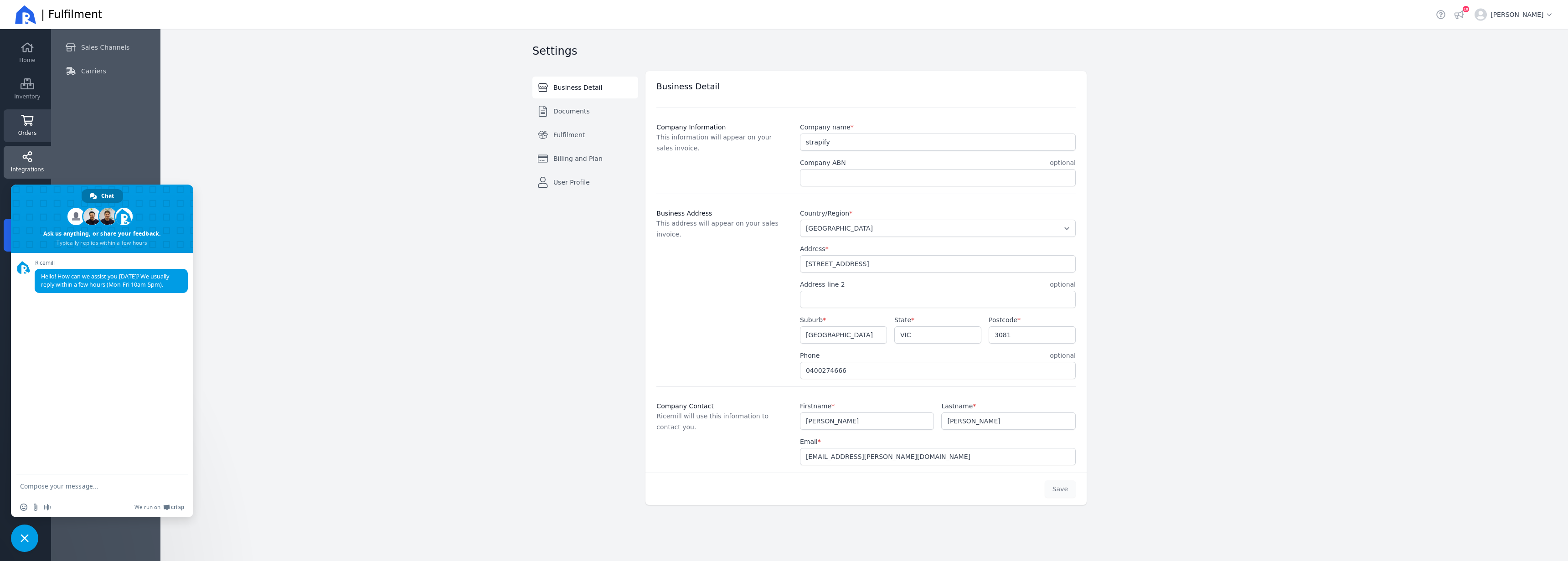
click at [27, 114] on link "Orders" at bounding box center [27, 126] width 47 height 33
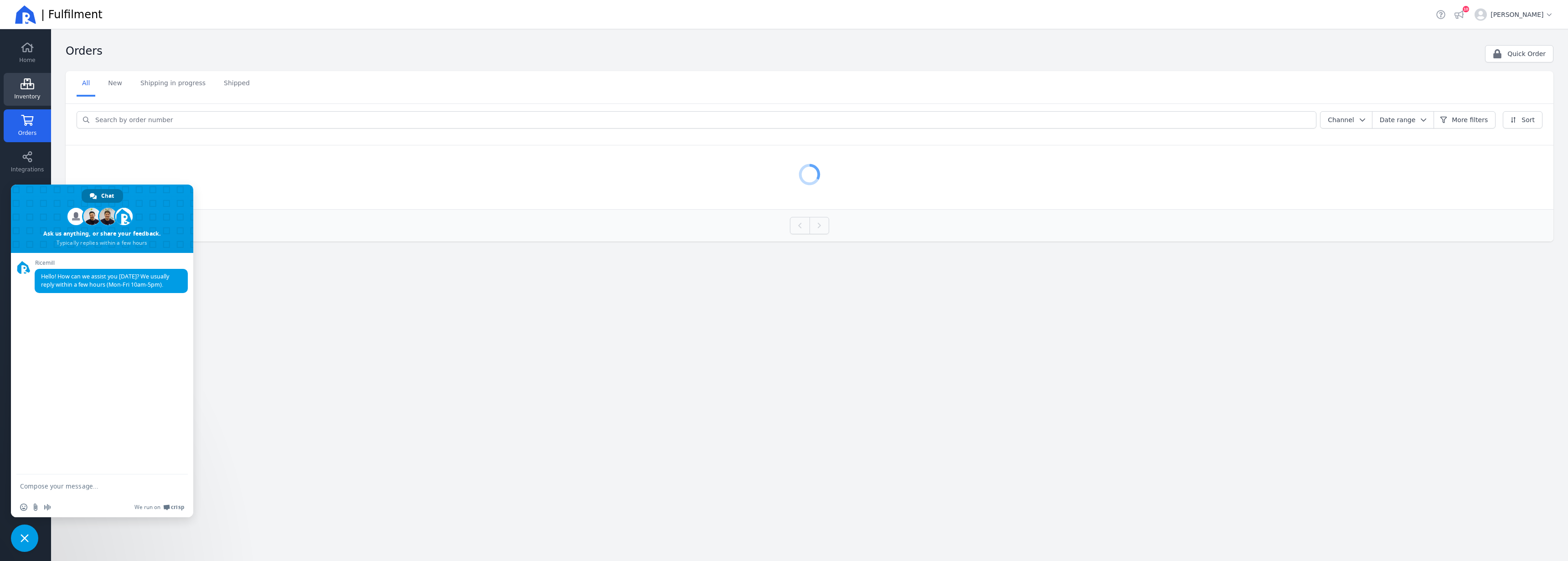
click at [30, 89] on link "Inventory" at bounding box center [27, 89] width 47 height 33
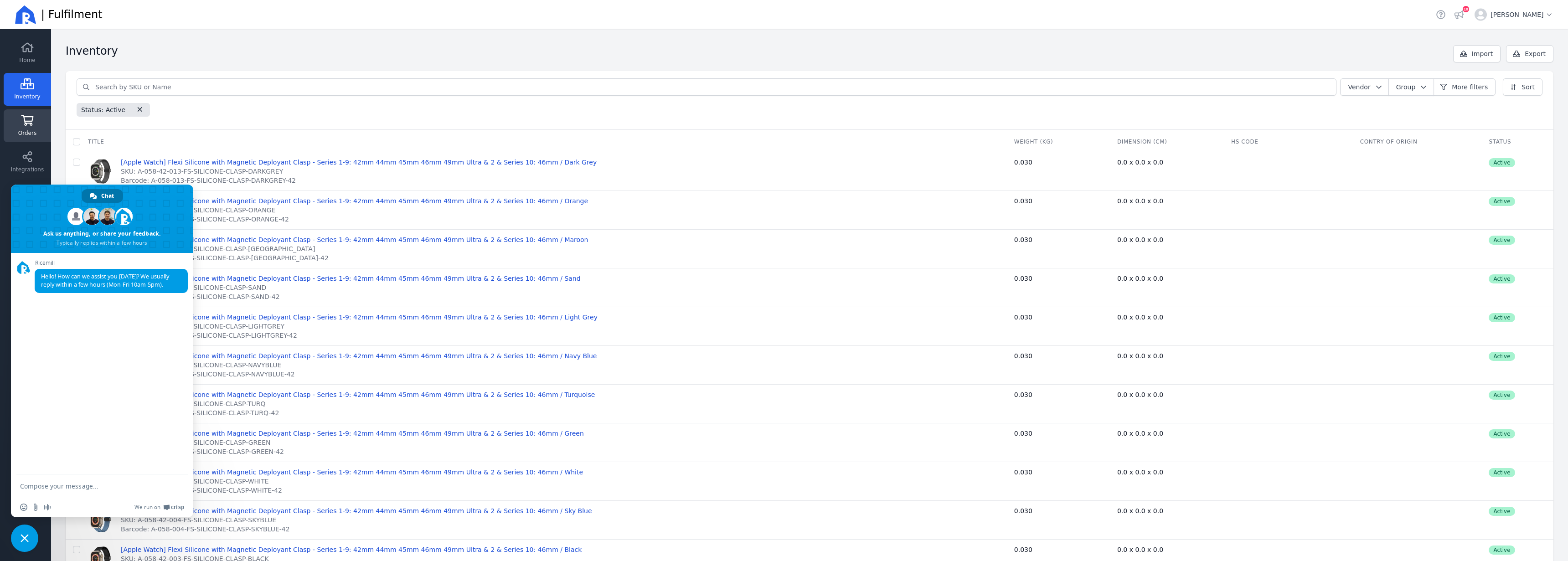
click at [32, 123] on icon at bounding box center [27, 120] width 12 height 11
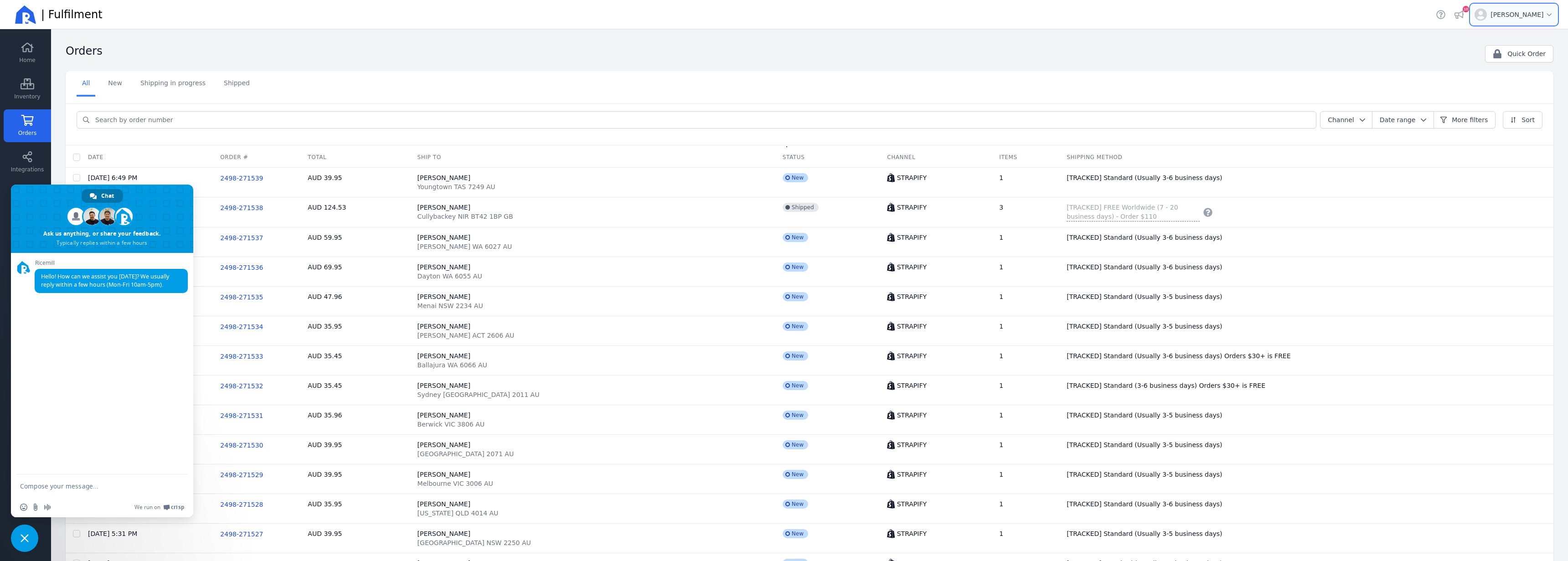
click at [1511, 14] on span "Open user menu for [PERSON_NAME]" at bounding box center [1521, 13] width 62 height 9
click at [1516, 49] on span "[EMAIL_ADDRESS][PERSON_NAME][DOMAIN_NAME]" at bounding box center [1467, 49] width 164 height 8
click at [1515, 49] on span "[EMAIL_ADDRESS][PERSON_NAME][DOMAIN_NAME]" at bounding box center [1467, 49] width 164 height 8
click at [1514, 49] on span "[EMAIL_ADDRESS][PERSON_NAME][DOMAIN_NAME]" at bounding box center [1467, 49] width 164 height 8
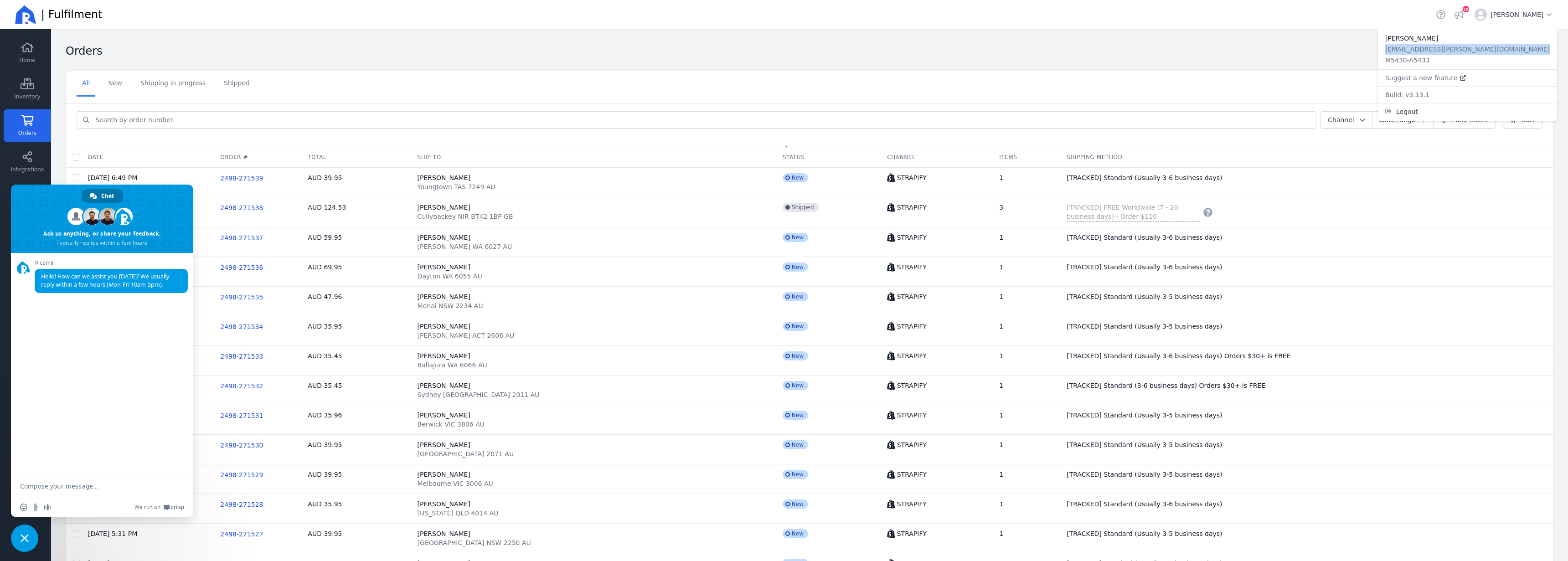
click at [1514, 49] on span "[EMAIL_ADDRESS][PERSON_NAME][DOMAIN_NAME]" at bounding box center [1467, 49] width 164 height 8
drag, startPoint x: 1359, startPoint y: 52, endPoint x: 1355, endPoint y: 61, distance: 9.8
click at [1359, 52] on div "Orders" at bounding box center [772, 54] width 1412 height 20
click at [24, 538] on span "Close chat" at bounding box center [24, 538] width 9 height 9
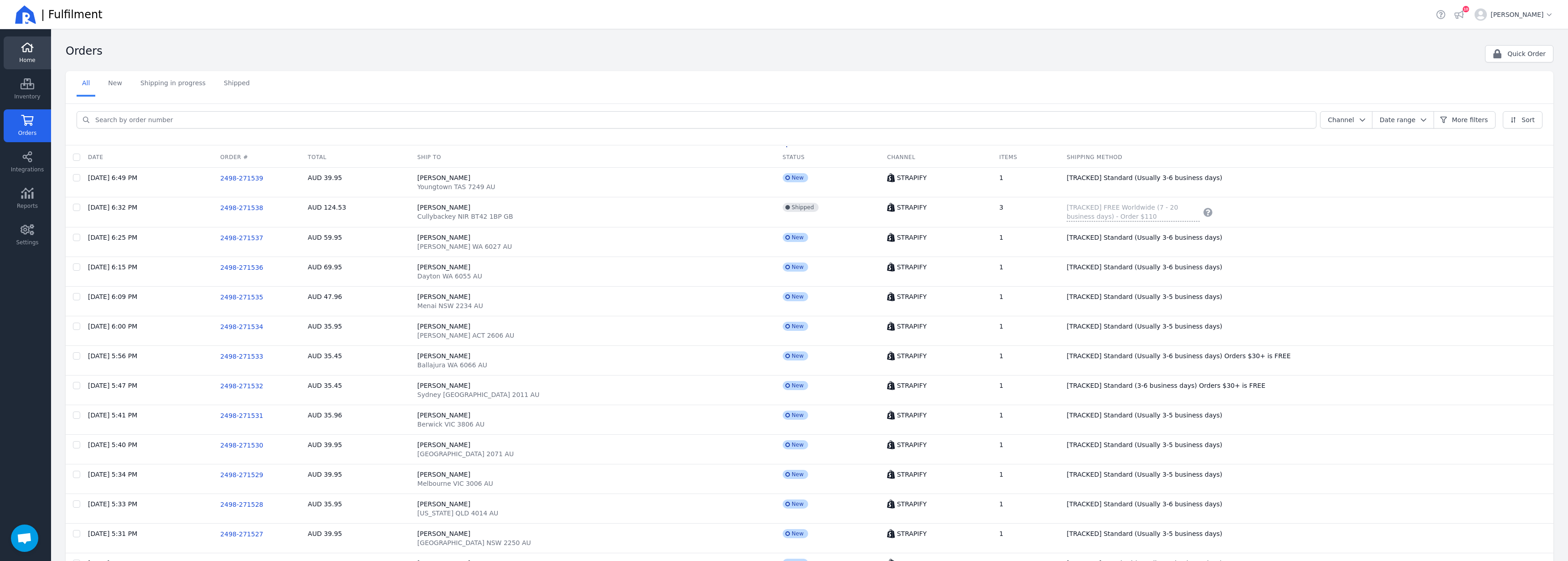
click at [27, 58] on span "Home" at bounding box center [27, 61] width 16 height 8
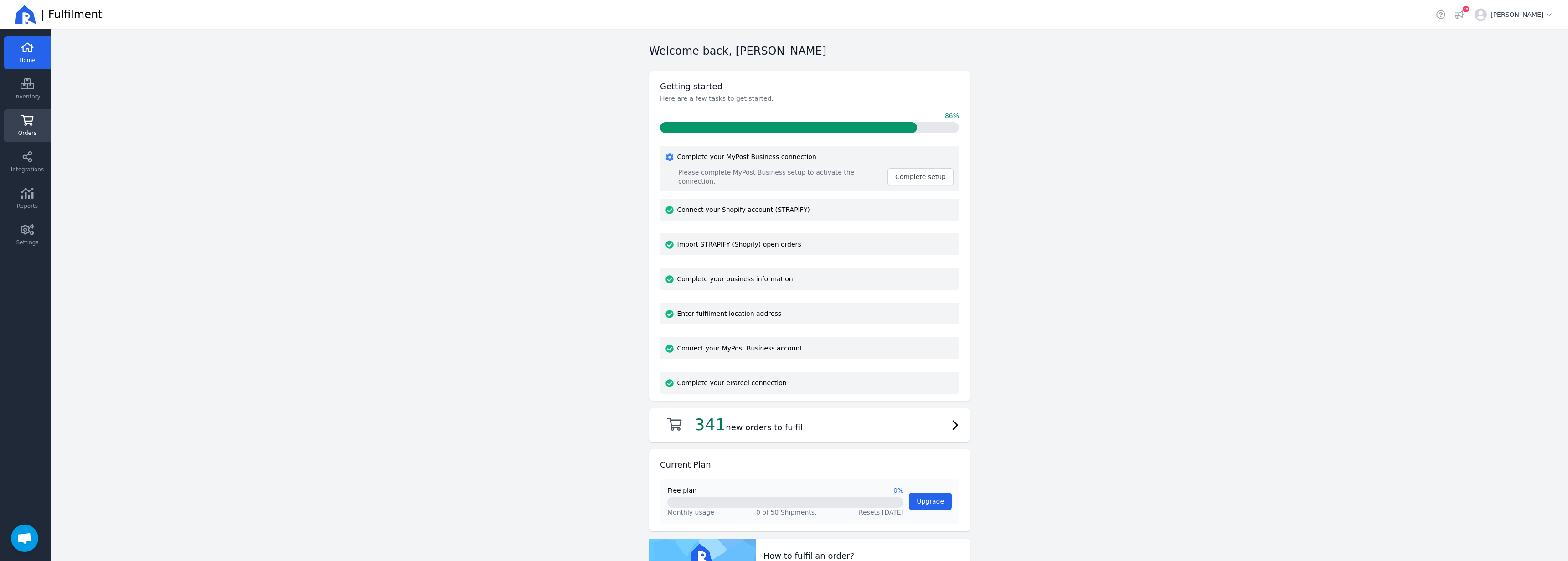
click at [34, 122] on icon at bounding box center [27, 120] width 13 height 11
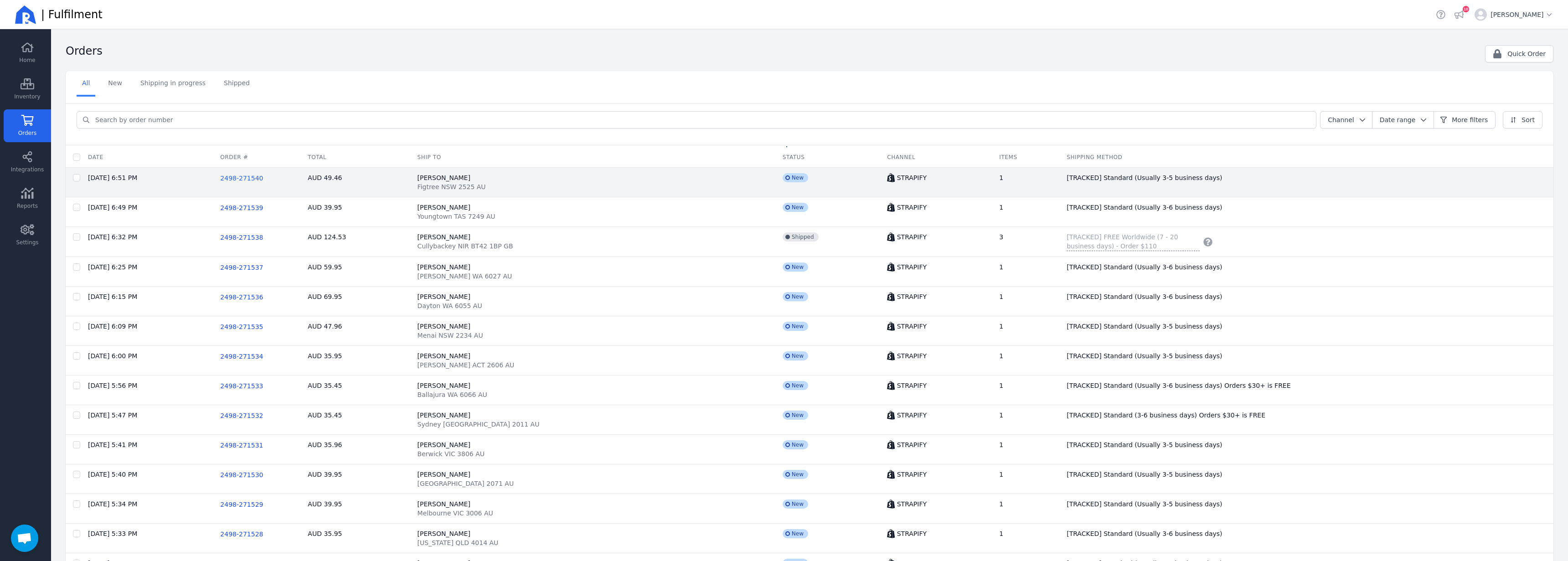
click at [262, 178] on span "2498-271540" at bounding box center [241, 179] width 43 height 8
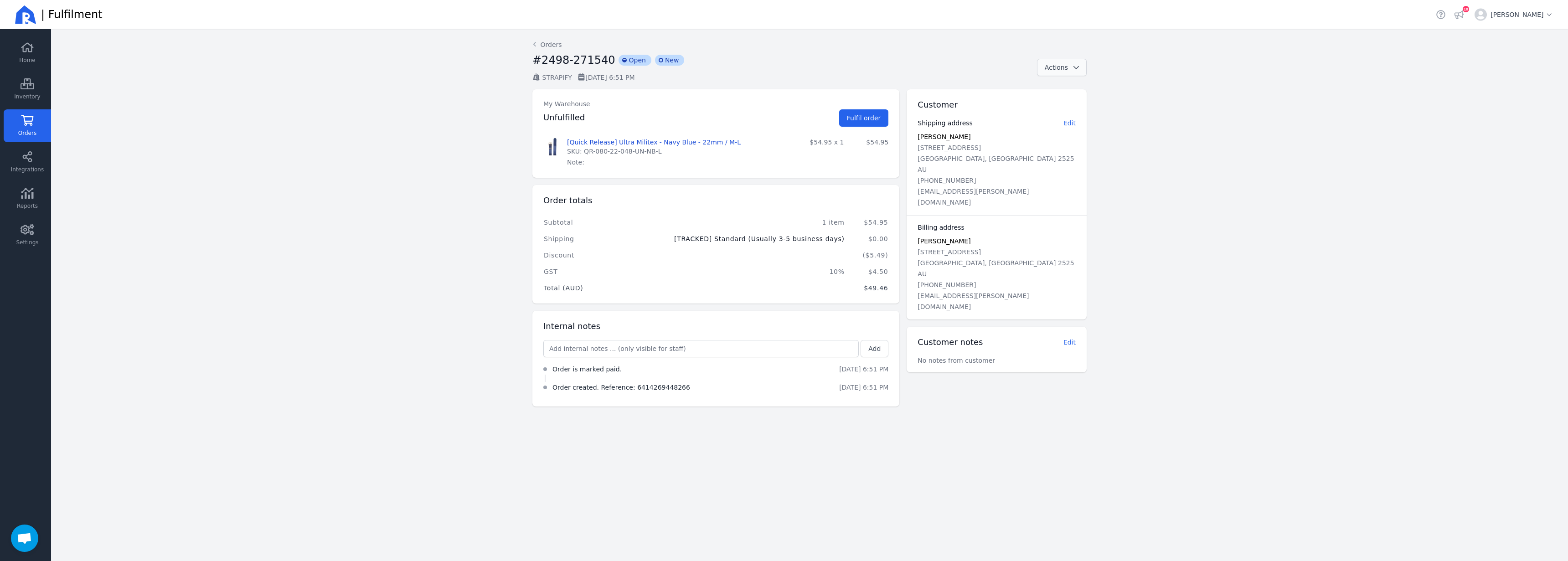
click at [1078, 68] on icon "button" at bounding box center [1075, 67] width 9 height 7
click at [1069, 86] on span "Print tax invoice" at bounding box center [1054, 88] width 52 height 9
click at [546, 46] on link "Orders" at bounding box center [547, 44] width 30 height 9
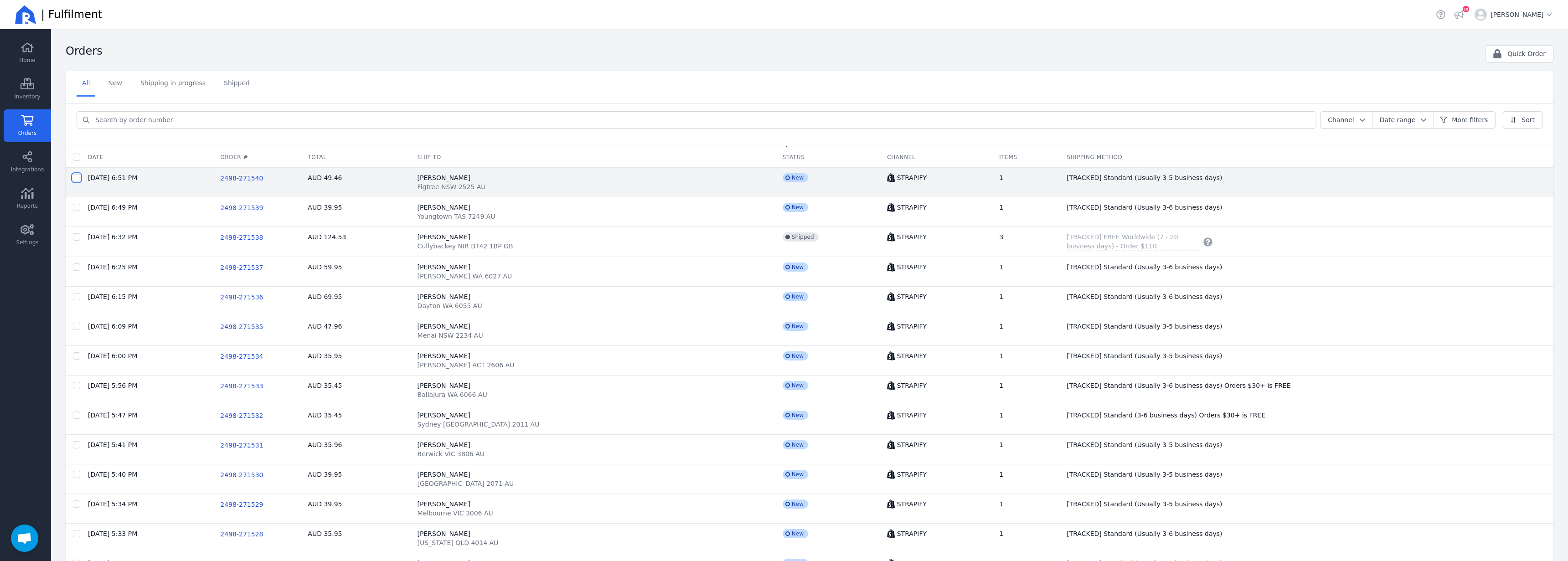
click at [80, 180] on input "checkbox" at bounding box center [77, 178] width 8 height 8
checkbox input "true"
checkbox input "false"
checkbox input "true"
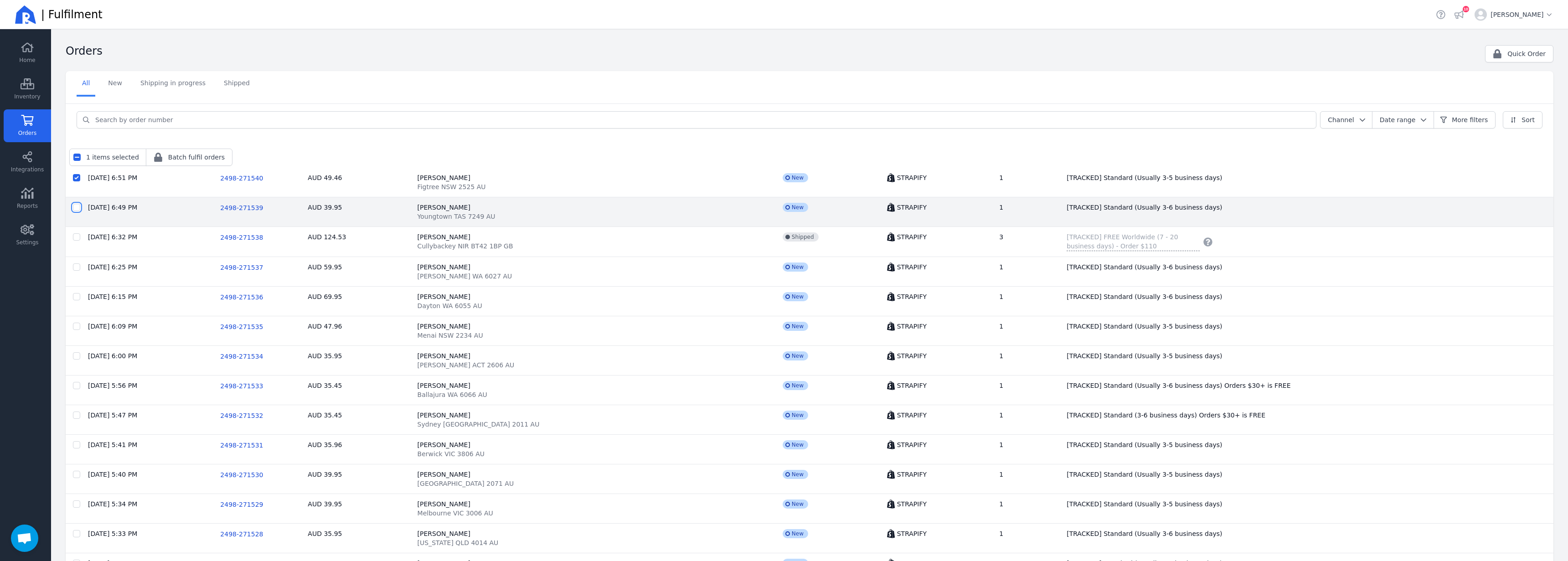
click at [76, 206] on input "checkbox" at bounding box center [77, 207] width 8 height 8
checkbox input "true"
checkbox input "false"
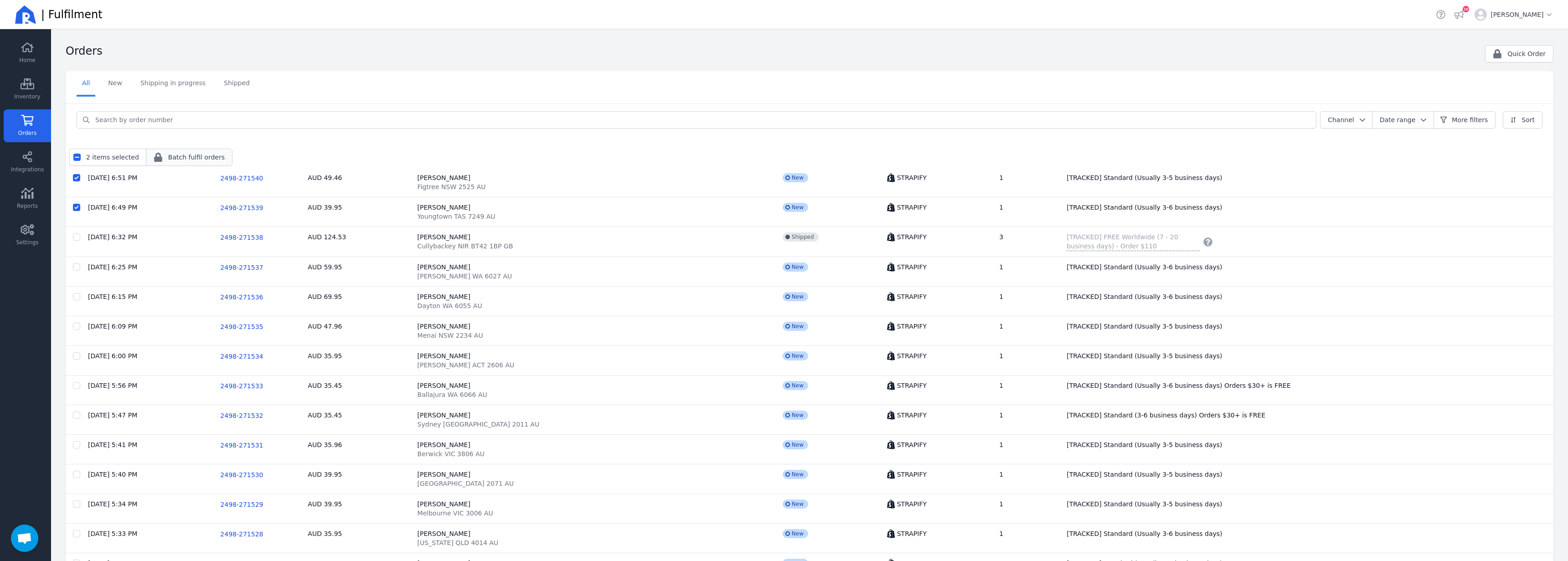
click at [197, 159] on span "Batch fulfil orders" at bounding box center [196, 157] width 57 height 9
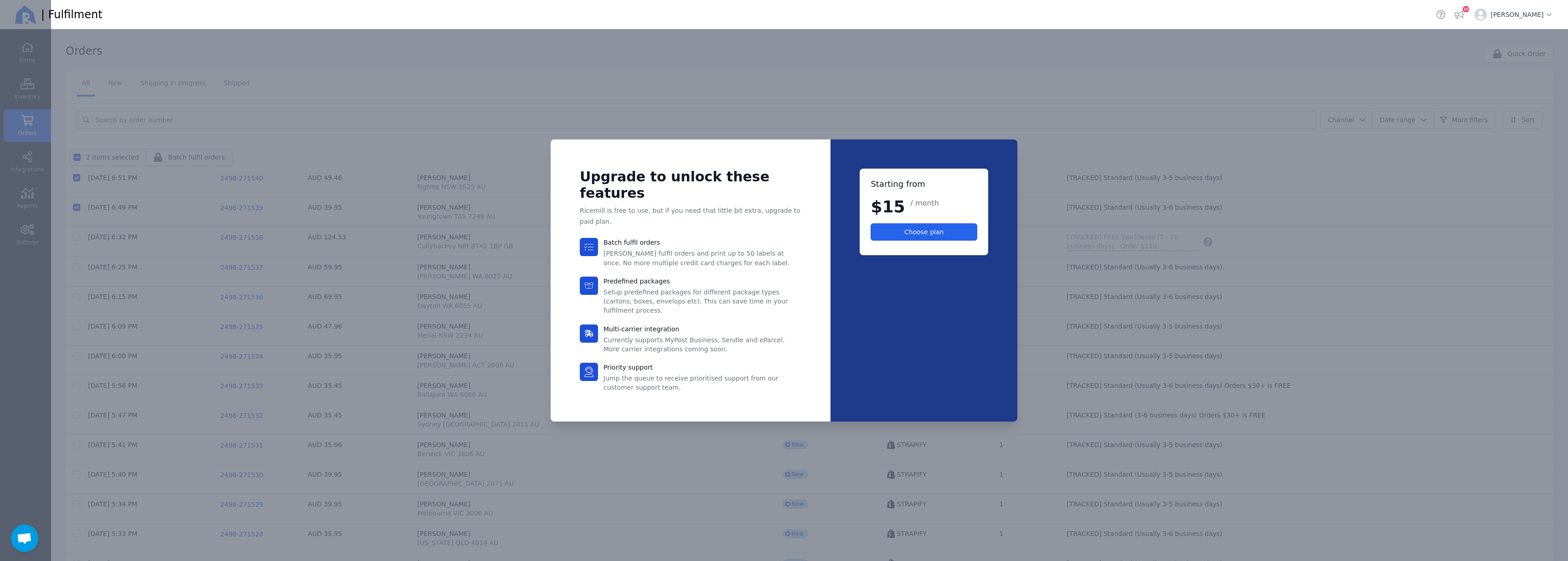
click at [623, 247] on h3 "Batch fulfil orders" at bounding box center [702, 242] width 198 height 9
drag, startPoint x: 709, startPoint y: 252, endPoint x: 722, endPoint y: 306, distance: 55.5
click at [722, 306] on div "Batch fulfil orders [PERSON_NAME] fulfil orders and print up to 50 labels at on…" at bounding box center [690, 315] width 222 height 154
click at [722, 305] on div "Batch fulfil orders [PERSON_NAME] fulfil orders and print up to 50 labels at on…" at bounding box center [690, 315] width 222 height 154
click at [723, 305] on span "Setup predefined packages for different package types (cartons, boxes, envelops…" at bounding box center [696, 301] width 184 height 26
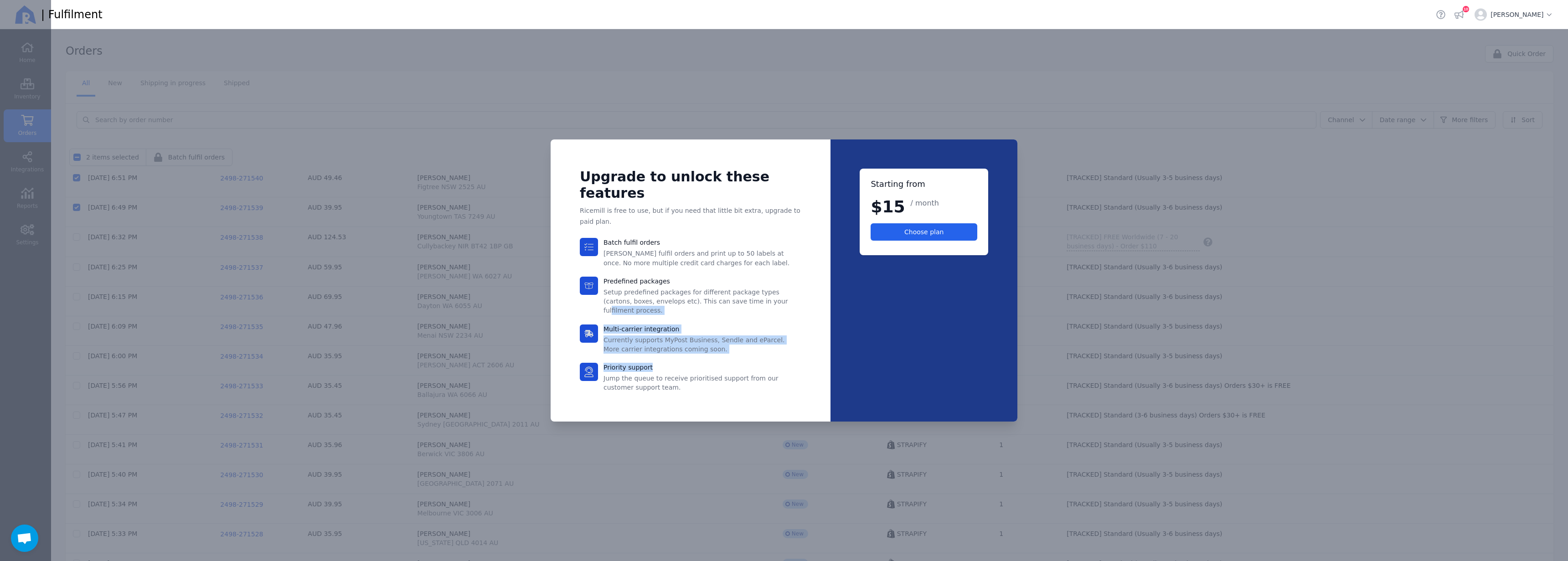
drag, startPoint x: 746, startPoint y: 309, endPoint x: 757, endPoint y: 363, distance: 55.1
click at [760, 363] on div "Batch fulfil orders [PERSON_NAME] fulfil orders and print up to 50 labels at on…" at bounding box center [690, 315] width 222 height 154
click at [757, 363] on div "Priority support Jump the queue to receive prioritised support from our custome…" at bounding box center [702, 378] width 198 height 30
click at [754, 374] on p "Jump the queue to receive prioritised support from our customer support team." at bounding box center [702, 382] width 198 height 18
click at [1175, 235] on div at bounding box center [784, 280] width 1568 height 561
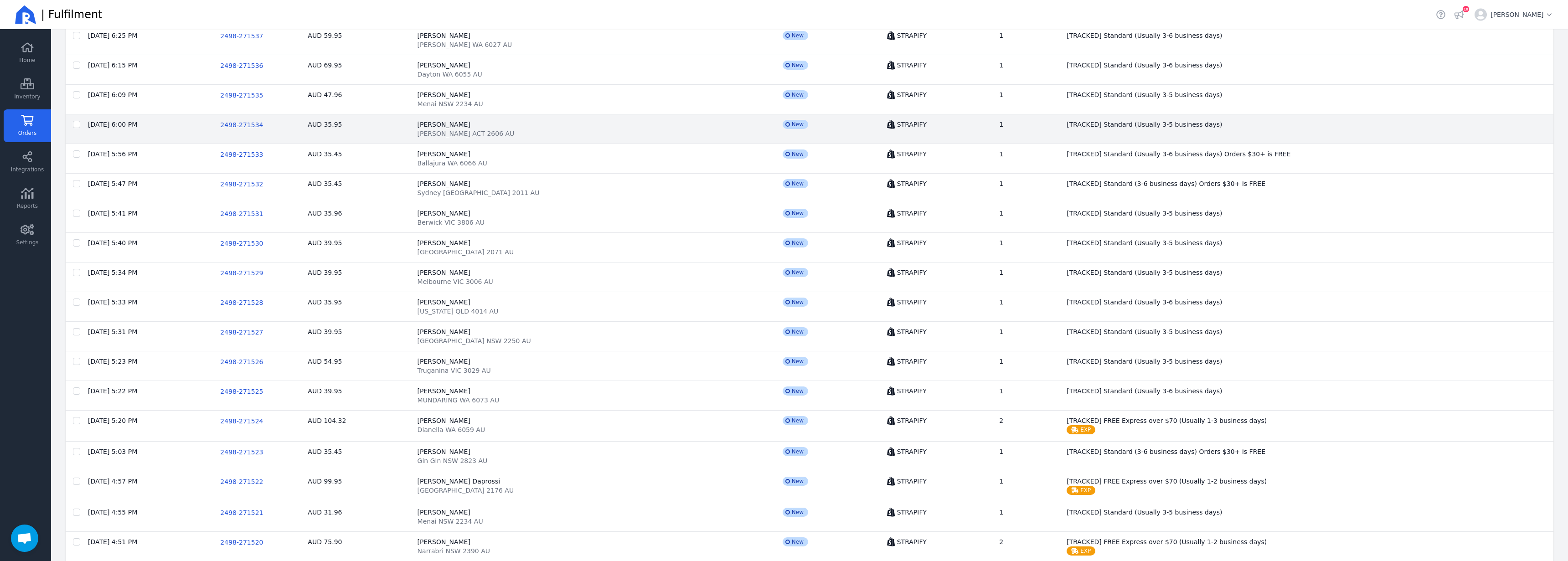
scroll to position [183, 0]
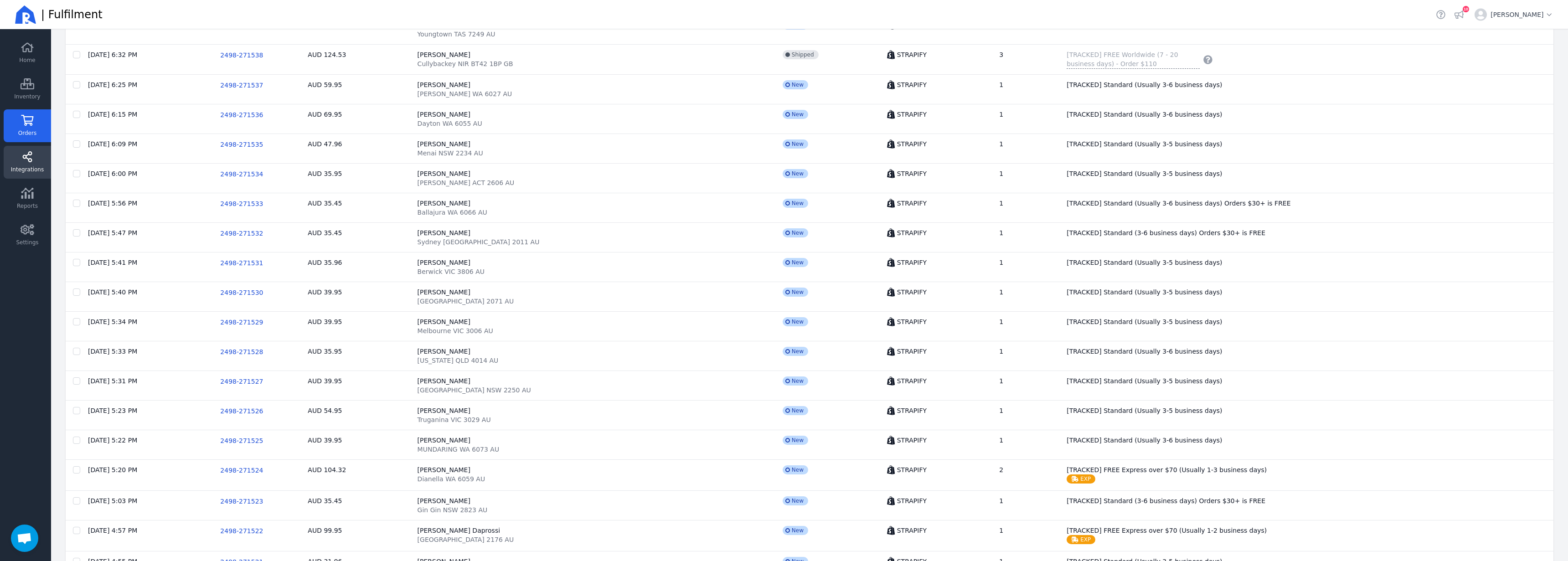
click at [38, 164] on link "Integrations" at bounding box center [27, 162] width 47 height 33
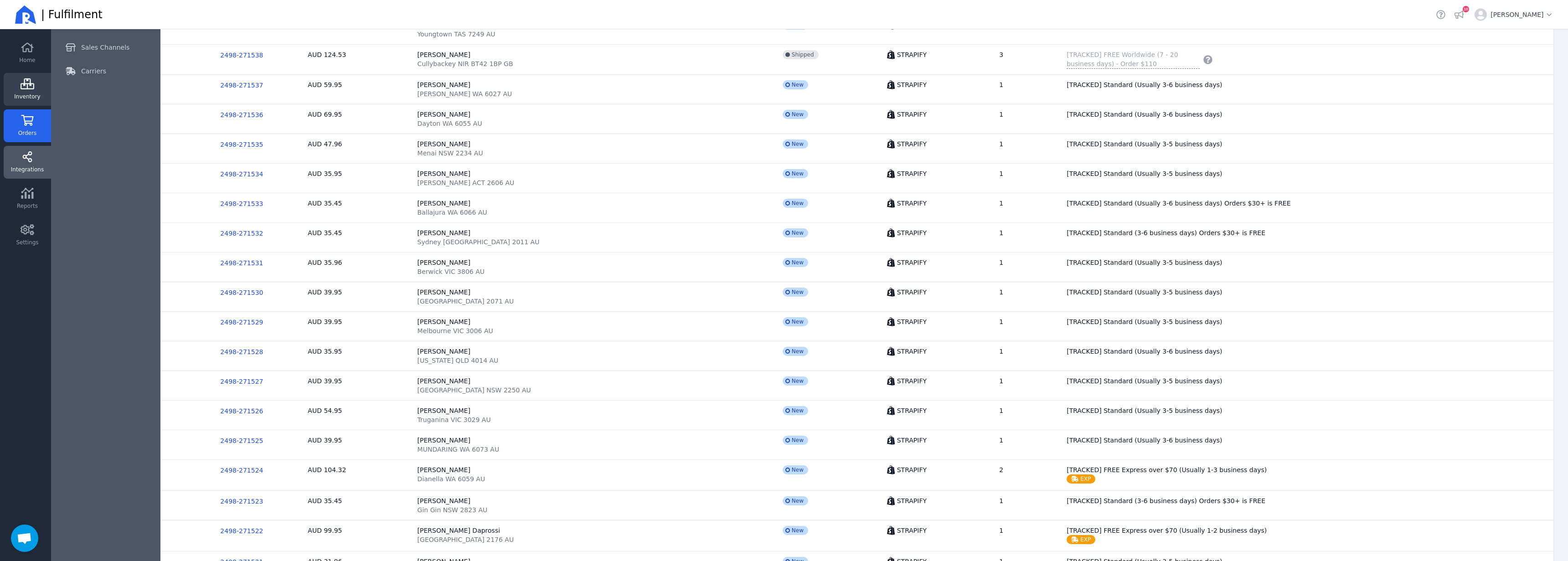
click at [24, 96] on span "Inventory" at bounding box center [27, 97] width 26 height 8
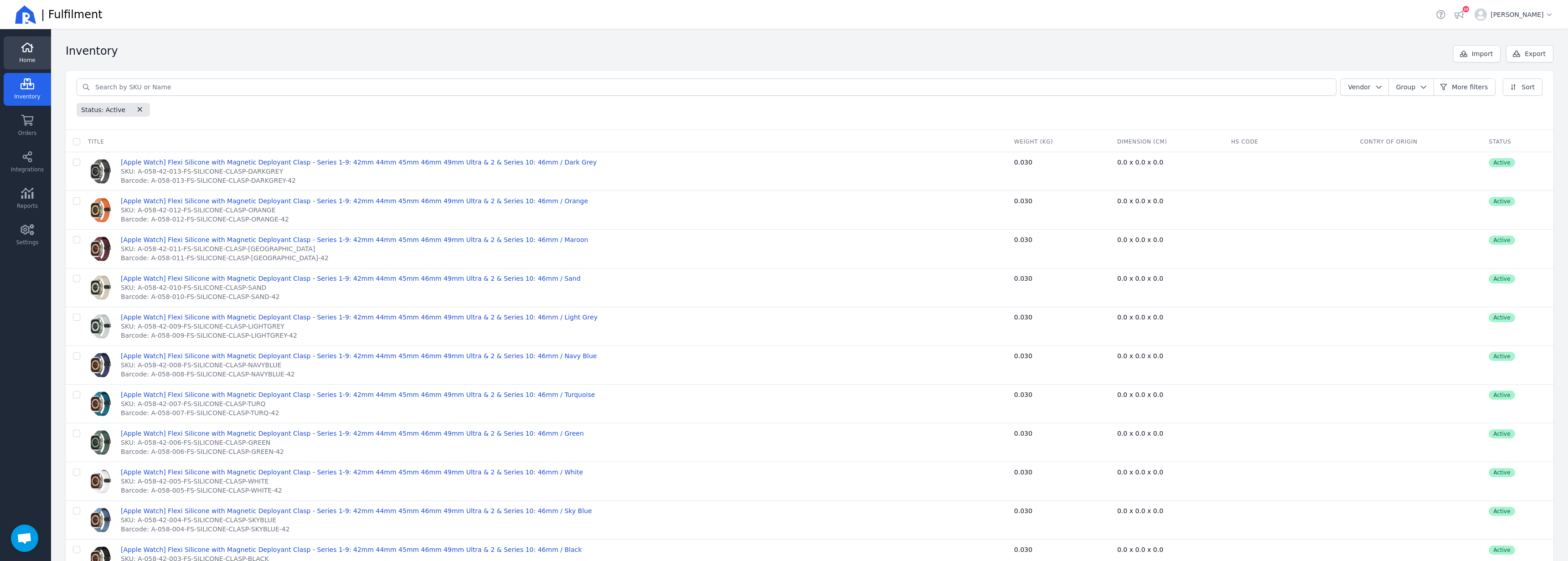
click at [24, 55] on link "Home" at bounding box center [27, 53] width 47 height 33
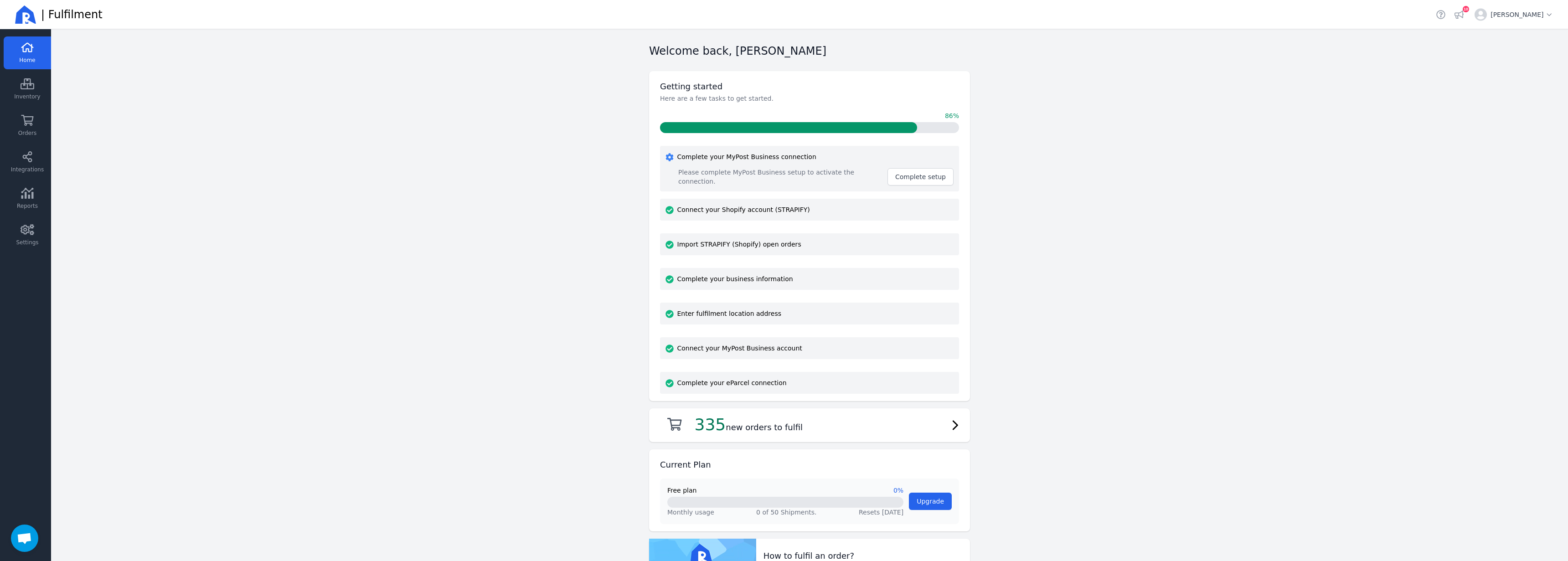
click at [521, 280] on main "Welcome back, [PERSON_NAME] Getting started Here are a few tasks to get started…" at bounding box center [809, 295] width 1517 height 532
